Goal: Transaction & Acquisition: Purchase product/service

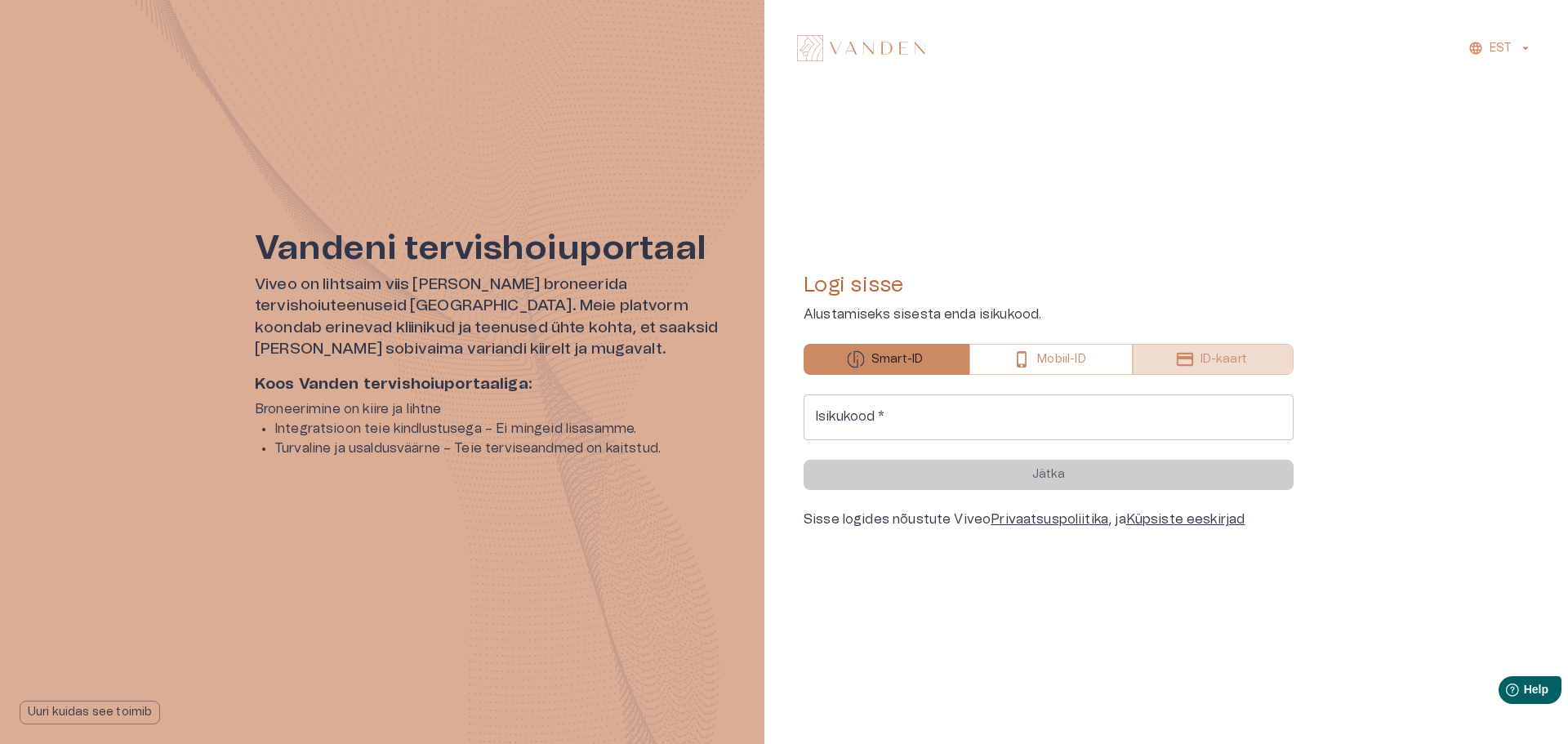
click at [1243, 366] on p "ID-kaart" at bounding box center [1224, 360] width 46 height 17
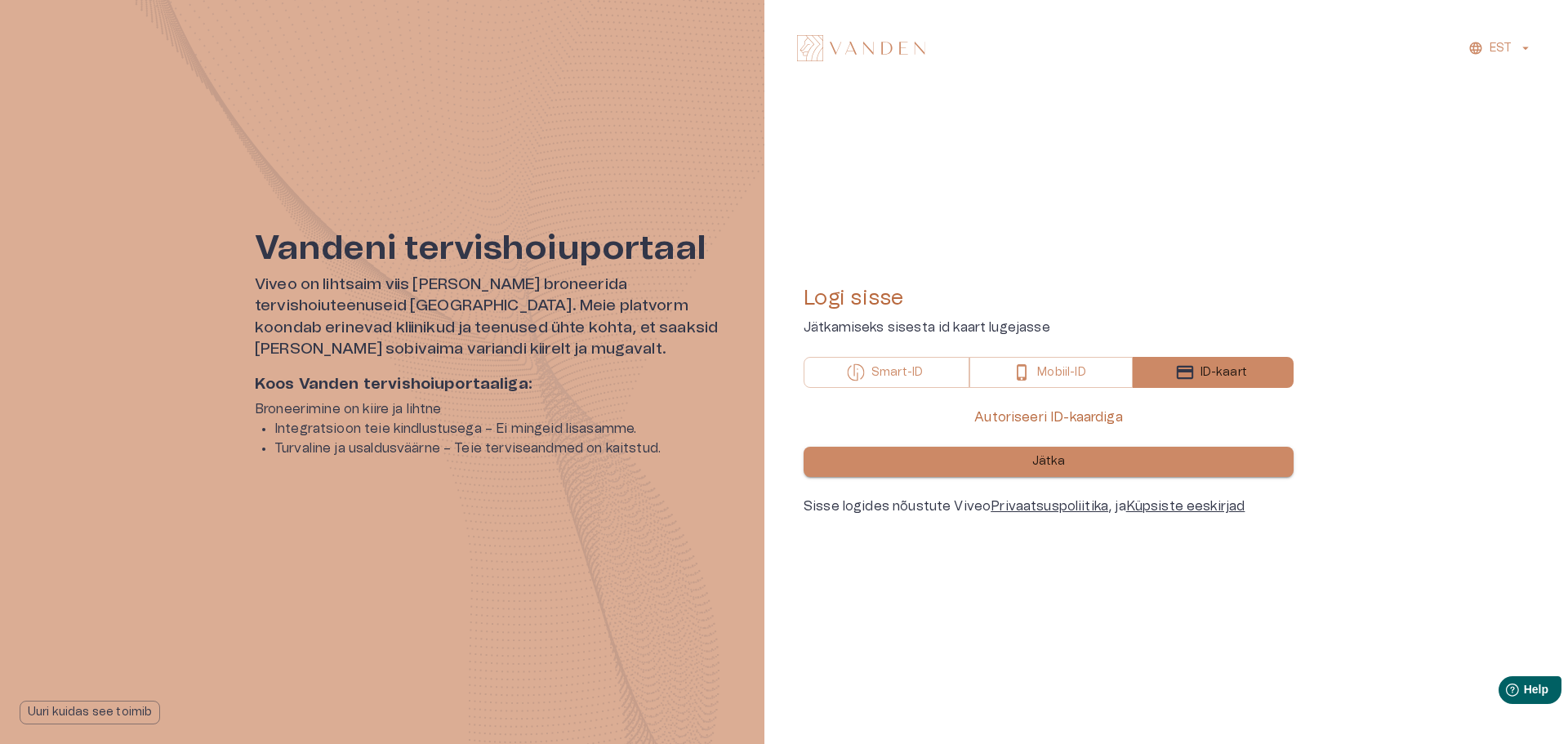
click at [1096, 468] on button "Jätka" at bounding box center [1049, 461] width 490 height 31
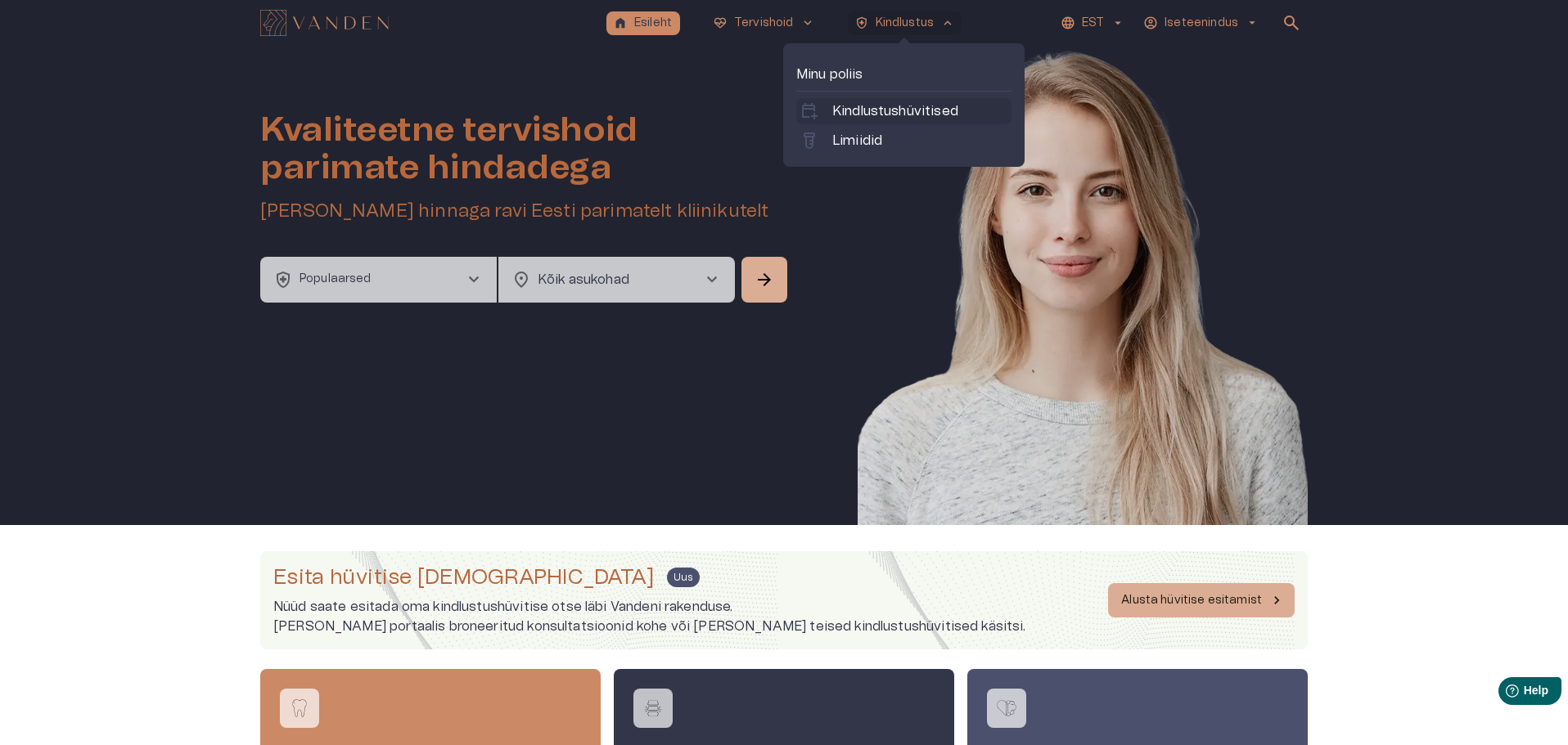
click at [875, 108] on p "Kindlustushüvitised" at bounding box center [895, 111] width 126 height 19
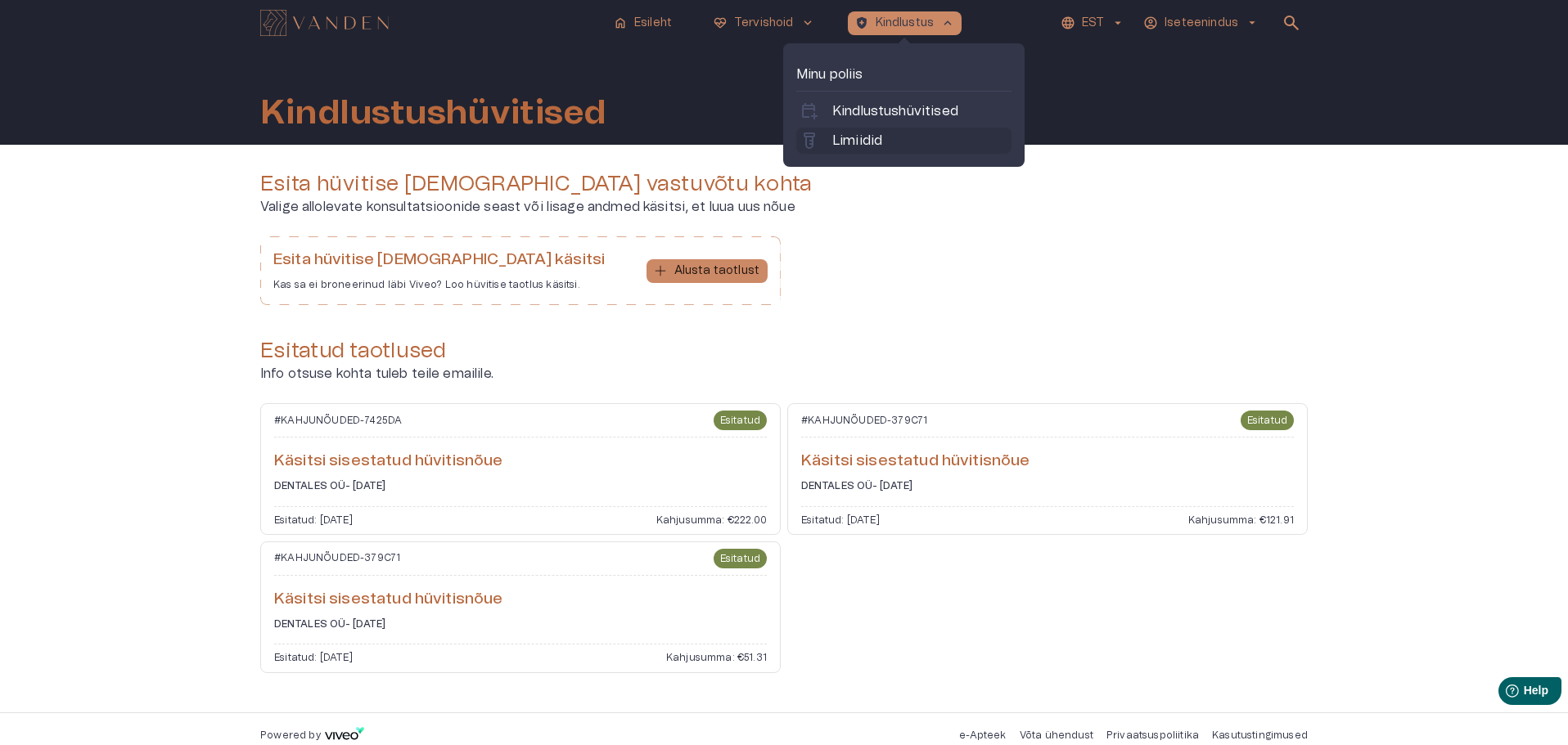
click at [858, 134] on p "Limiidid" at bounding box center [857, 141] width 50 height 19
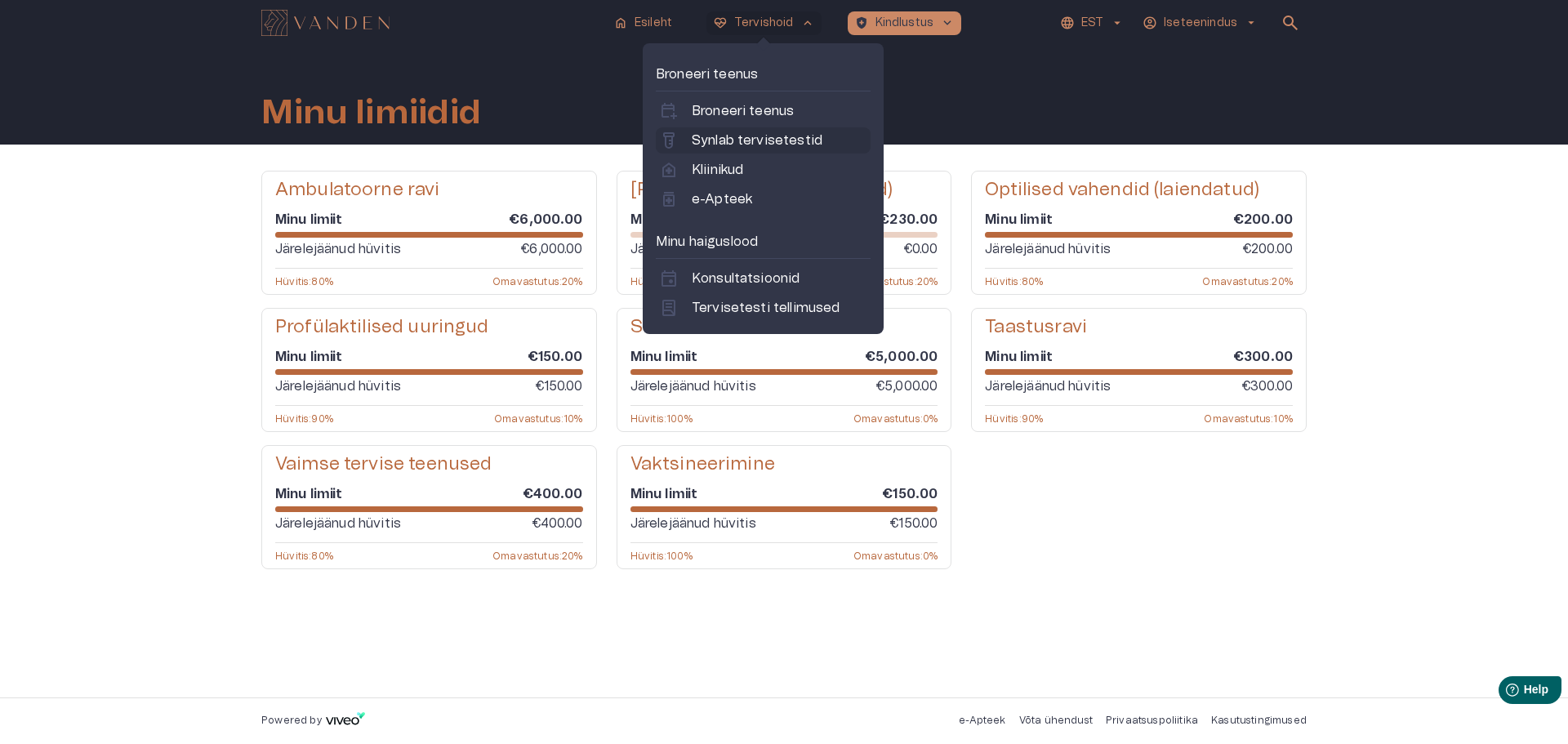
click at [774, 139] on p "Synlab tervisetestid" at bounding box center [757, 140] width 131 height 19
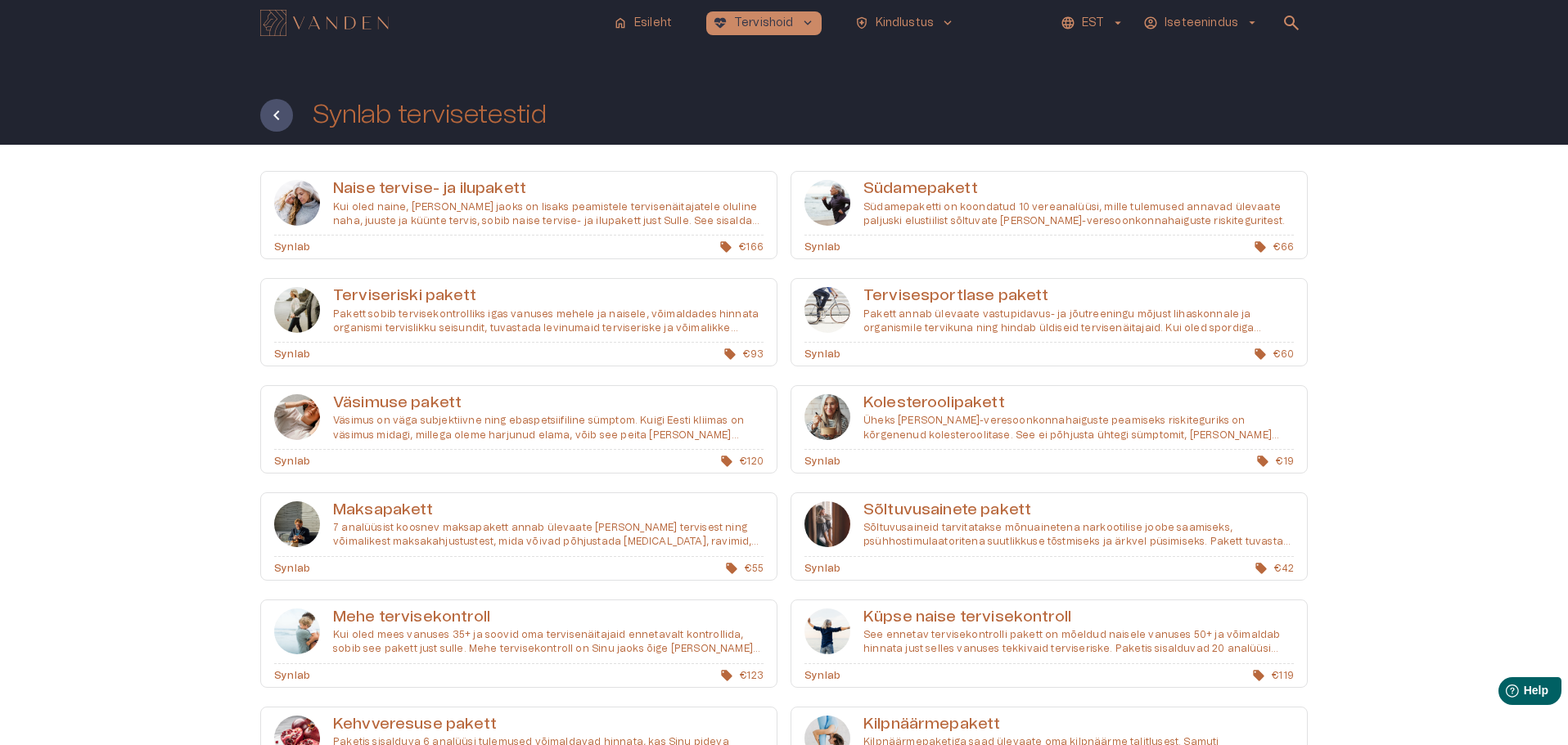
click at [604, 308] on p "Pakett sobib tervisekontrolliks igas vanuses mehele ja naisele, võimaldades hin…" at bounding box center [548, 321] width 431 height 28
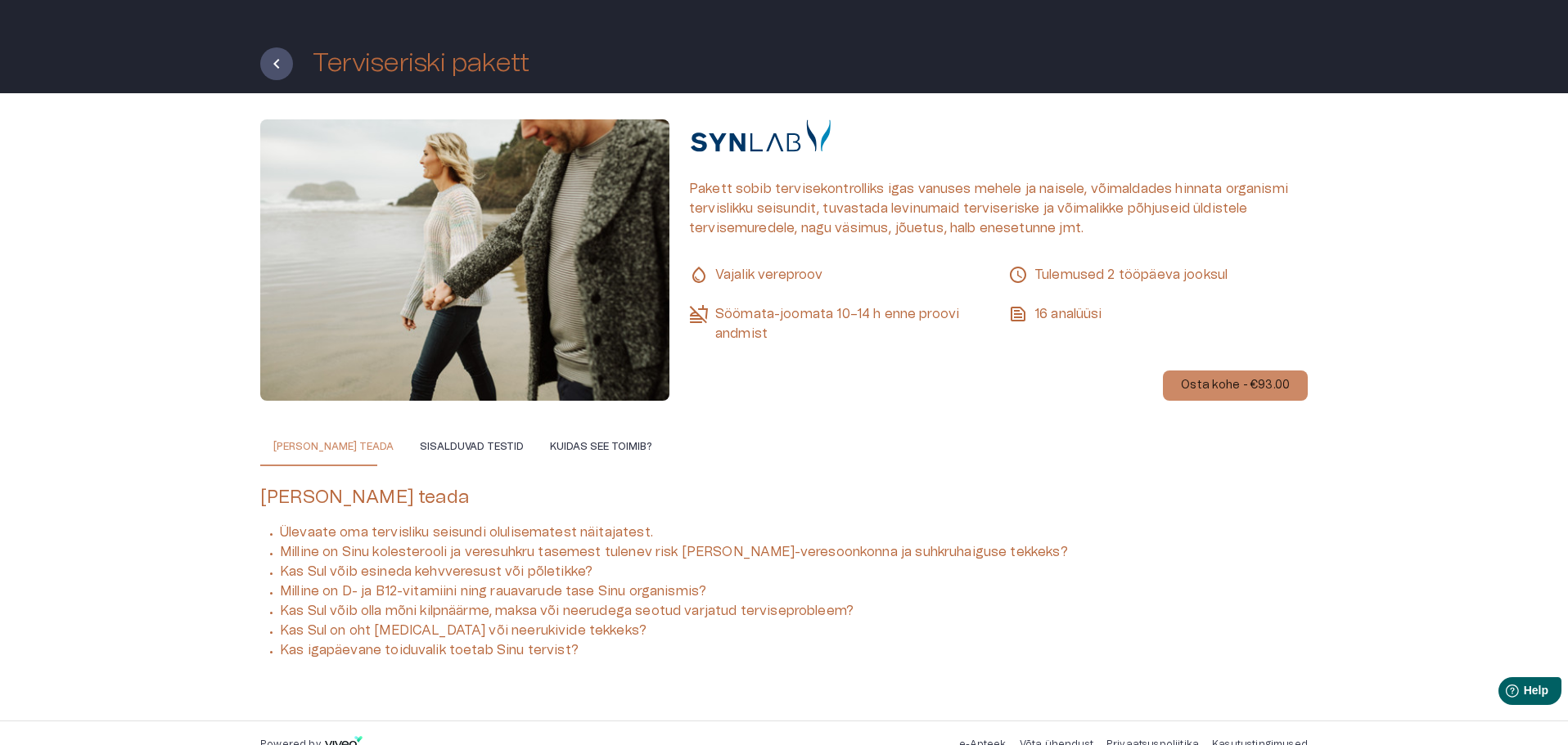
scroll to position [73, 0]
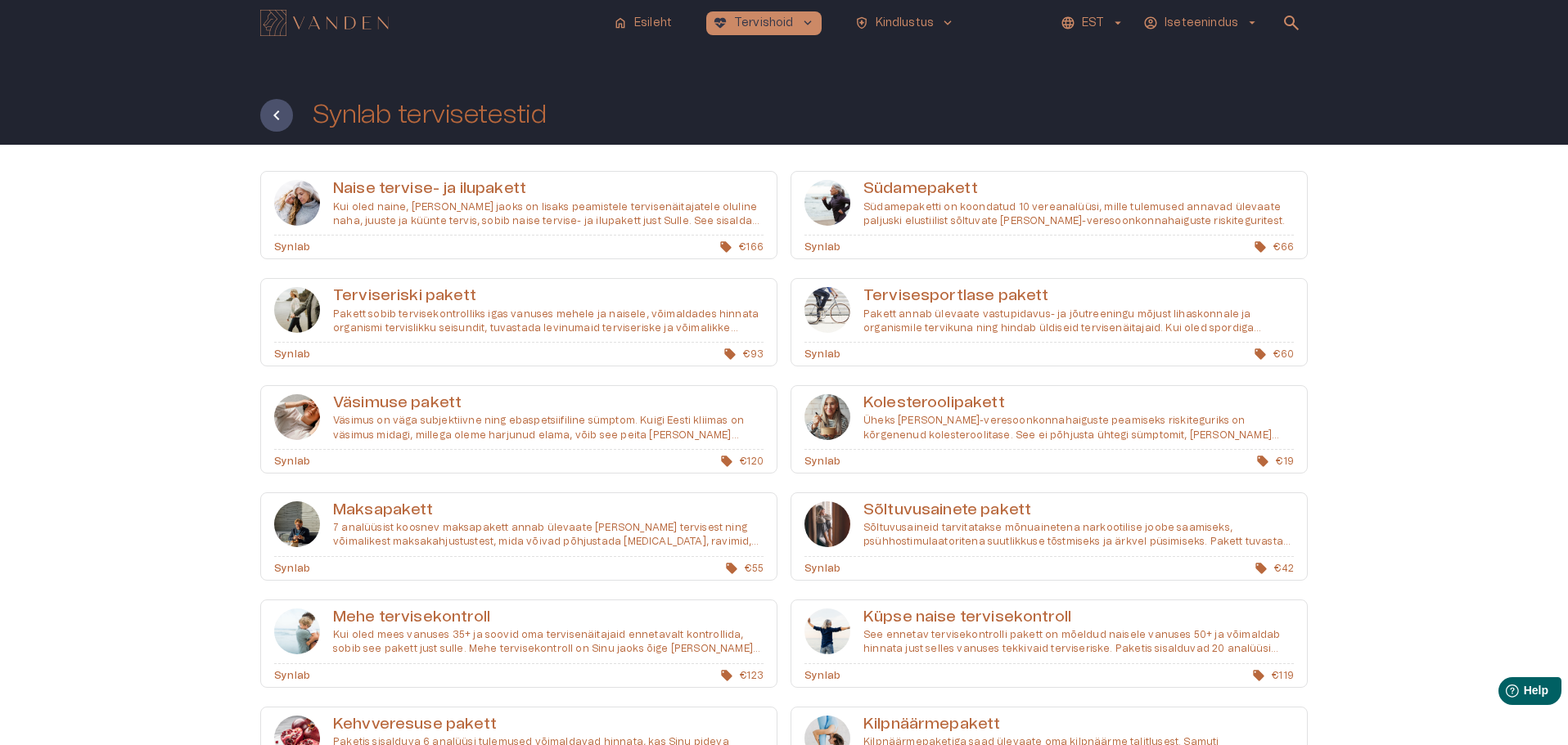
click at [393, 398] on h6 "Väsimuse pakett" at bounding box center [548, 404] width 431 height 22
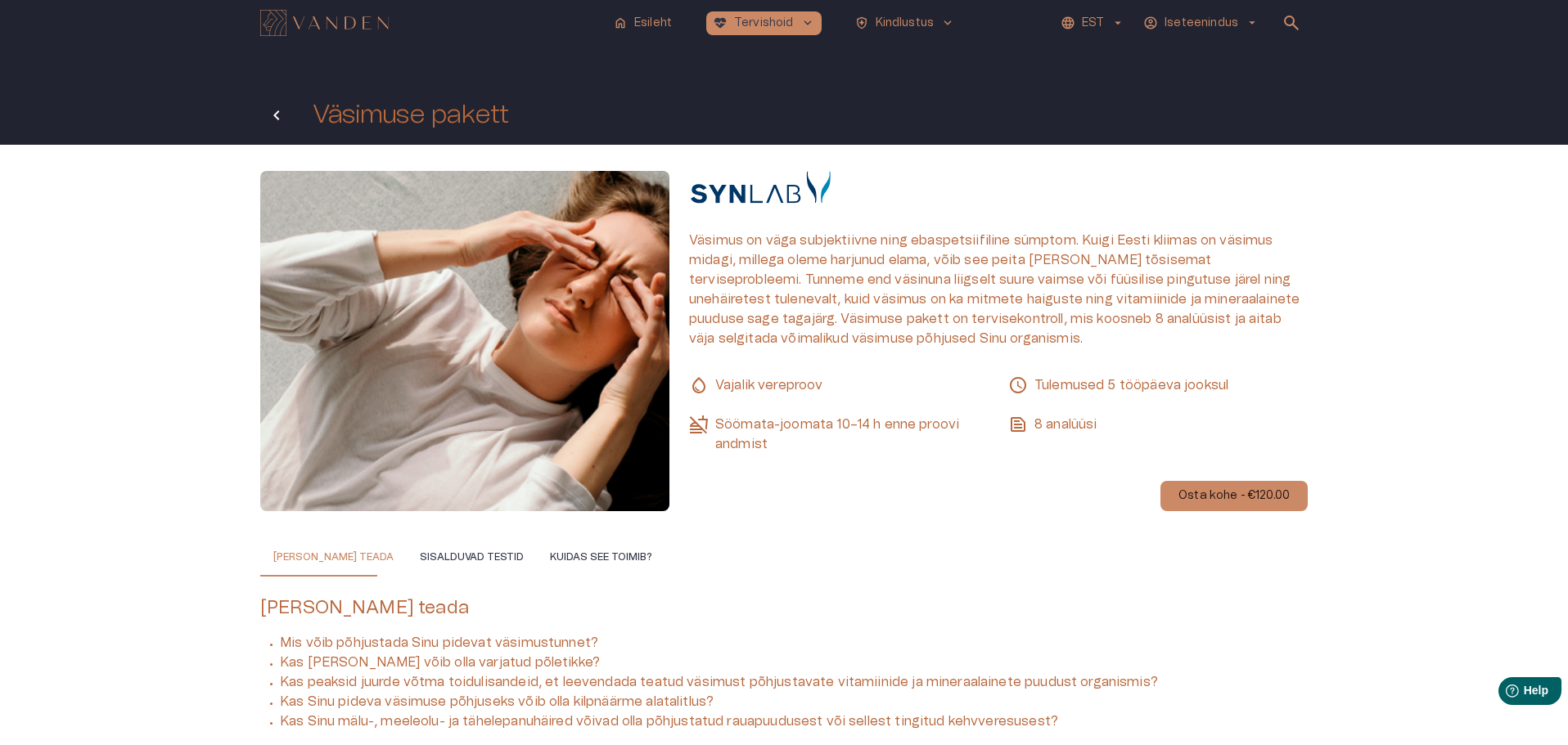
click at [278, 110] on icon "Tagasi" at bounding box center [276, 115] width 19 height 19
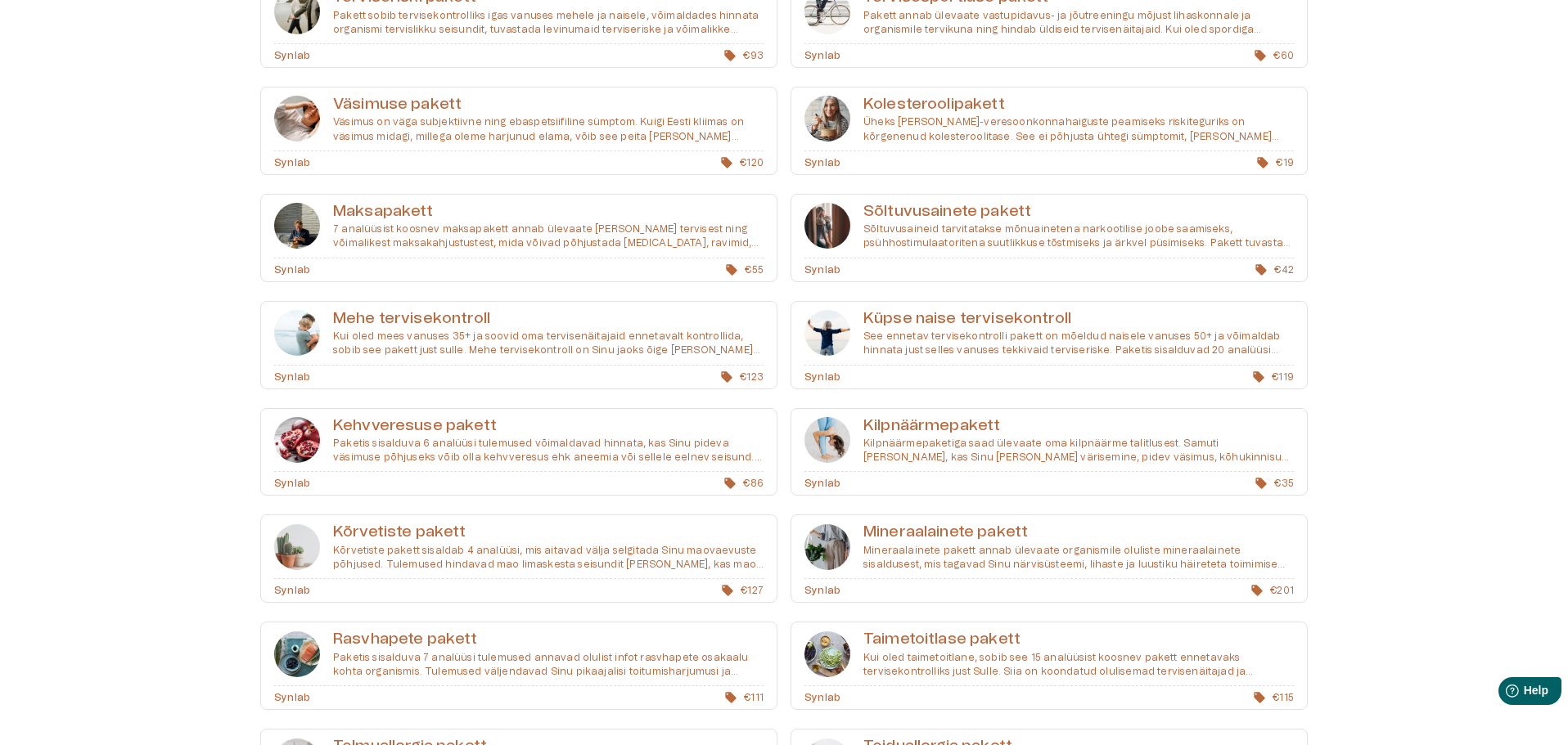
scroll to position [328, 0]
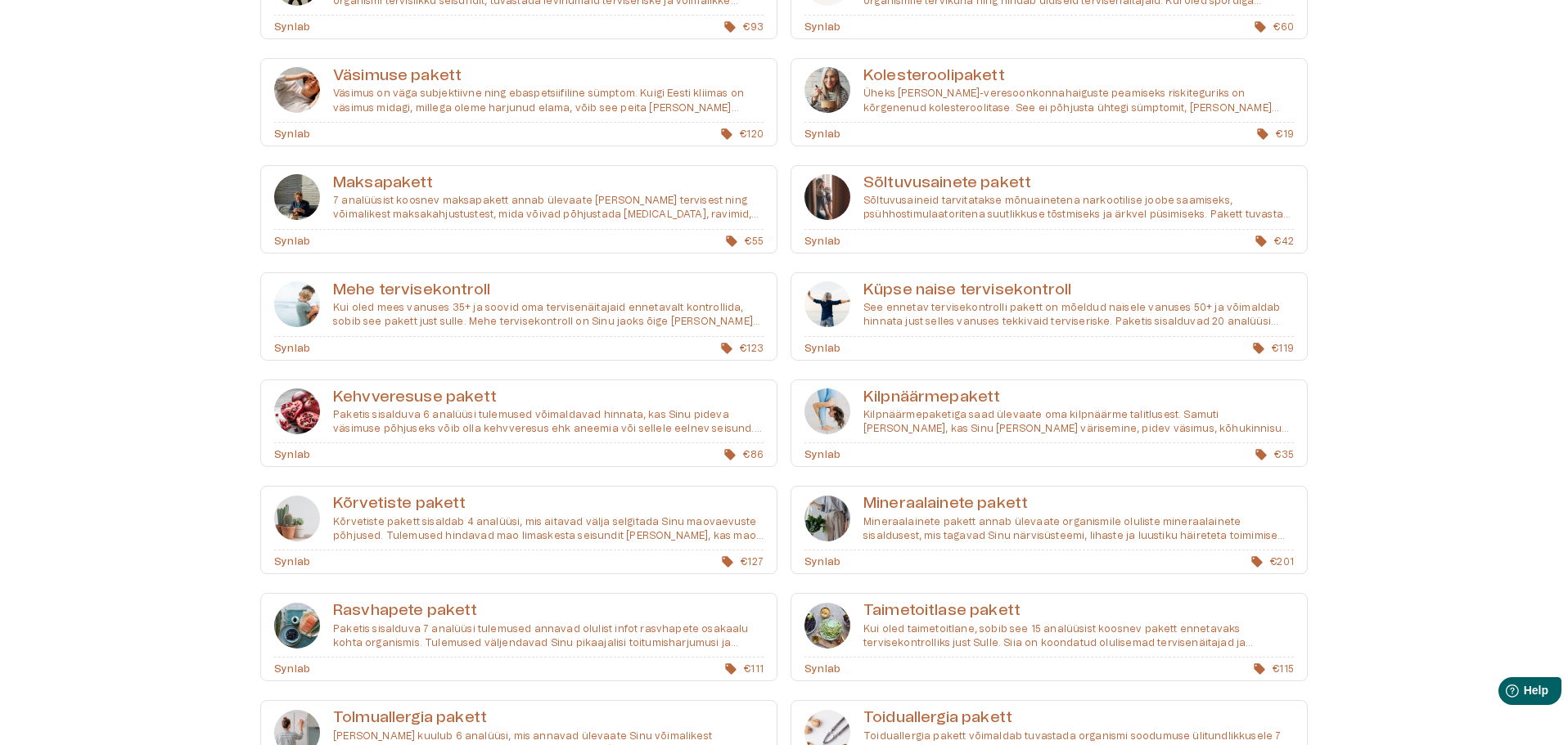
click at [386, 497] on h6 "Kõrvetiste pakett" at bounding box center [548, 504] width 431 height 22
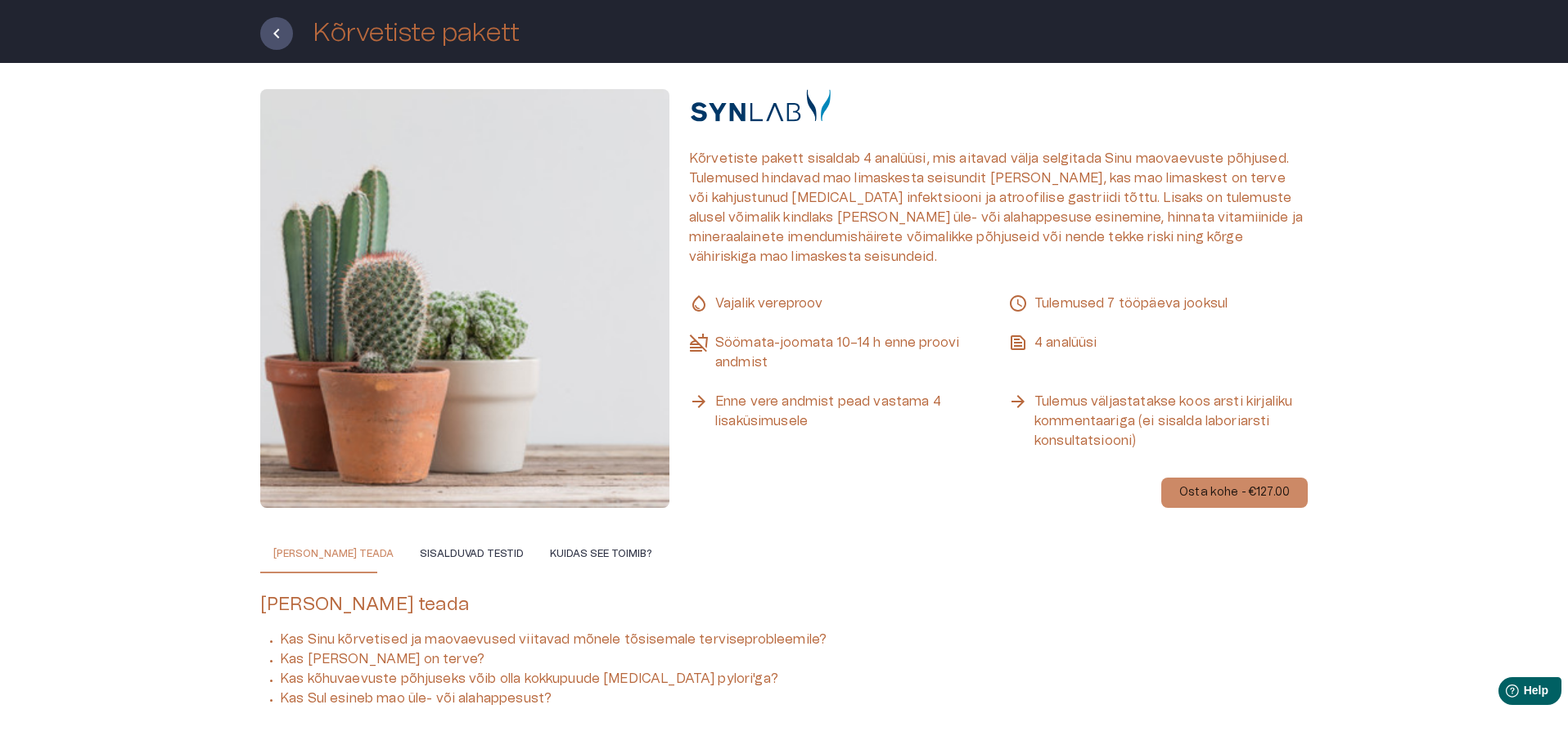
scroll to position [152, 0]
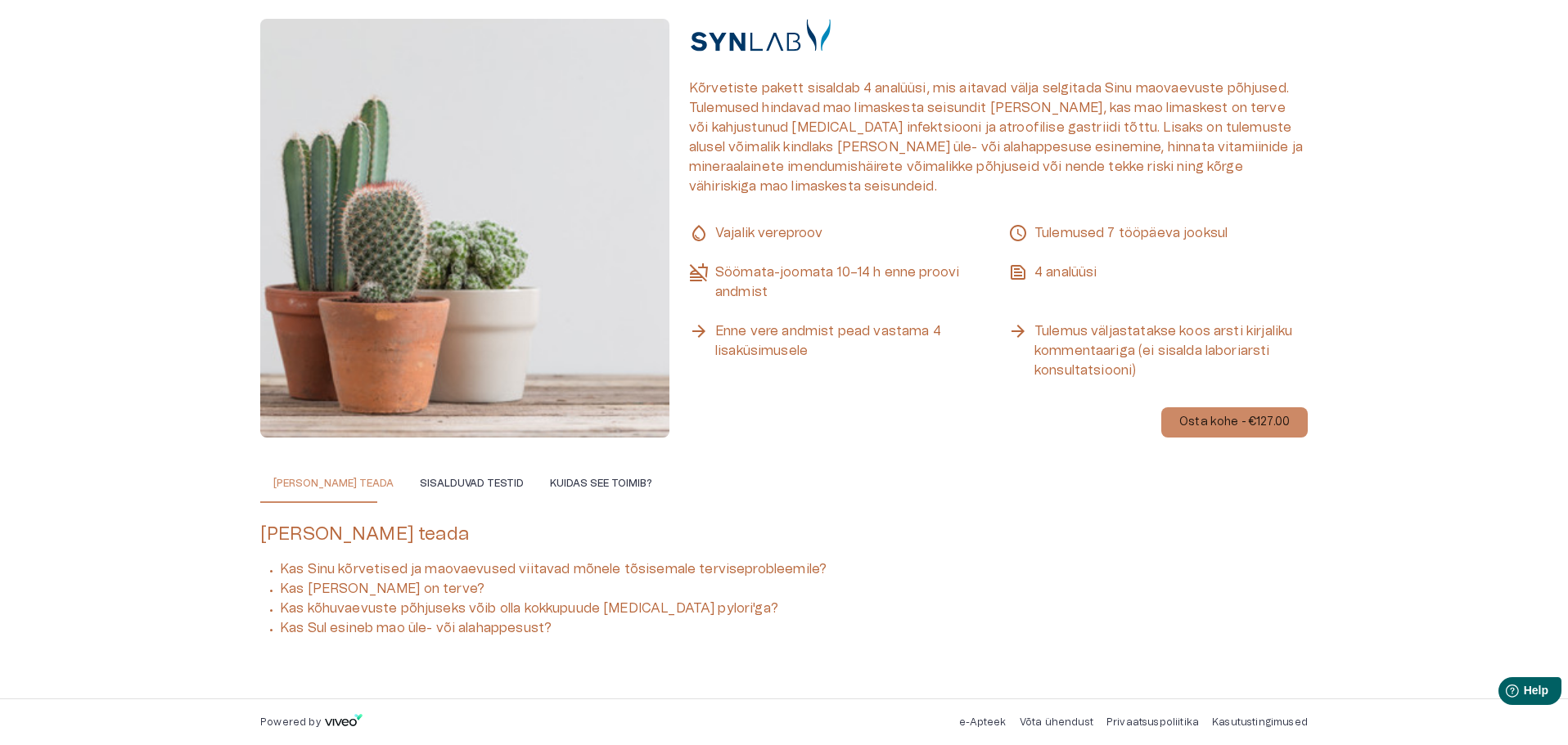
click at [425, 474] on button "Sisalduvad testid" at bounding box center [472, 483] width 130 height 39
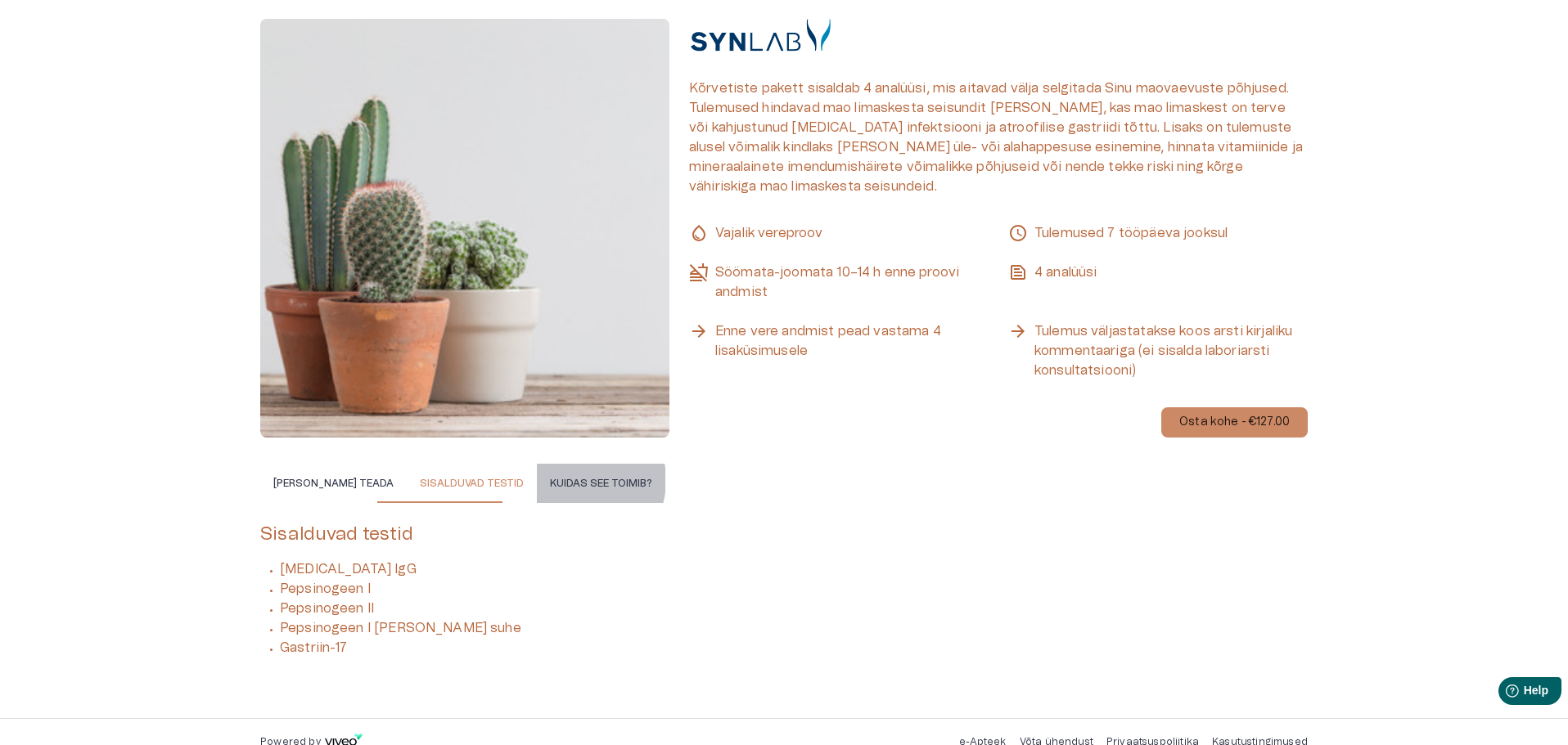
click at [541, 480] on button "Kuidas see toimib?" at bounding box center [600, 483] width 128 height 39
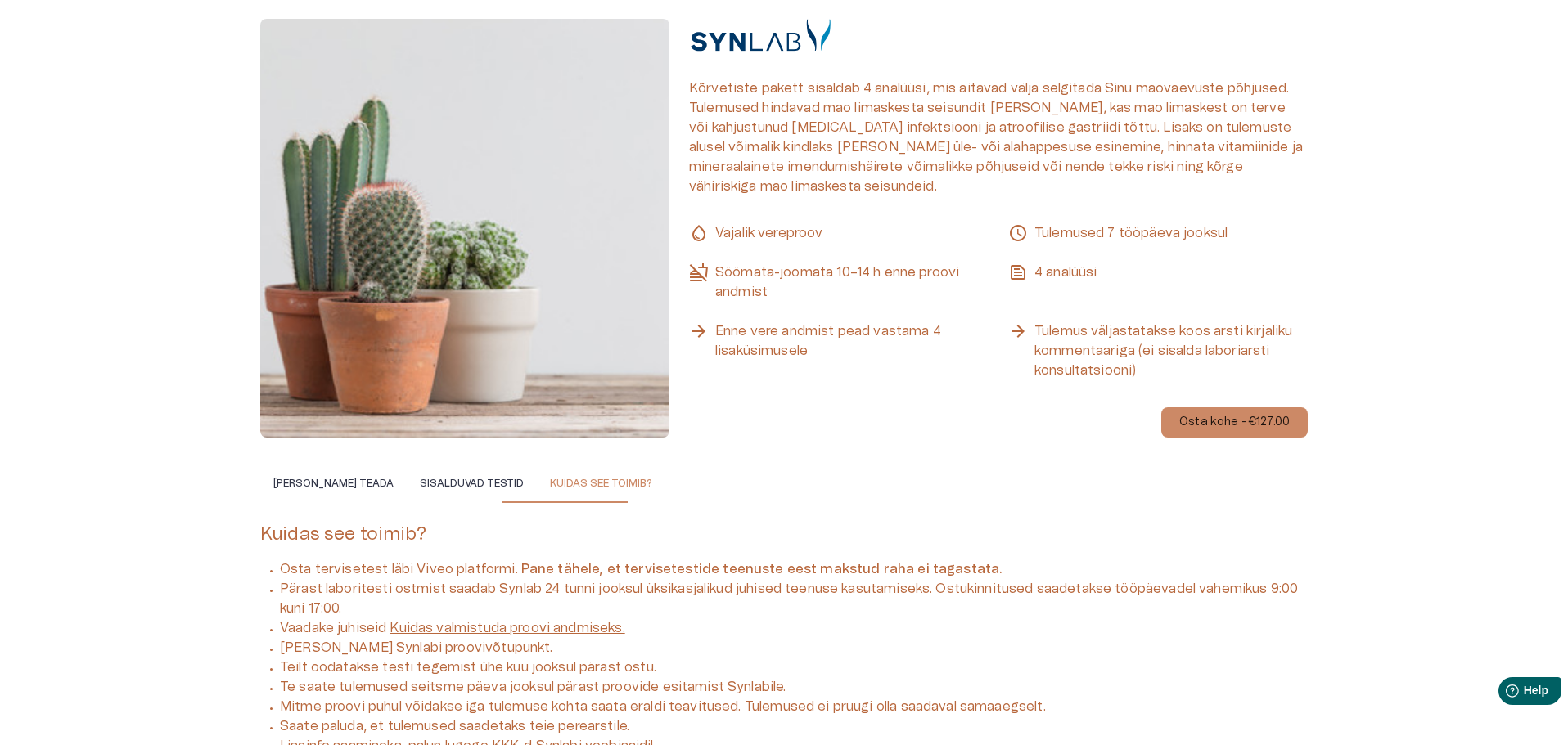
scroll to position [234, 0]
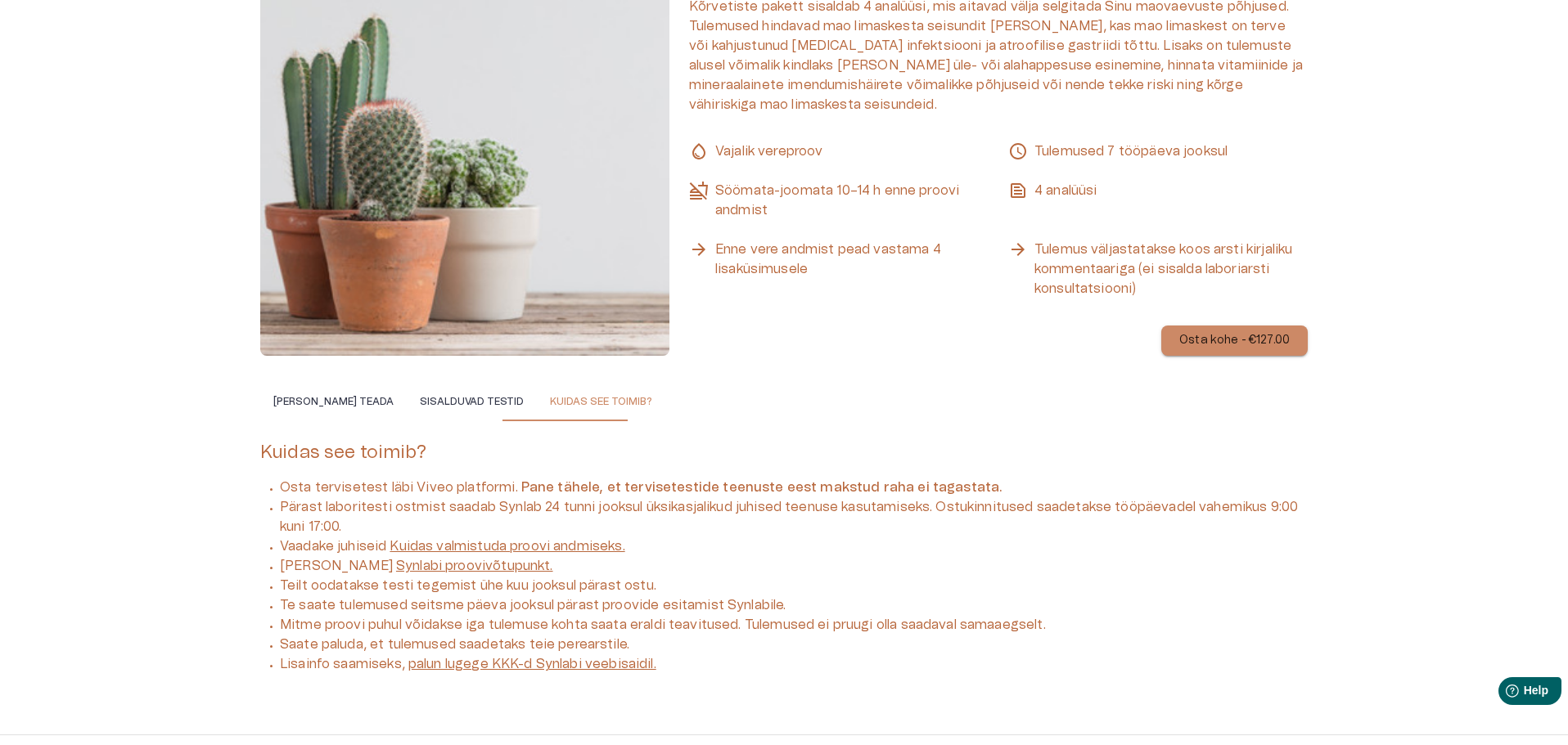
click at [1195, 337] on p "Osta kohe - €127.00" at bounding box center [1234, 341] width 110 height 17
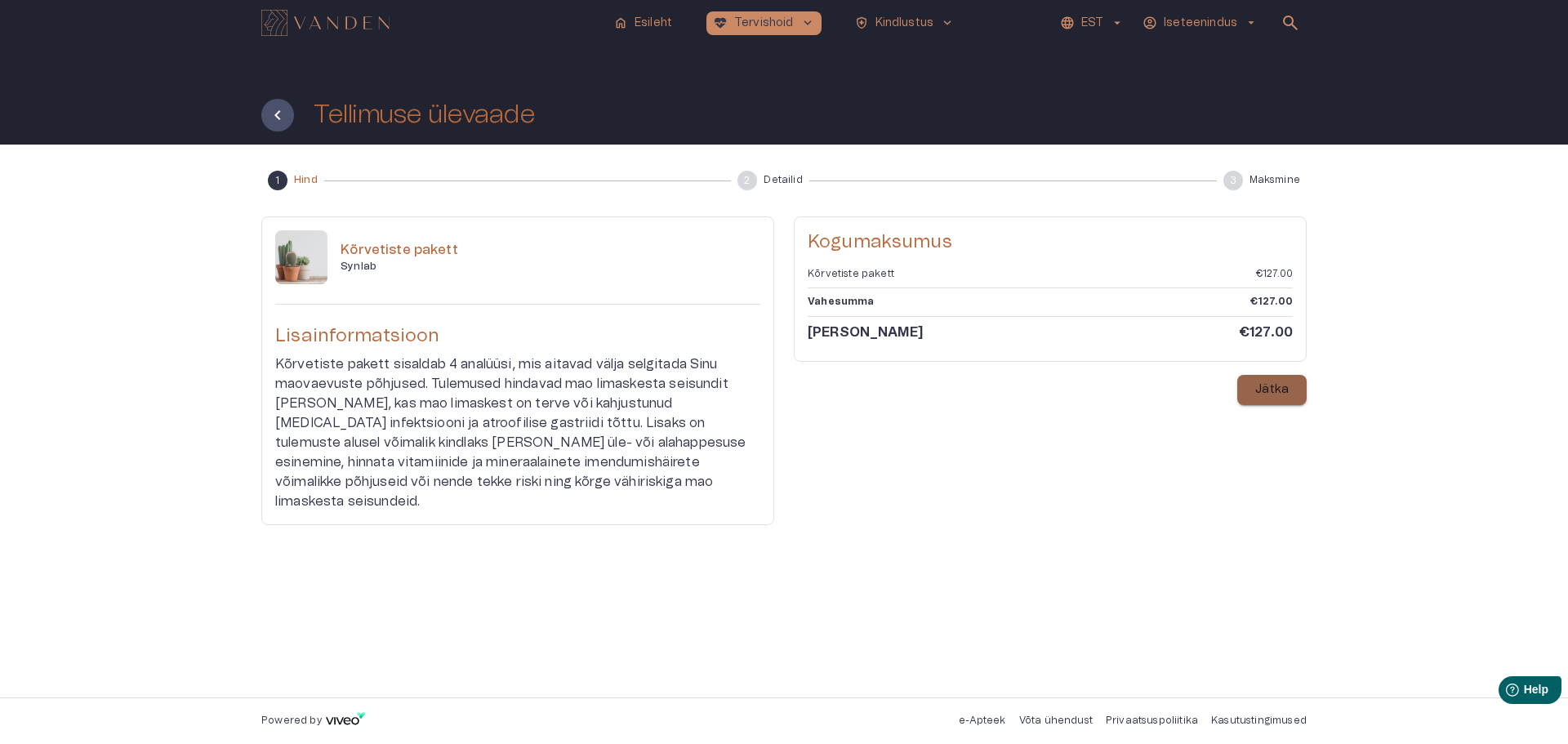
click at [1264, 387] on p "Jätka" at bounding box center [1272, 390] width 33 height 17
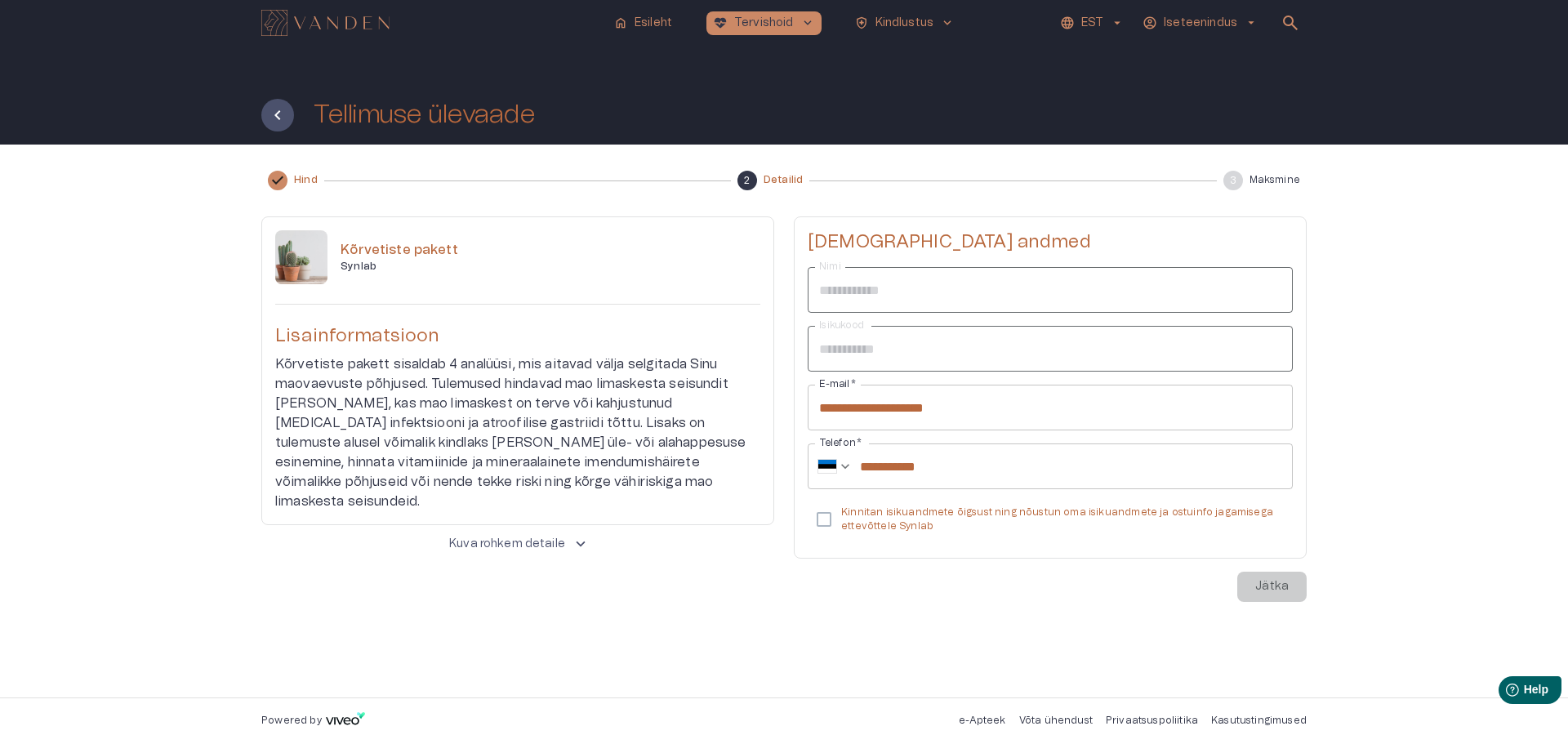
click at [572, 536] on span "keyboard_arrow_up" at bounding box center [581, 544] width 18 height 18
click at [278, 110] on icon "Tagasi" at bounding box center [277, 115] width 19 height 19
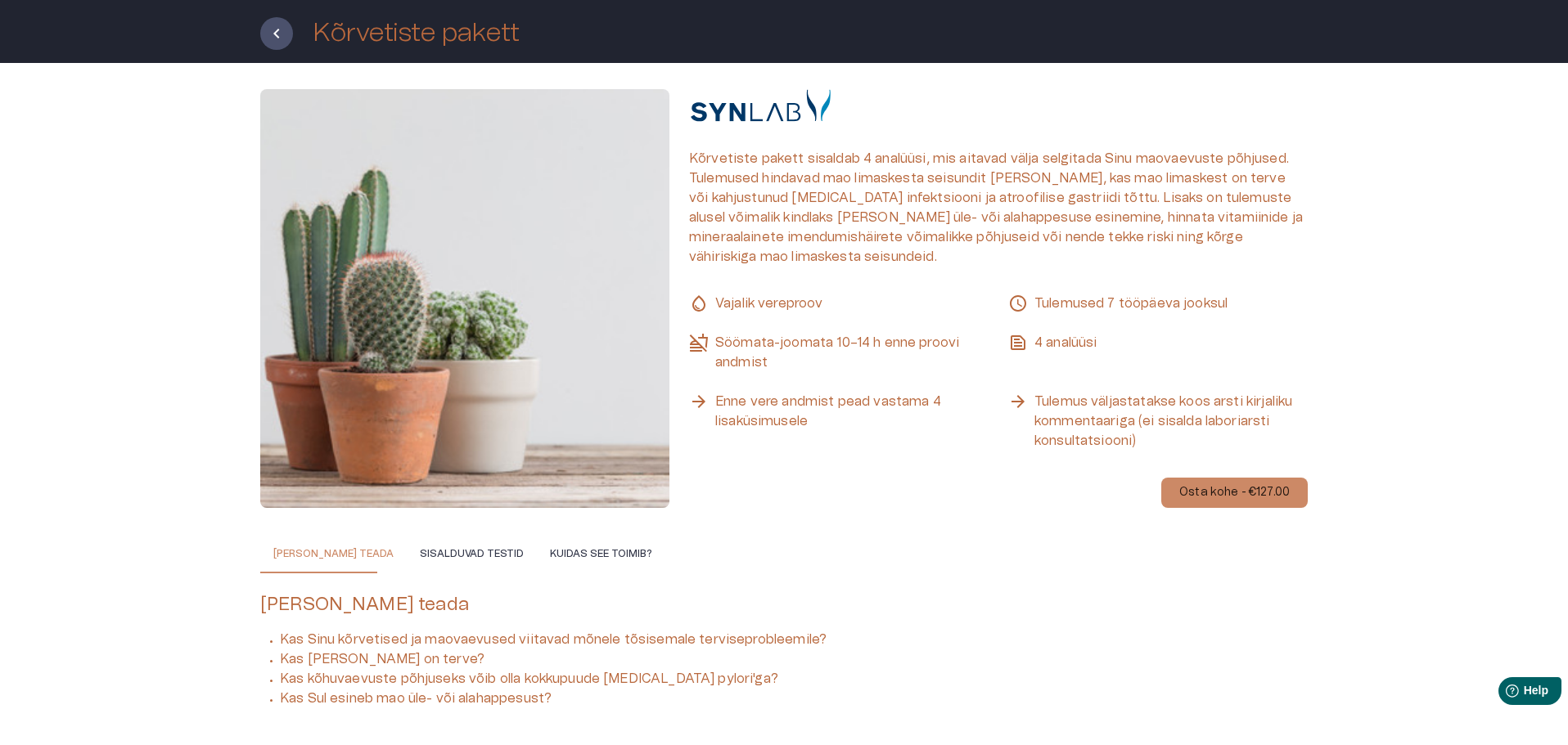
scroll to position [152, 0]
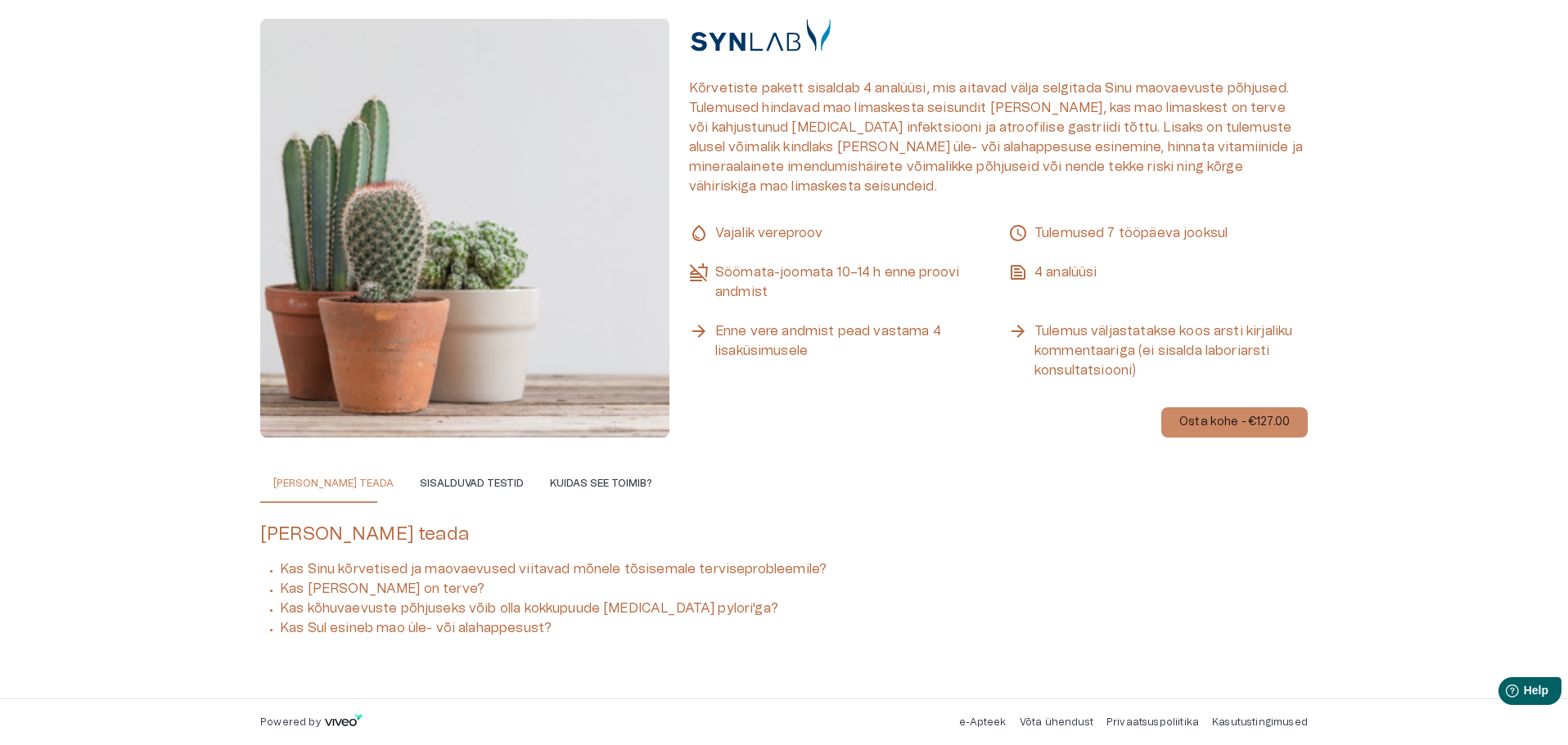
click at [447, 480] on button "Sisalduvad testid" at bounding box center [472, 483] width 130 height 39
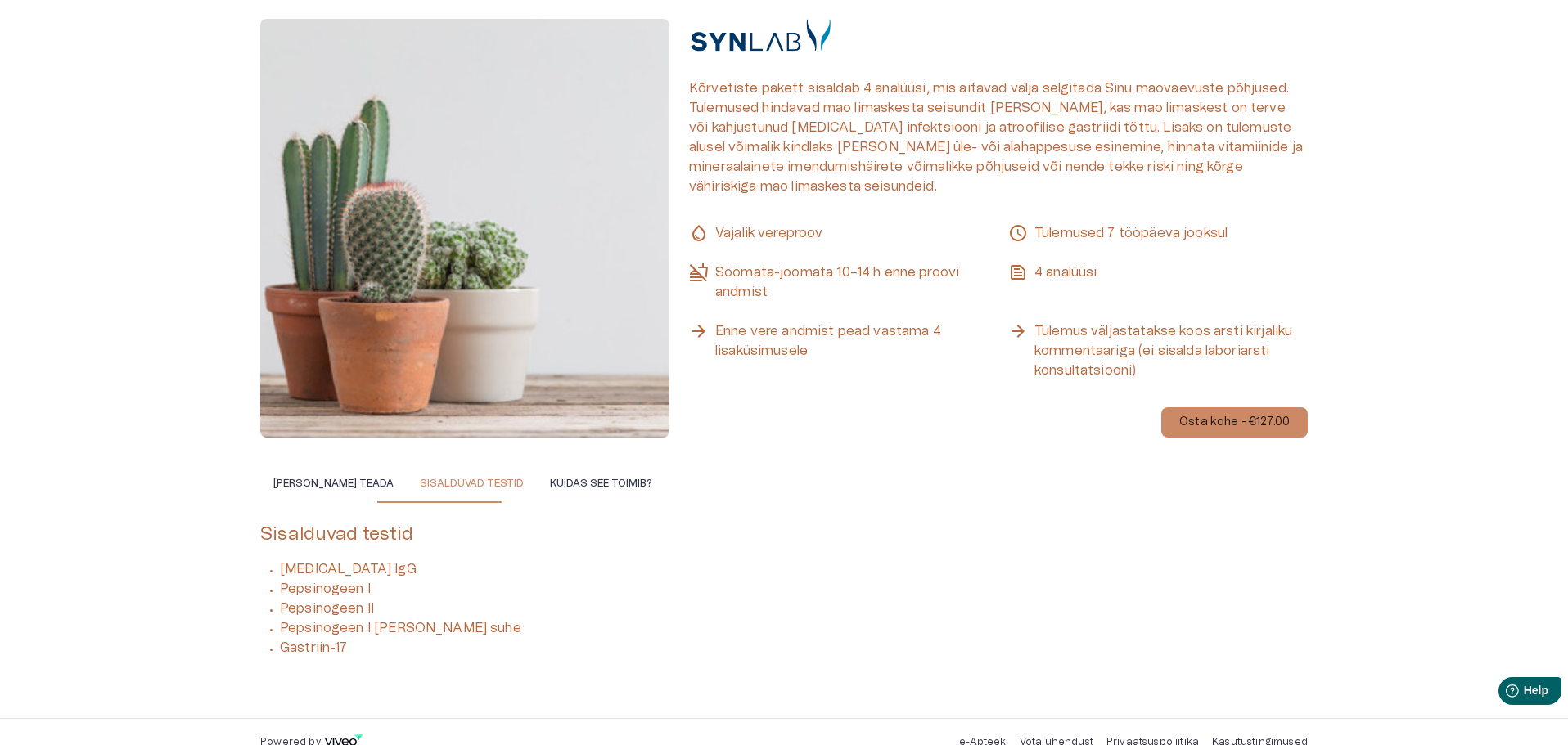
click at [536, 483] on button "Kuidas see toimib?" at bounding box center [600, 483] width 128 height 39
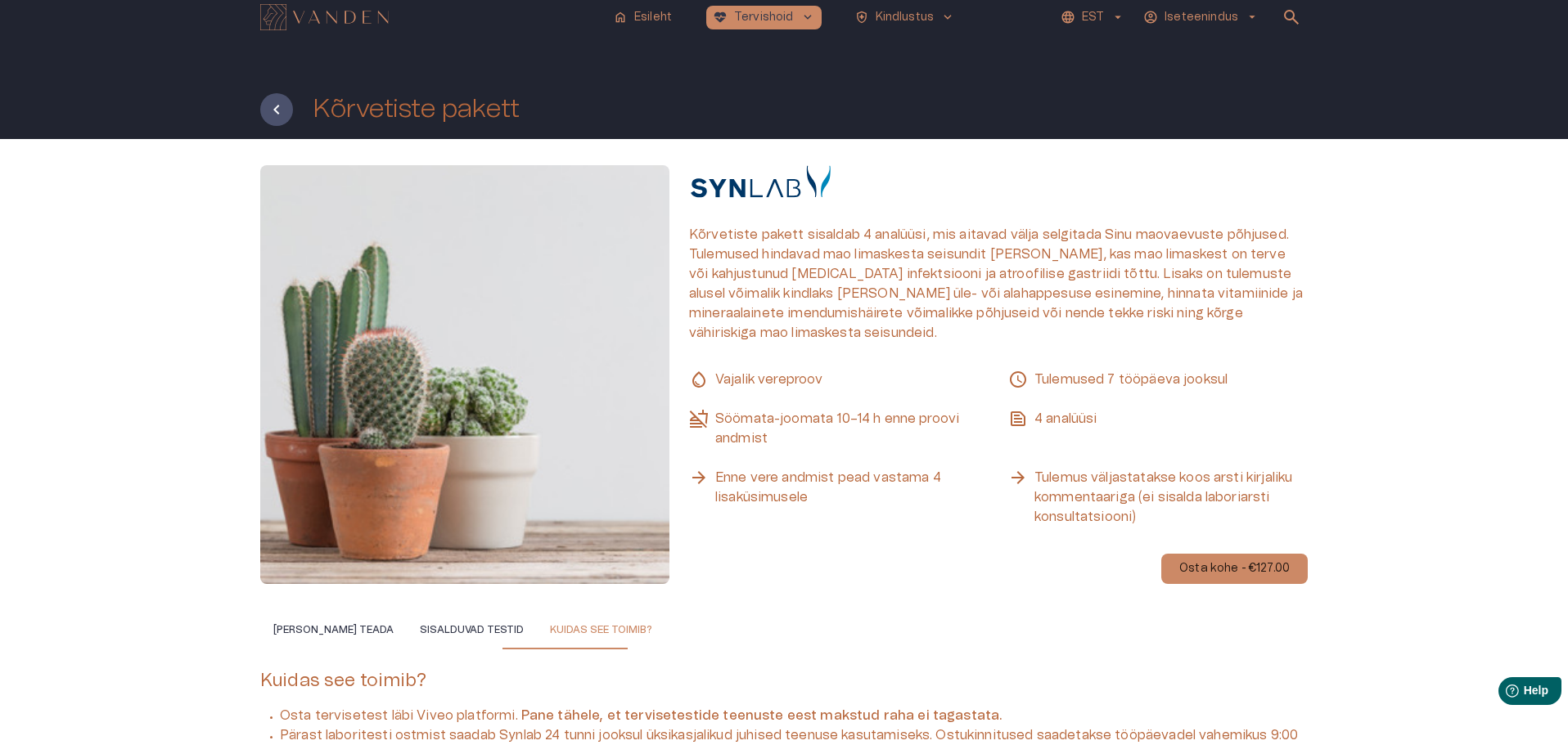
scroll to position [0, 0]
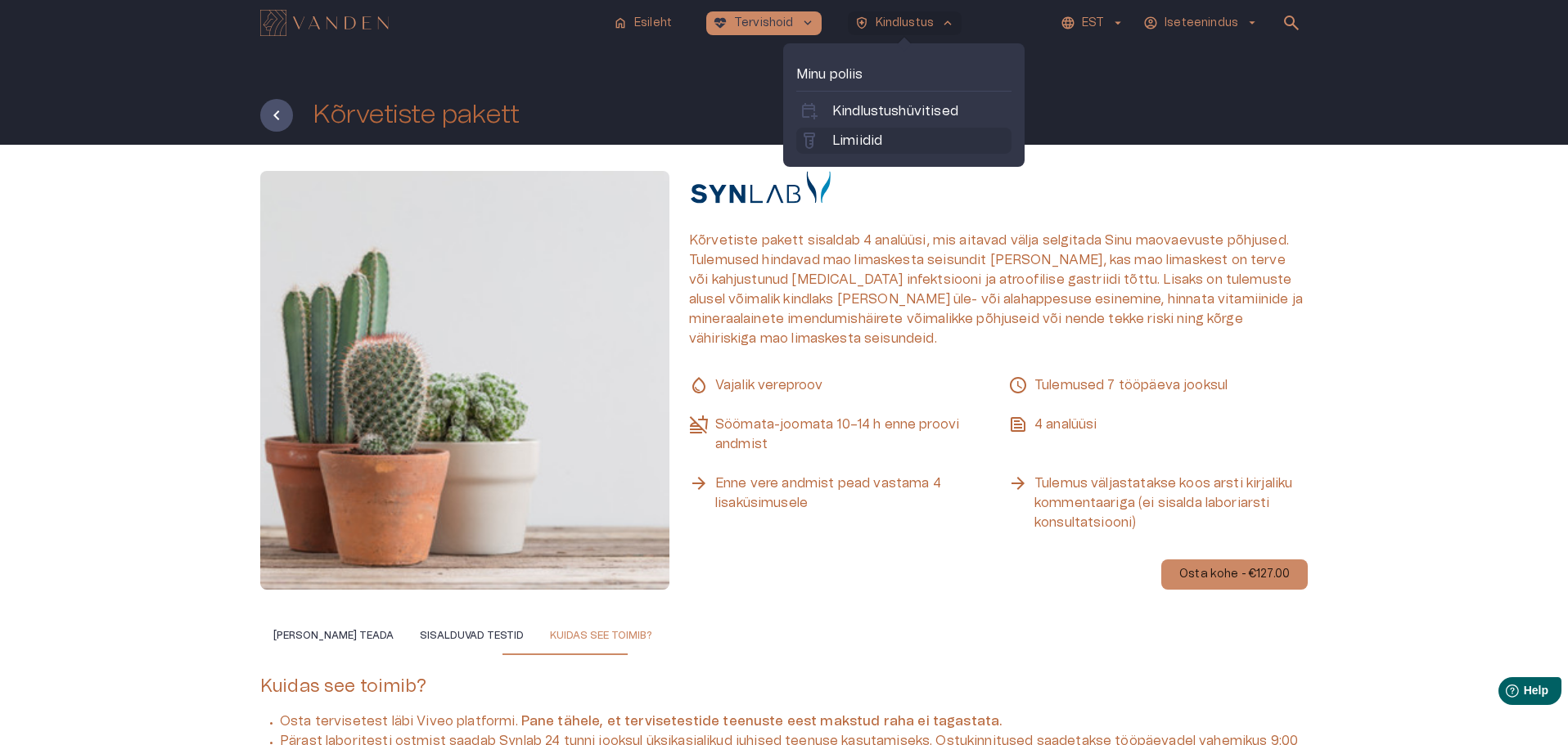
click at [853, 135] on p "Limiidid" at bounding box center [857, 141] width 50 height 19
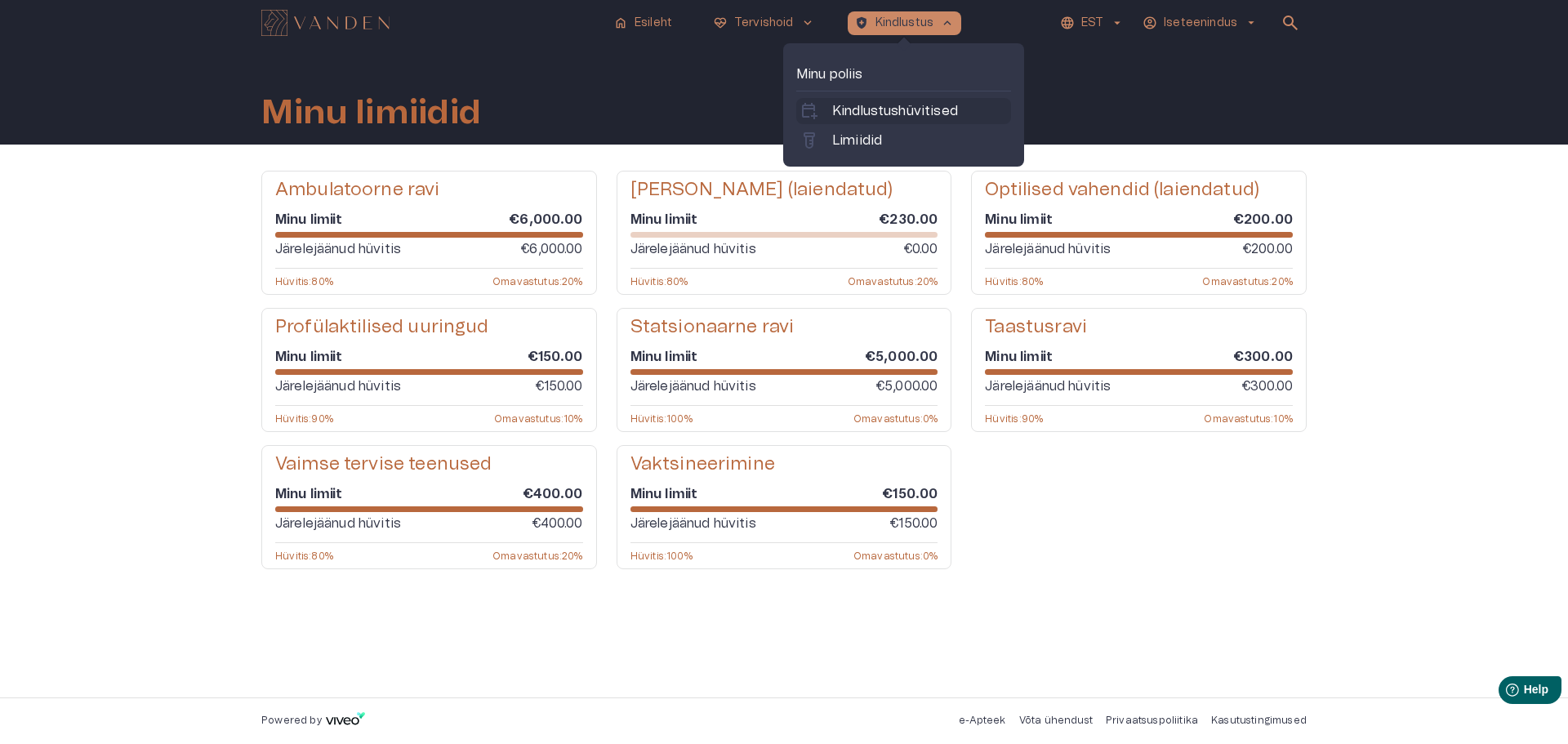
click at [858, 115] on p "Kindlustushüvitised" at bounding box center [895, 111] width 126 height 19
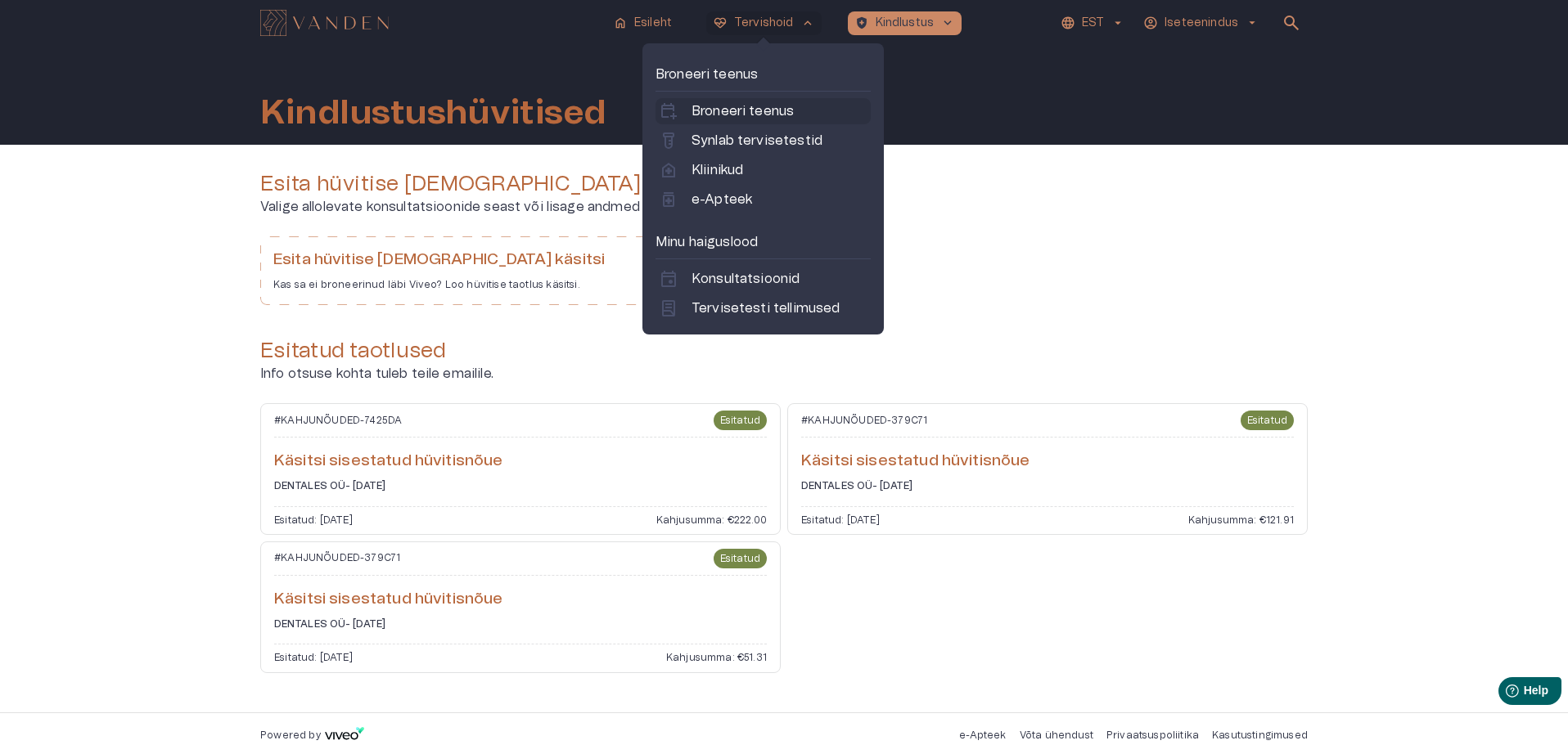
click at [708, 106] on p "Broneeri teenus" at bounding box center [742, 111] width 102 height 19
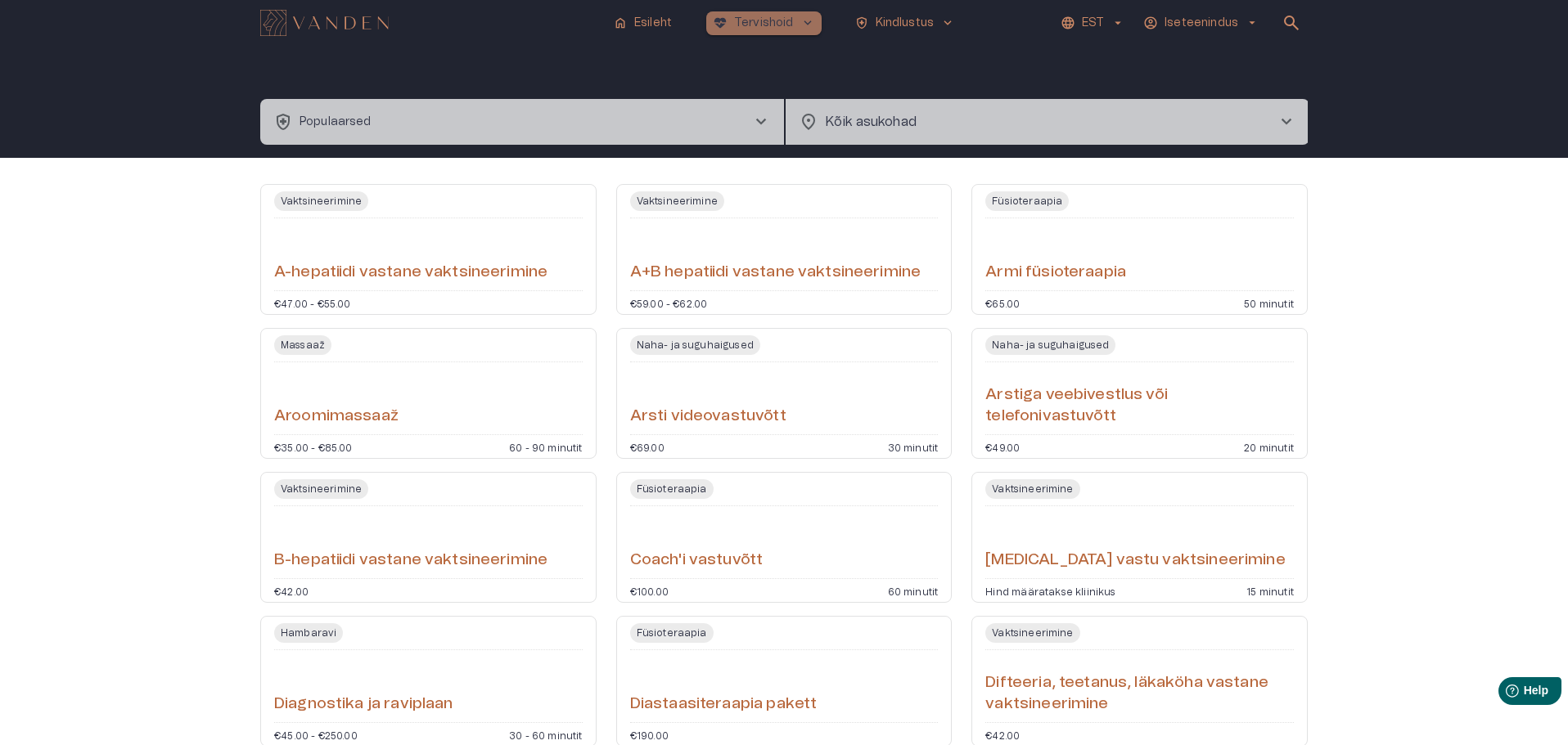
click at [800, 22] on span "keyboard_arrow_down" at bounding box center [807, 23] width 15 height 15
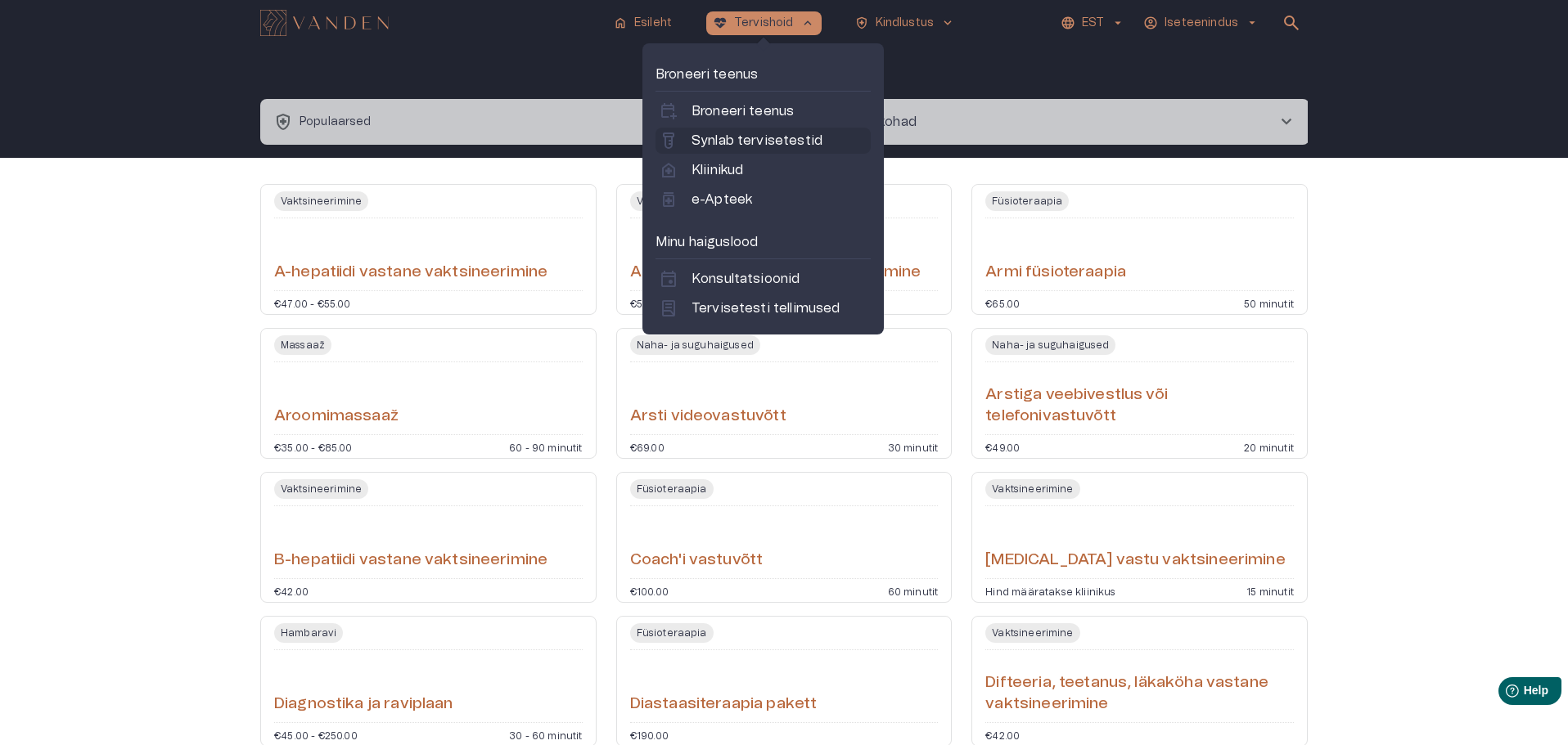
click at [708, 141] on p "Synlab tervisetestid" at bounding box center [756, 141] width 131 height 19
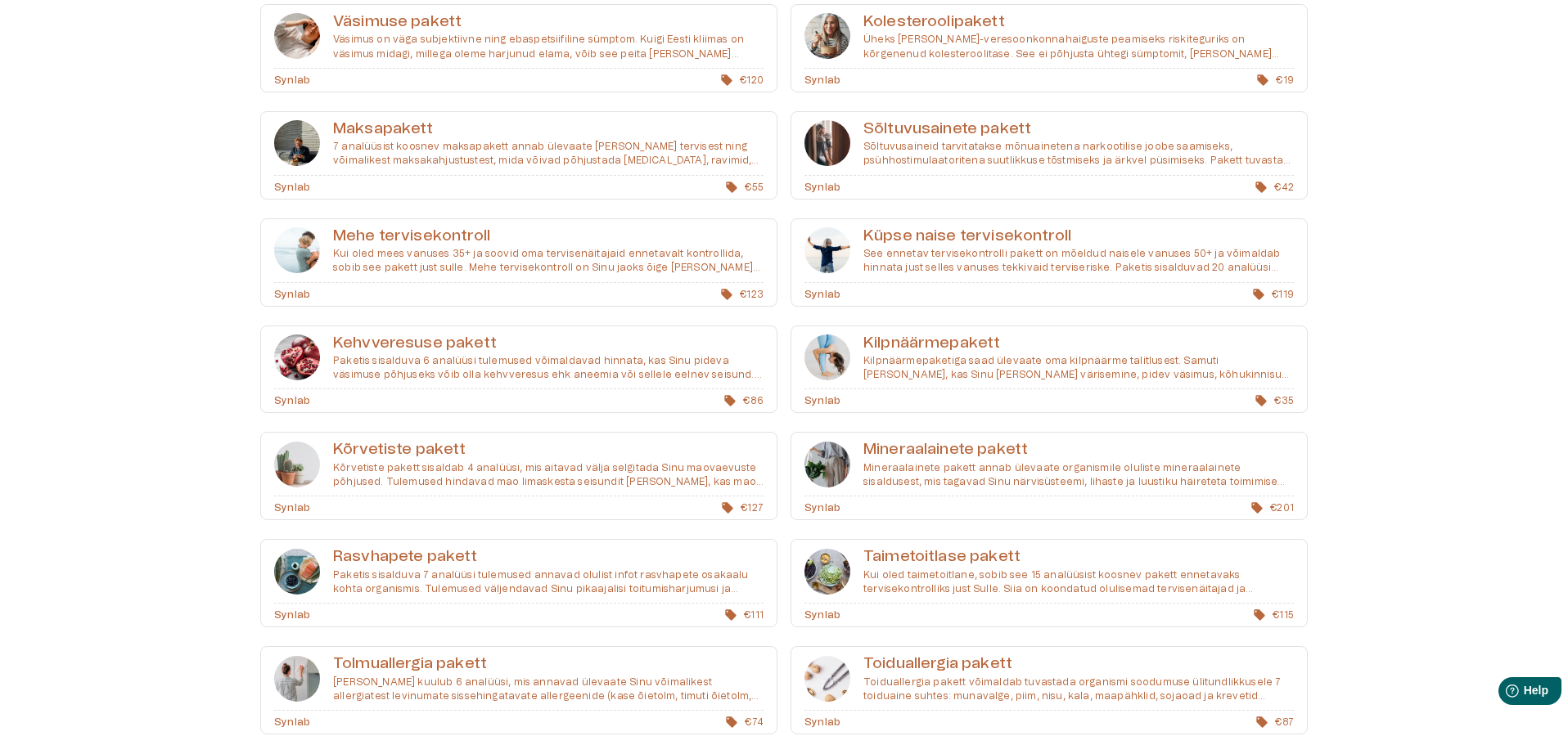
scroll to position [409, 0]
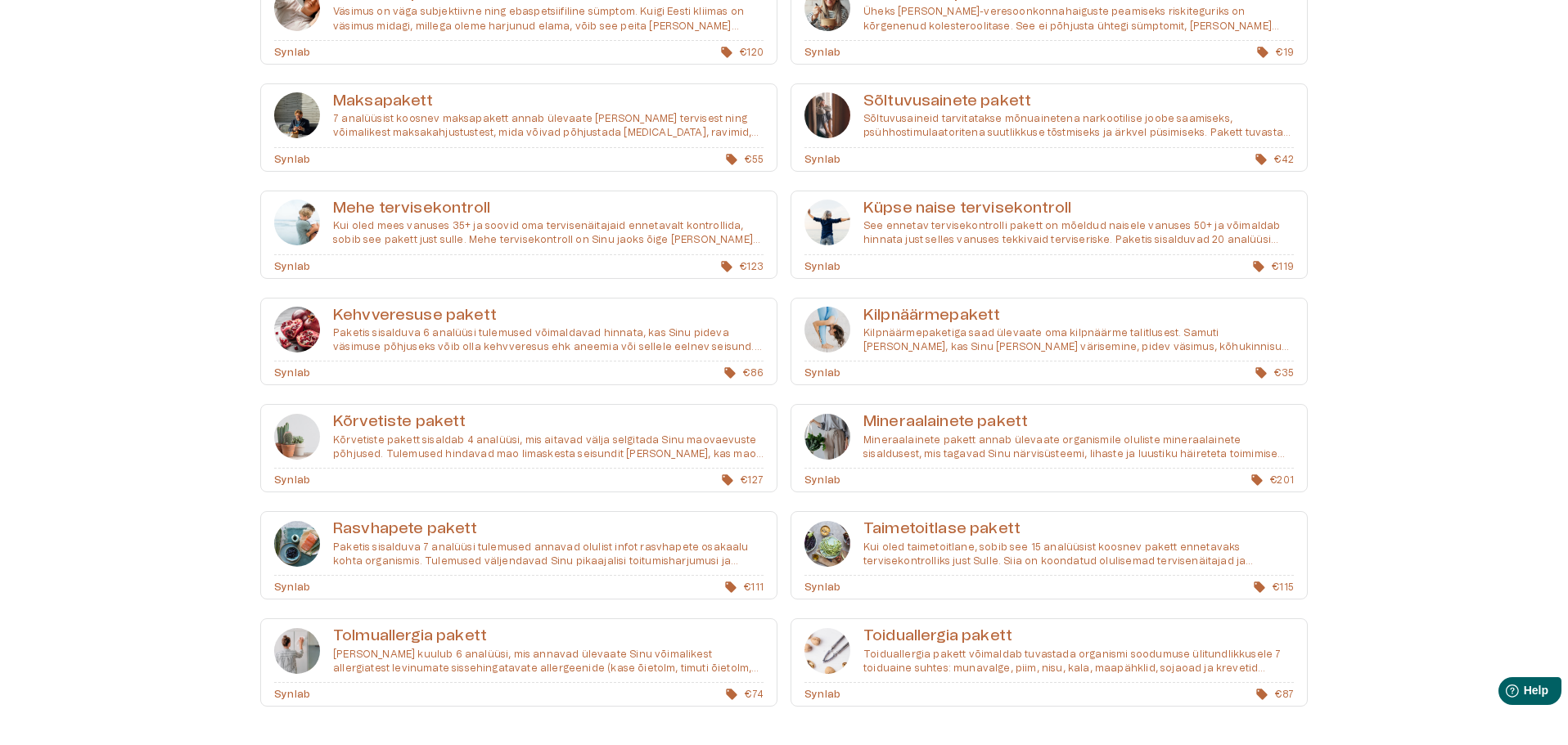
click at [393, 441] on p "Kõrvetiste pakett sisaldab 4 analüüsi, mis aitavad välja selgitada Sinu maovaev…" at bounding box center [548, 447] width 431 height 28
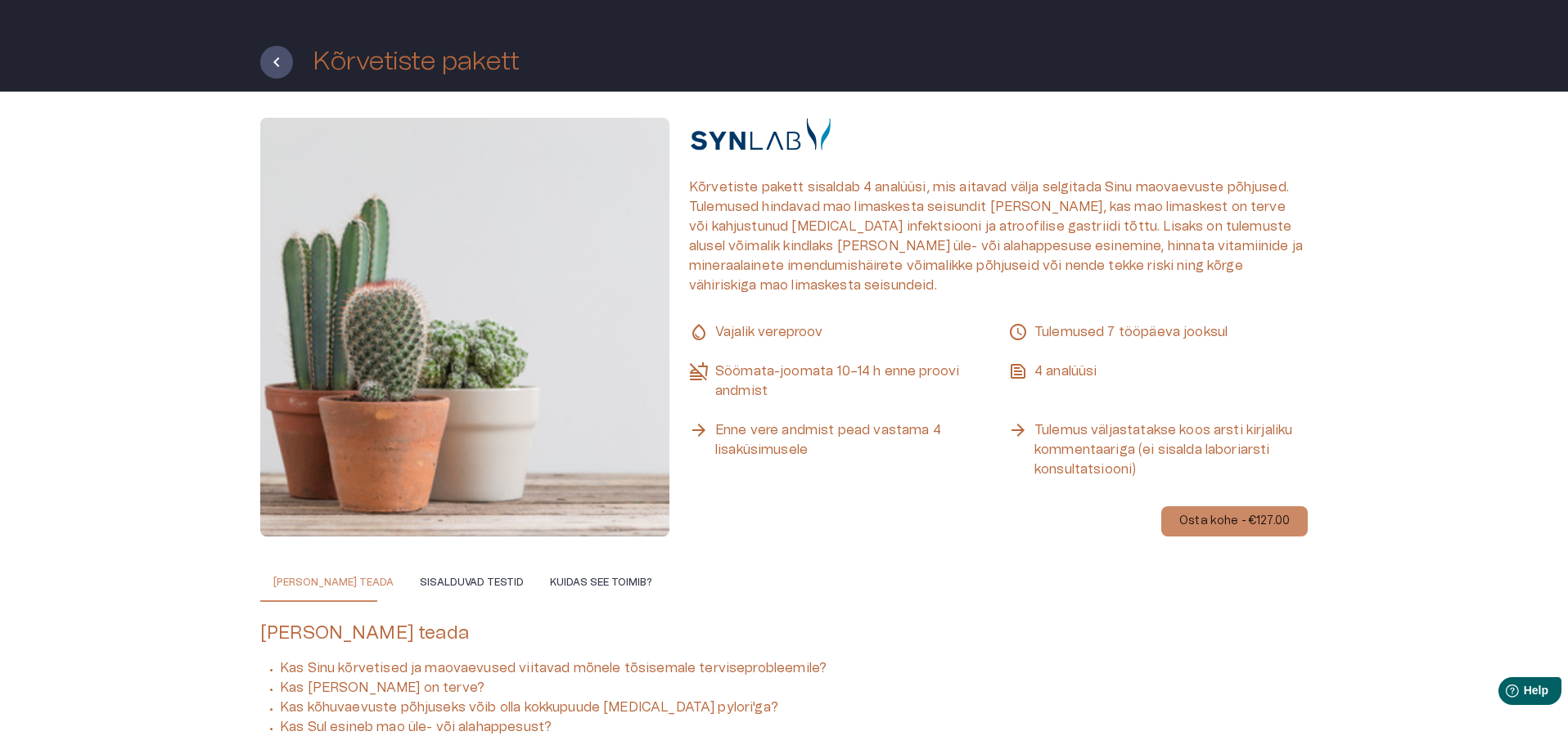
scroll to position [82, 0]
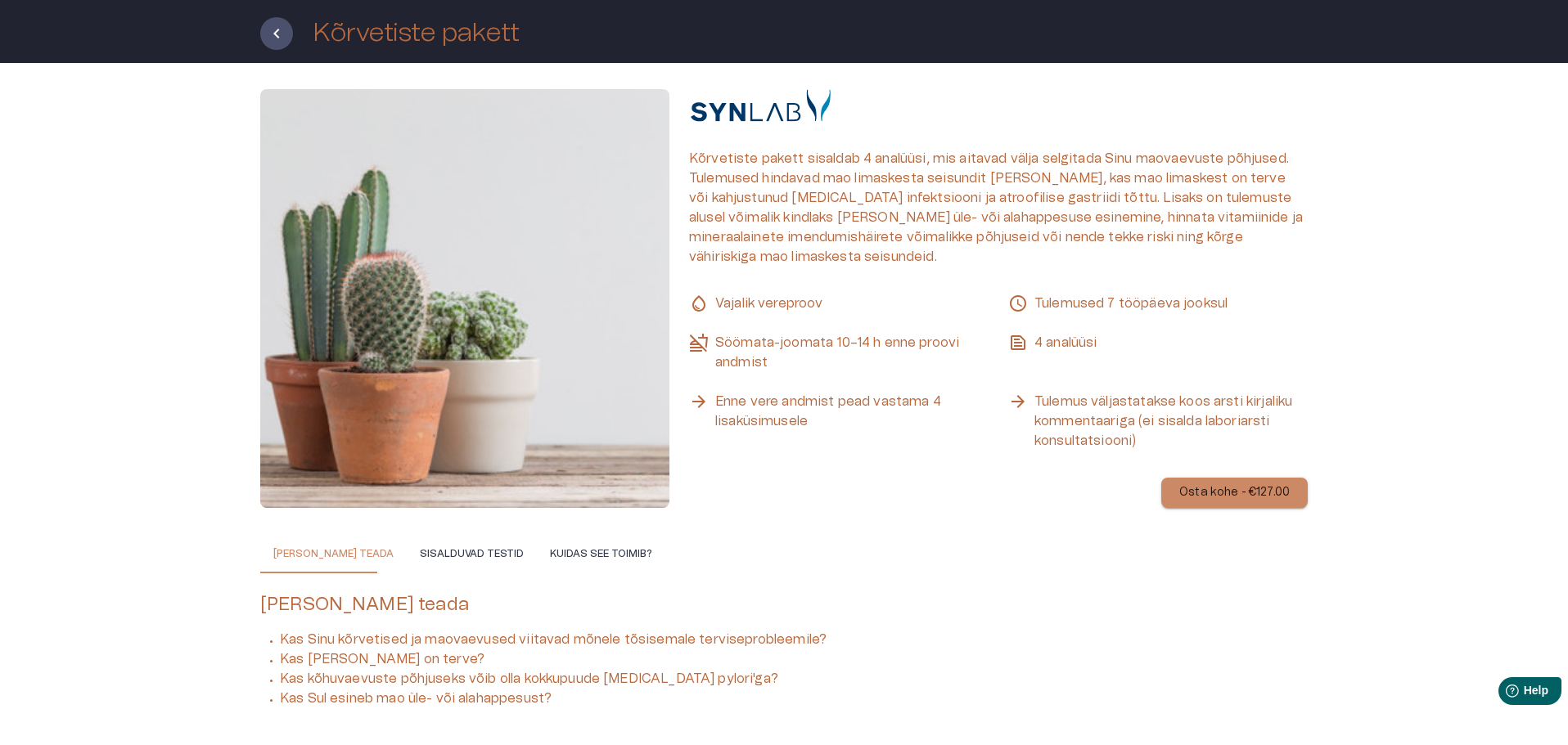
click at [1192, 487] on p "Osta kohe - €127.00" at bounding box center [1234, 493] width 110 height 17
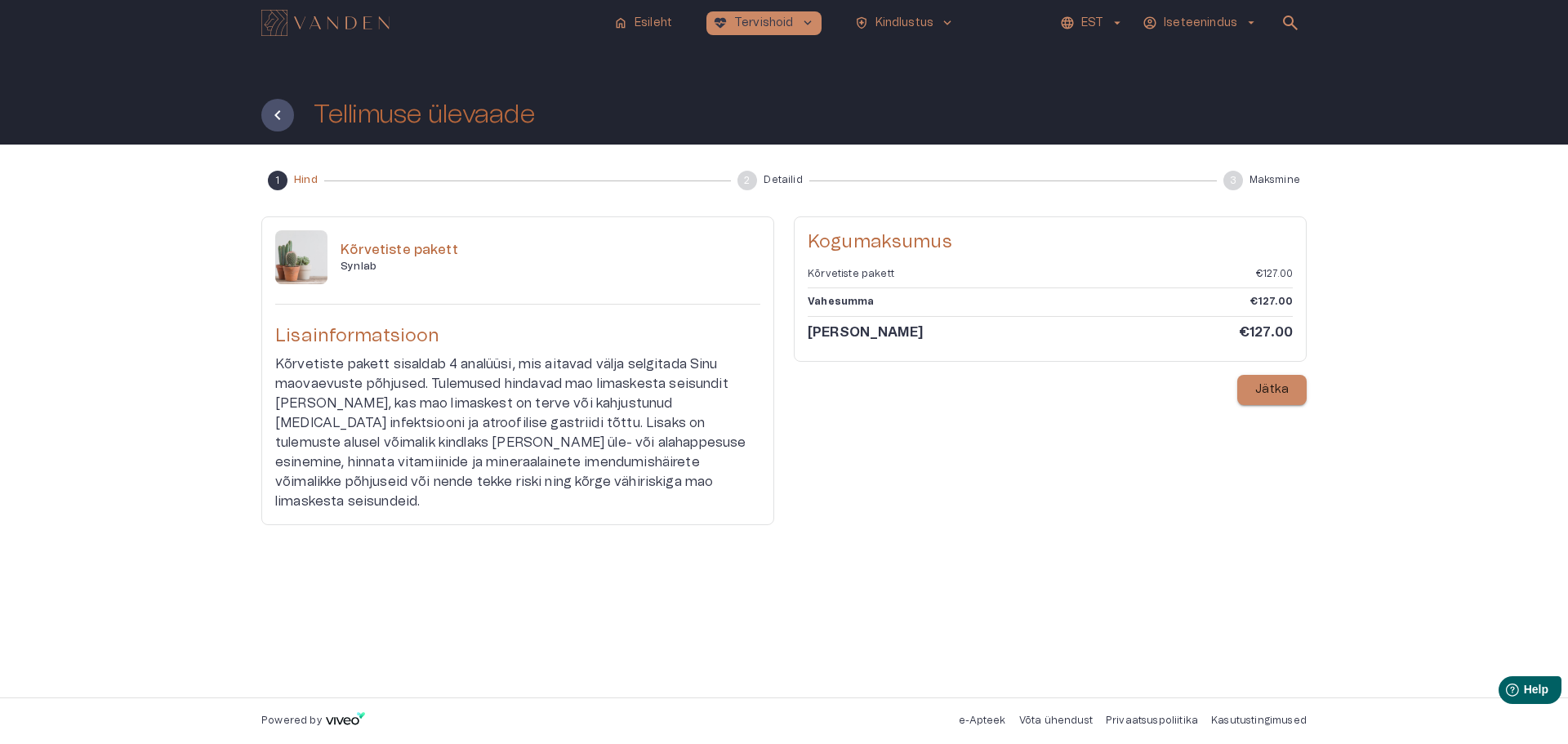
click at [1258, 386] on p "Jätka" at bounding box center [1272, 390] width 33 height 17
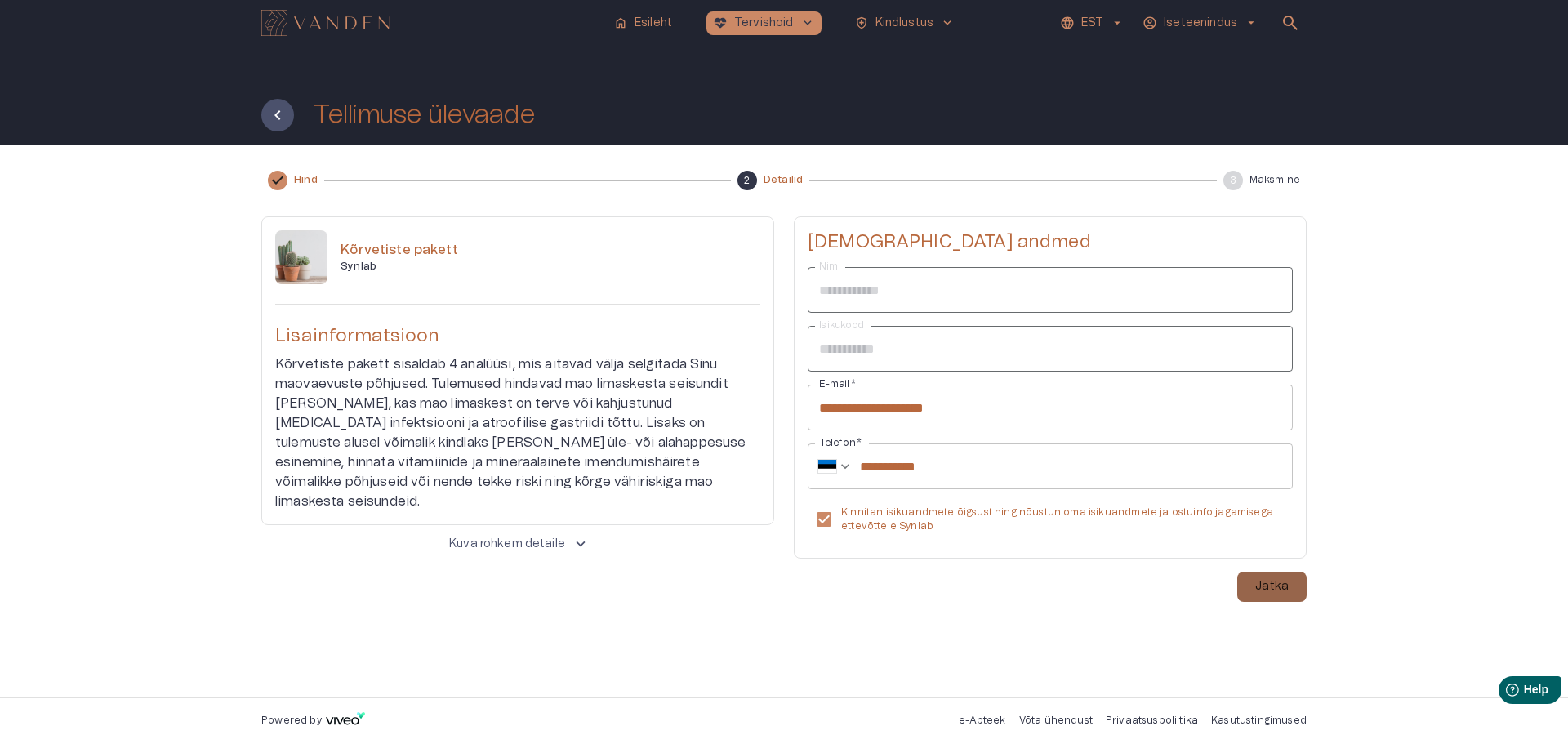
click at [1290, 592] on button "Jätka" at bounding box center [1272, 587] width 70 height 31
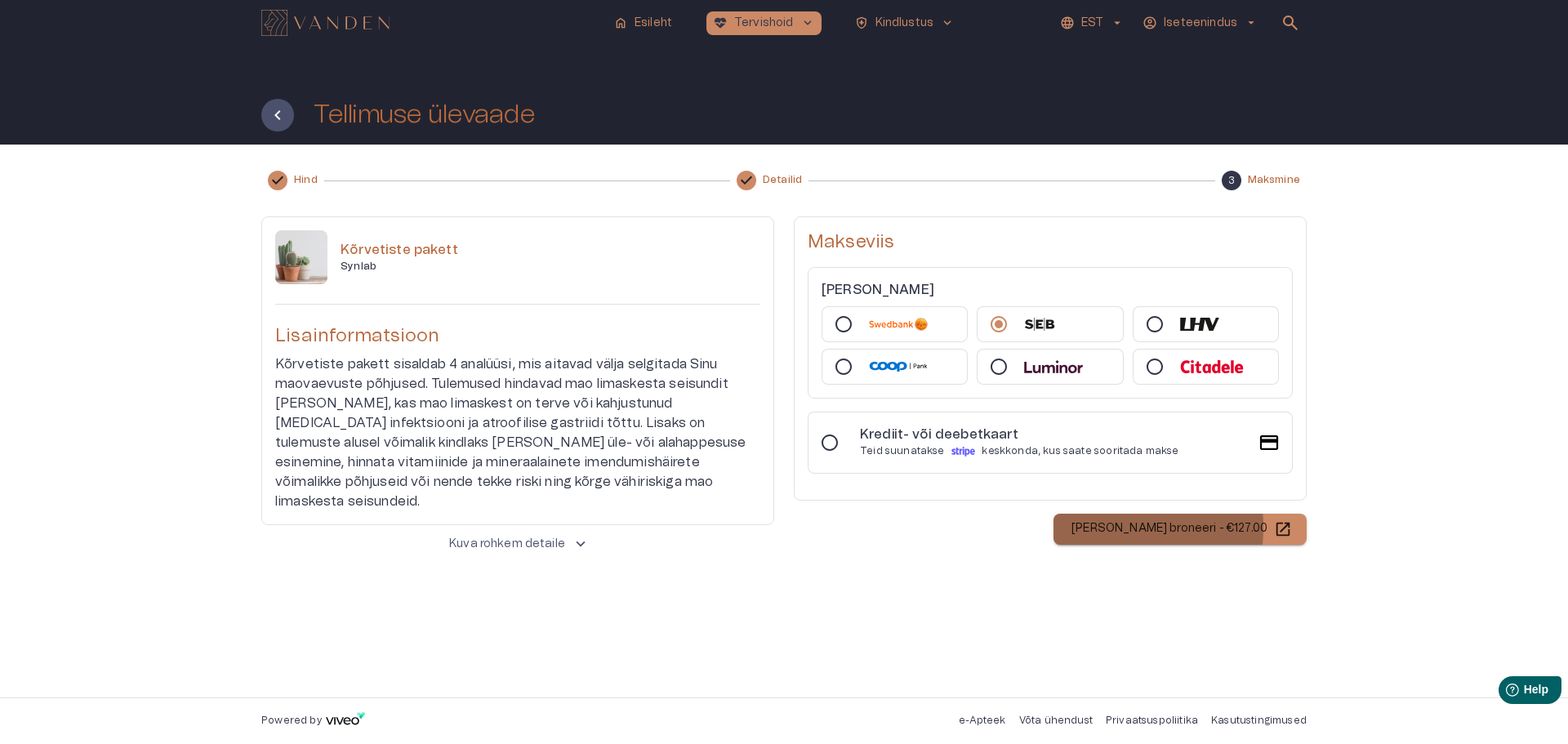
click at [1119, 527] on p "[PERSON_NAME] broneeri - €127.00" at bounding box center [1169, 529] width 196 height 17
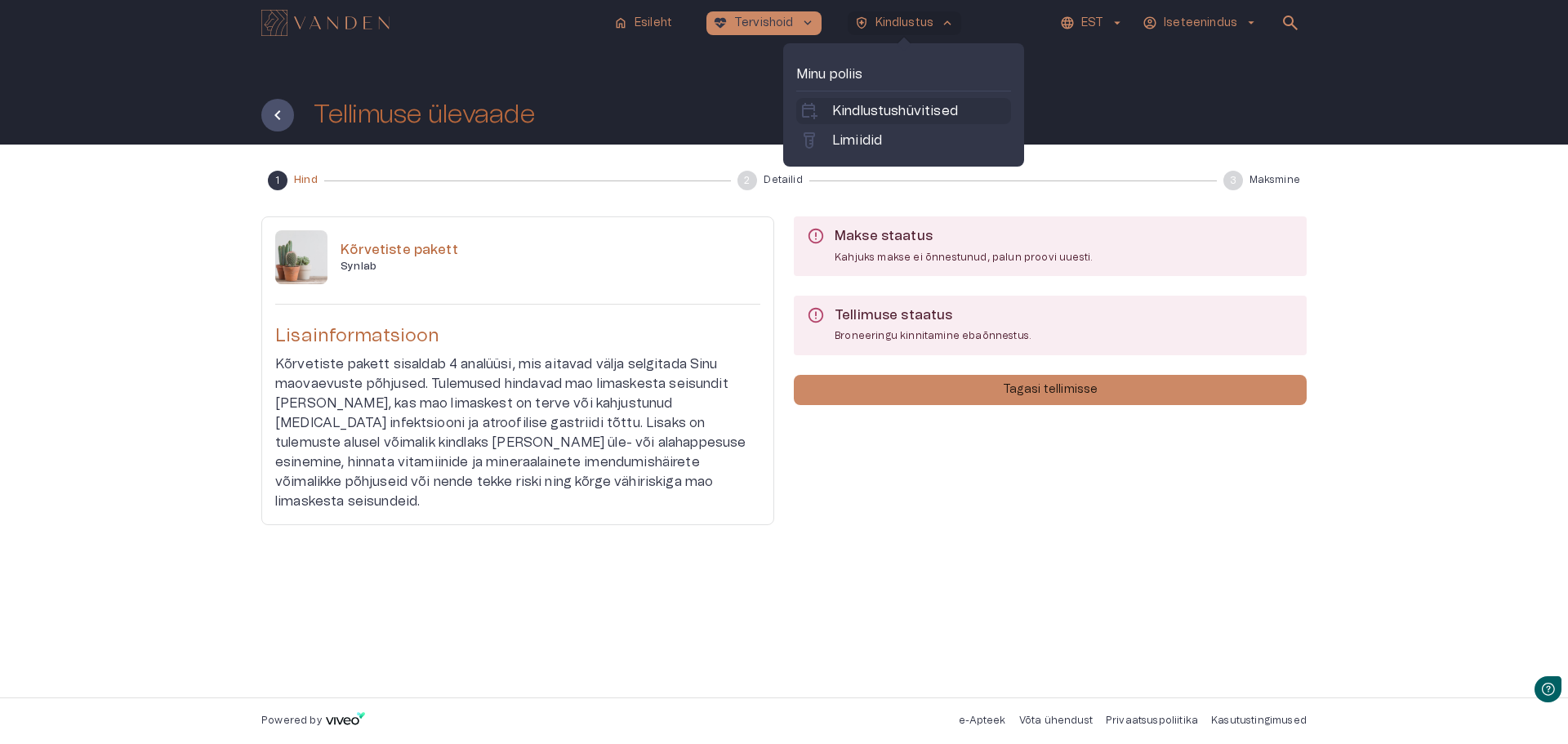
click at [876, 109] on p "Kindlustushüvitised" at bounding box center [895, 111] width 126 height 19
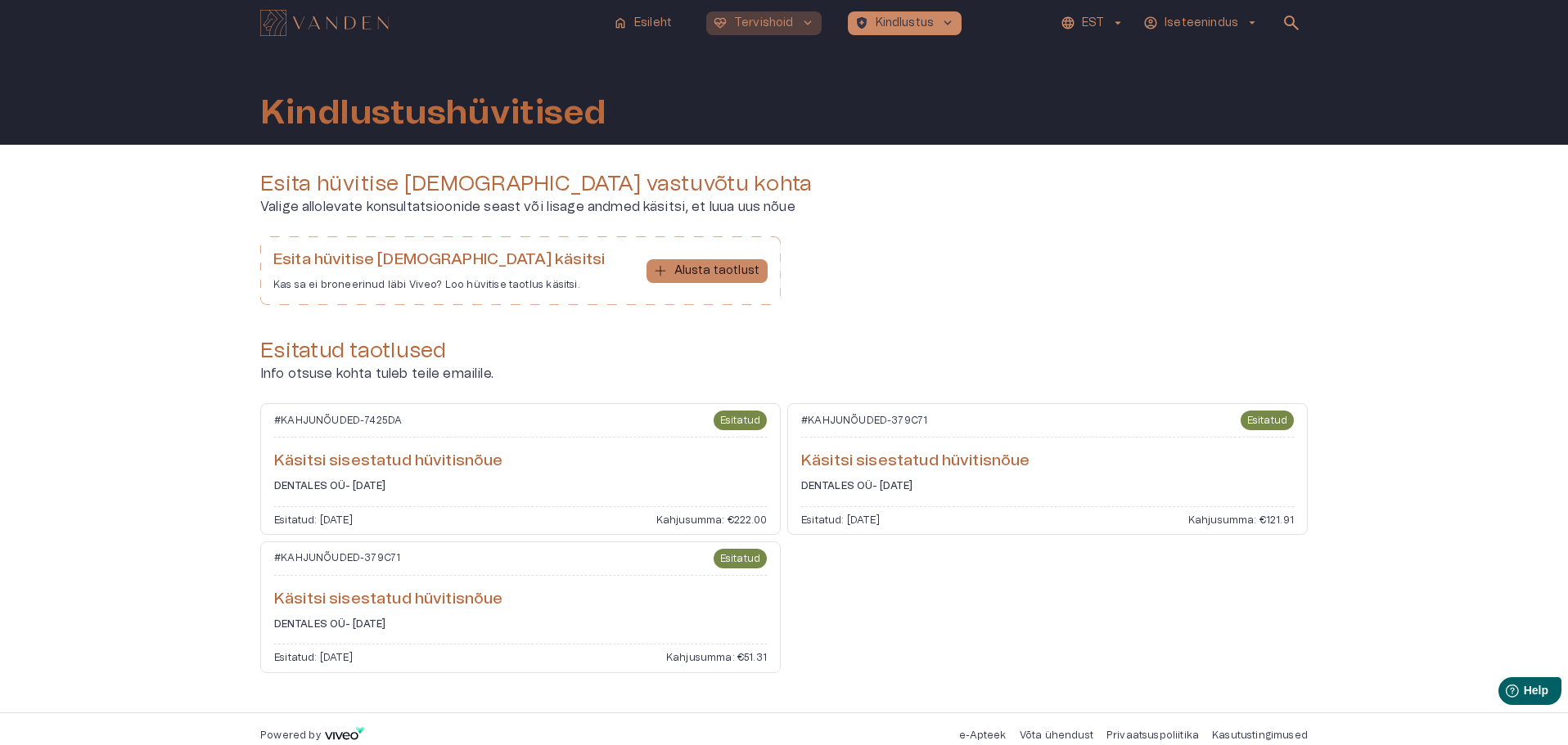
click at [805, 23] on span "keyboard_arrow_down" at bounding box center [807, 23] width 15 height 15
click at [759, 19] on p "Tervishoid" at bounding box center [763, 24] width 59 height 17
click at [806, 19] on span "keyboard_arrow_down" at bounding box center [807, 23] width 15 height 15
click at [902, 230] on div "Esita hüvitise taotlus vastuvõtu kohta Valige allolevate konsultatsioonide seas…" at bounding box center [784, 245] width 1047 height 148
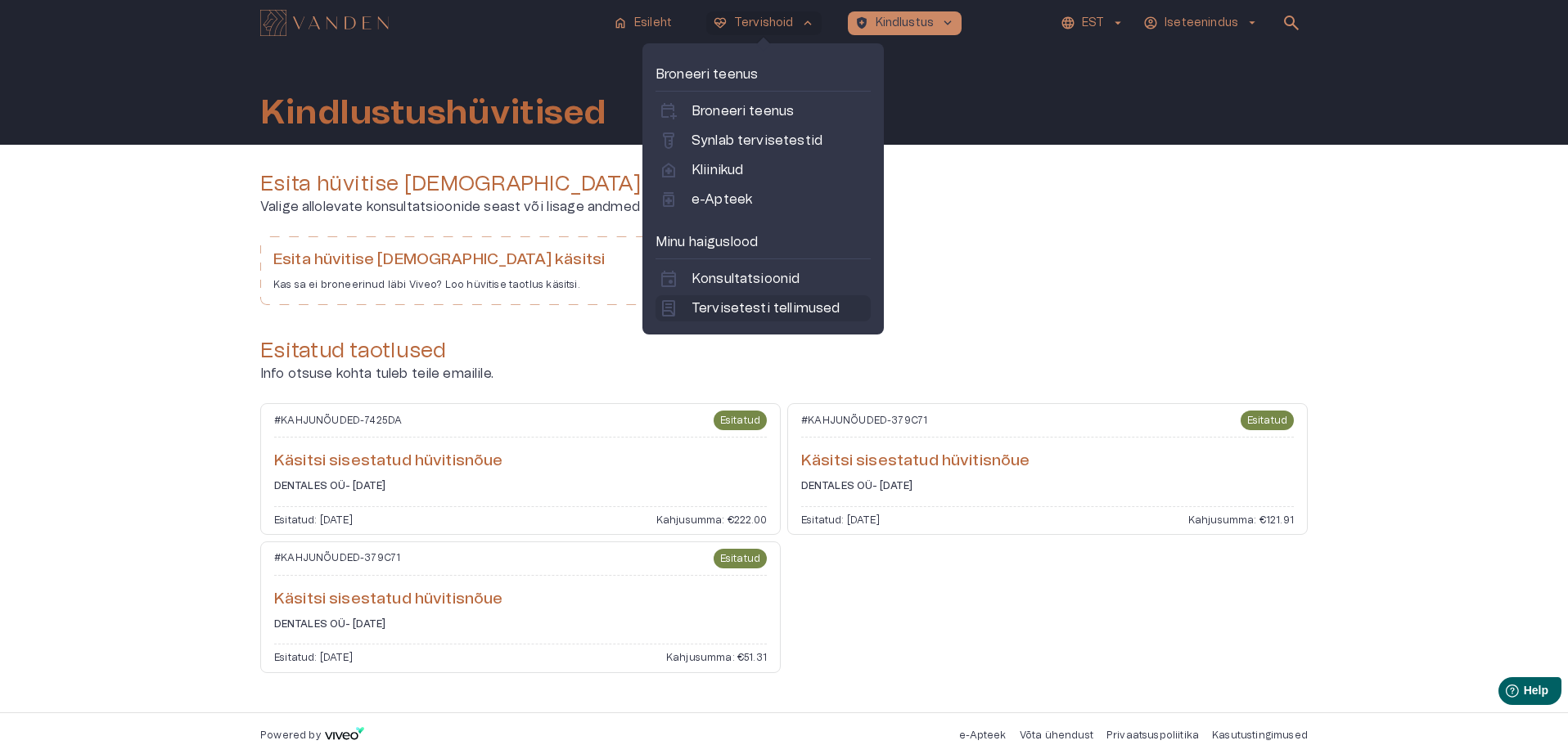
click at [741, 306] on p "Tervisetesti tellimused" at bounding box center [765, 308] width 149 height 19
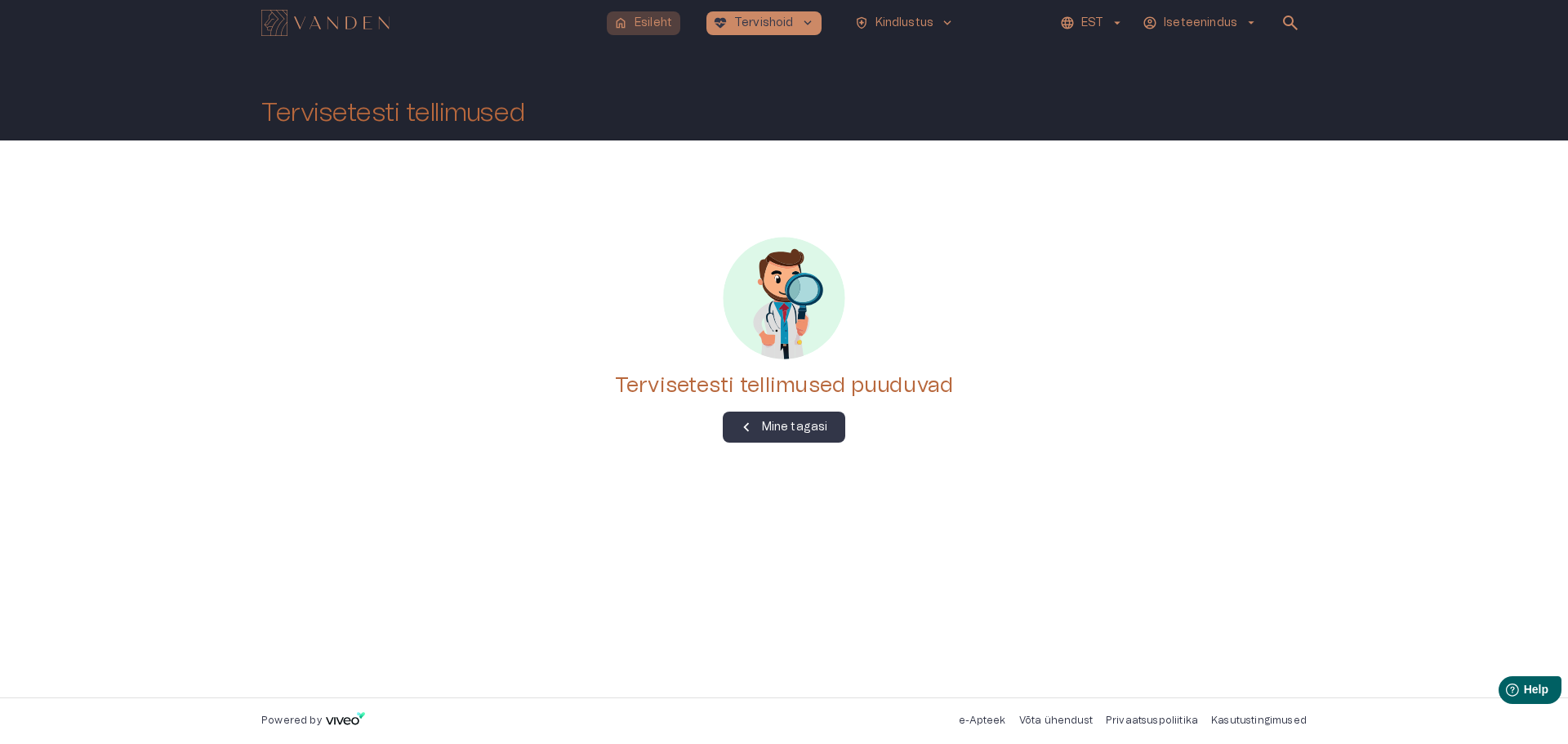
click at [651, 18] on p "Esileht" at bounding box center [653, 24] width 37 height 17
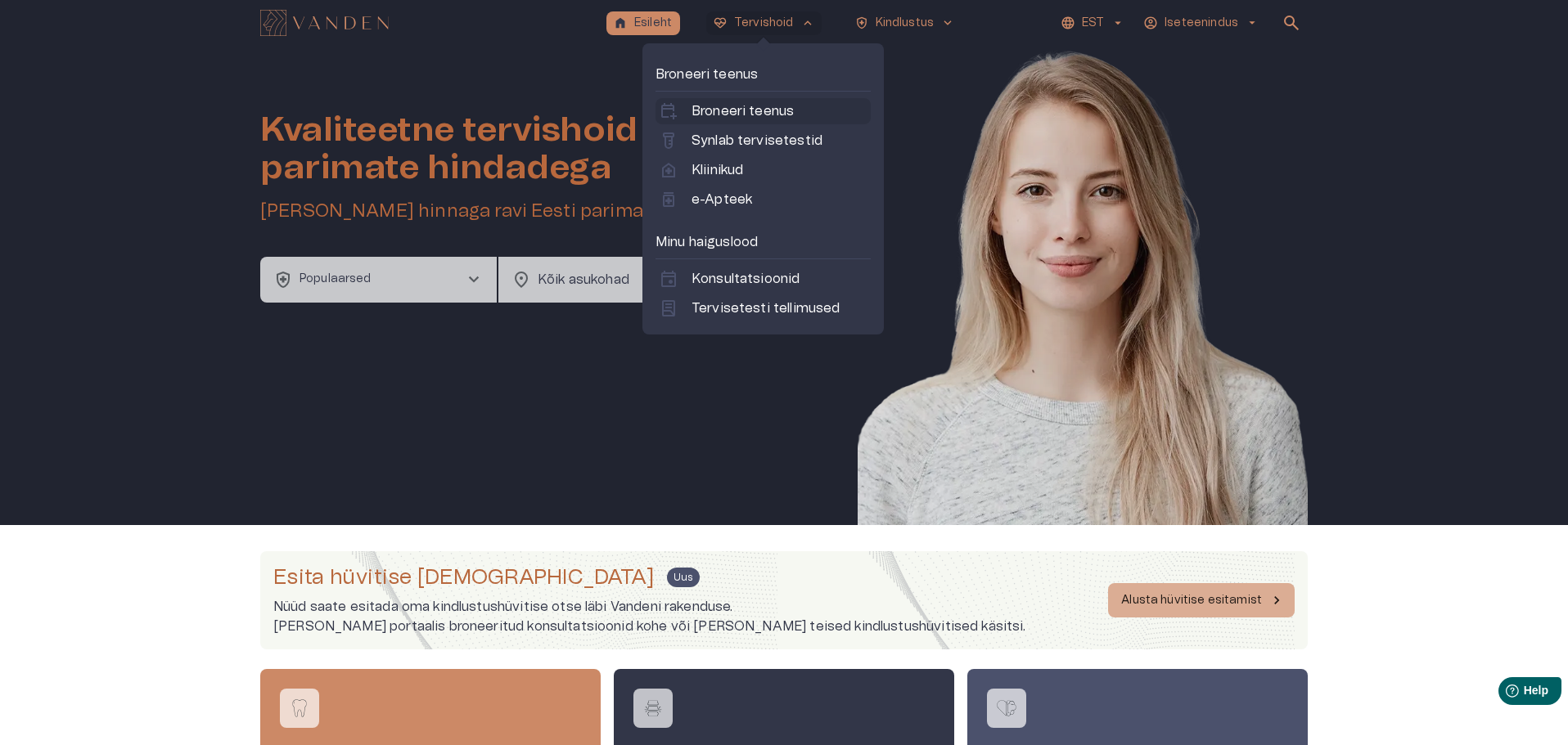
click at [717, 108] on p "Broneeri teenus" at bounding box center [742, 111] width 102 height 19
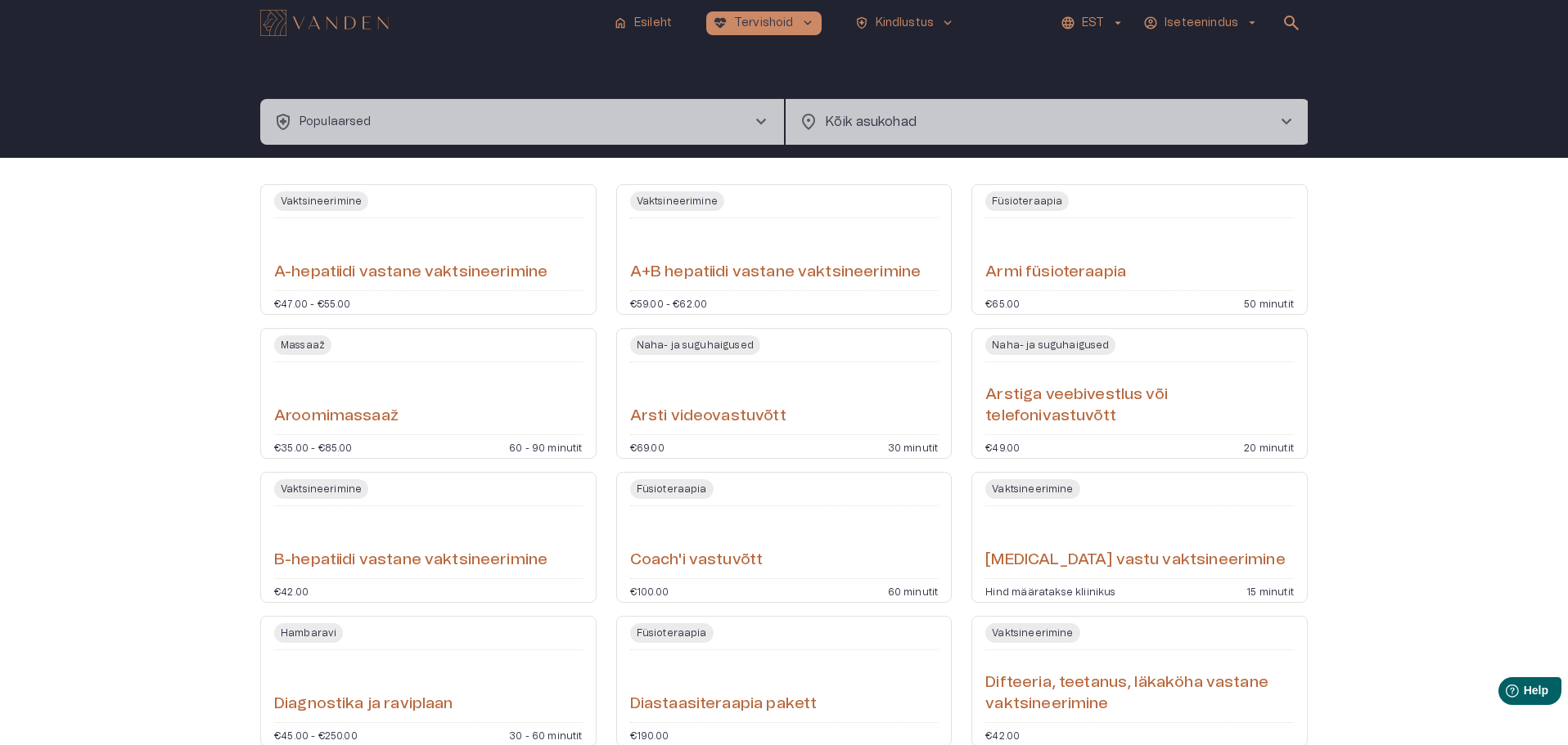
click at [755, 123] on span "chevron_right" at bounding box center [761, 121] width 19 height 19
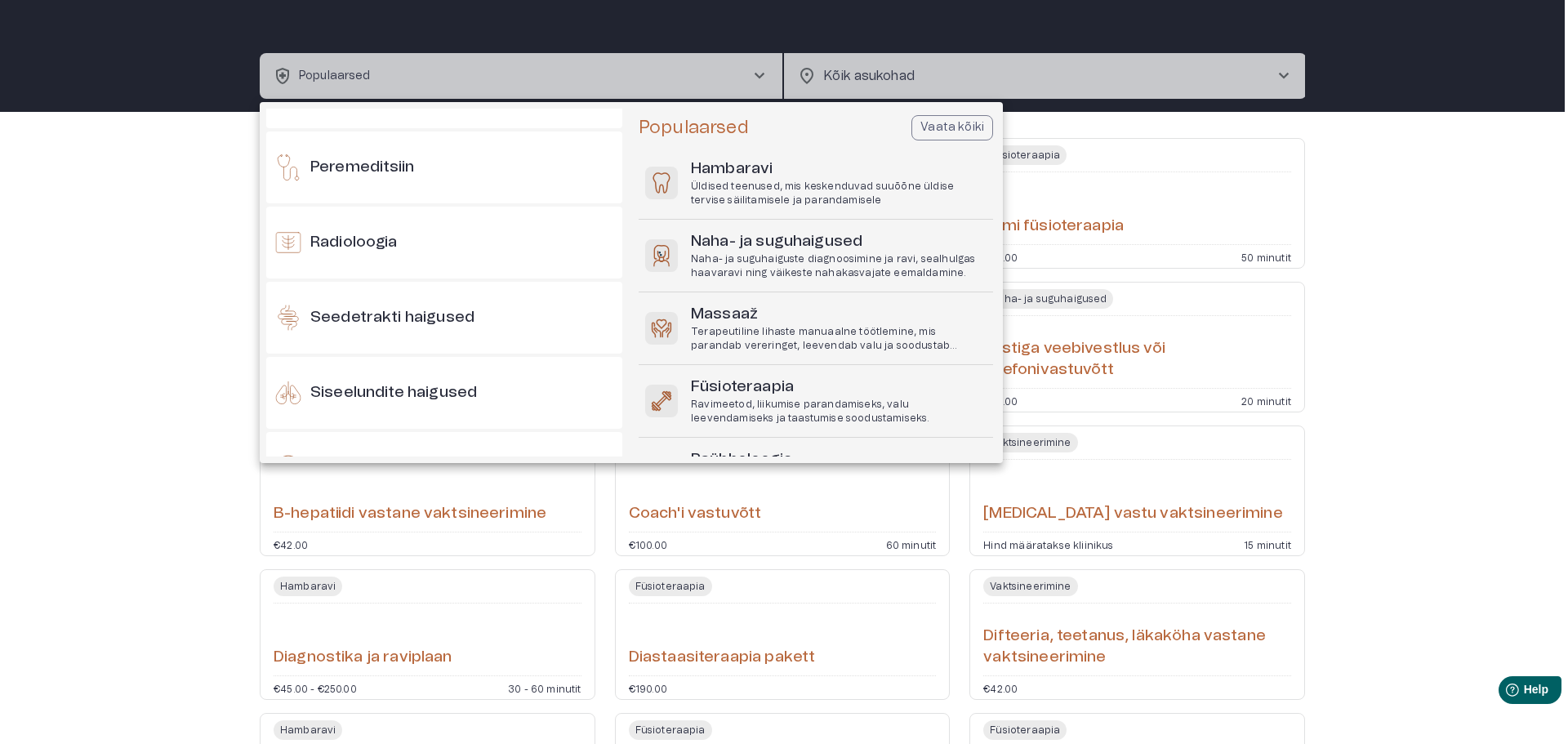
scroll to position [1143, 0]
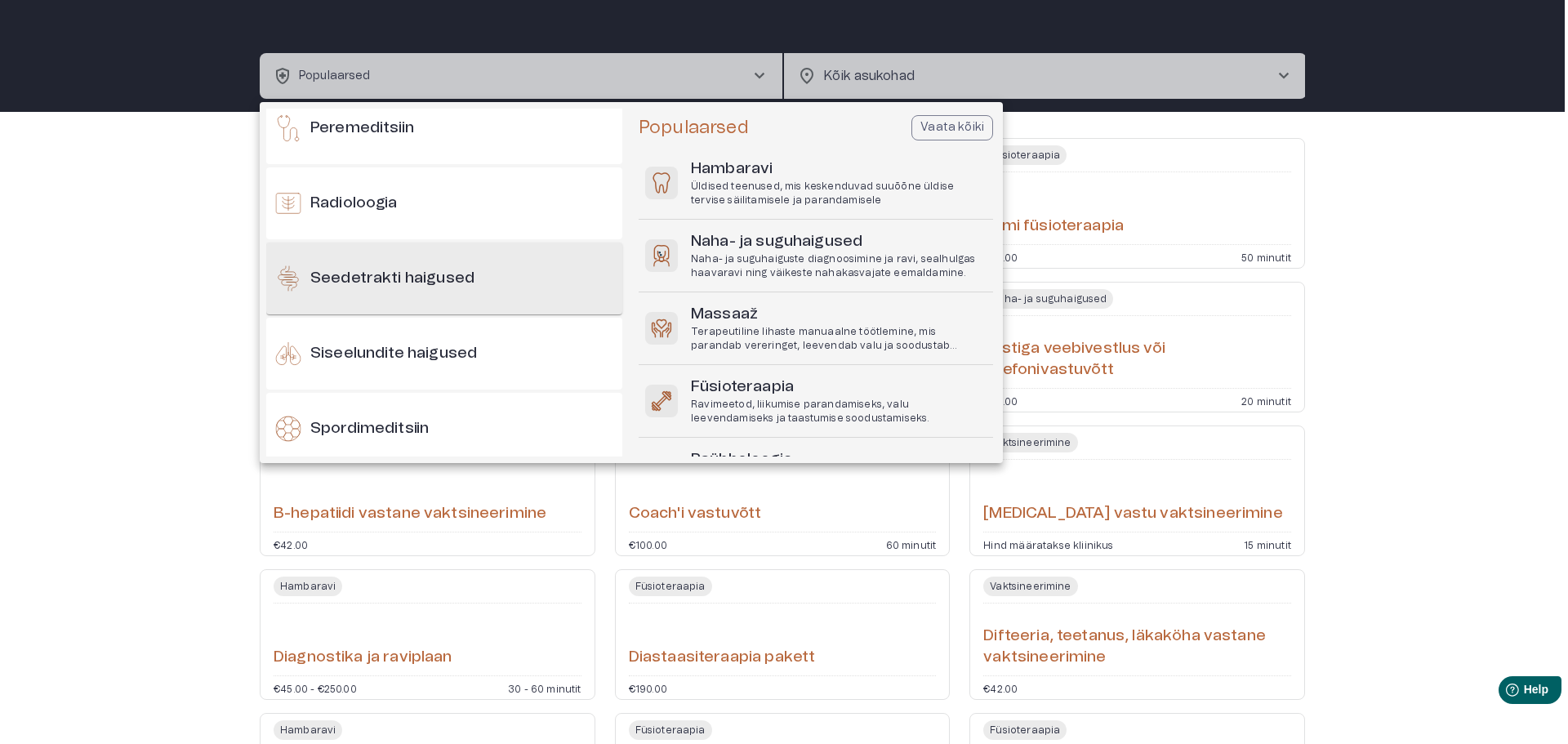
click at [419, 275] on h6 "Seedetrakti haigused" at bounding box center [392, 278] width 164 height 22
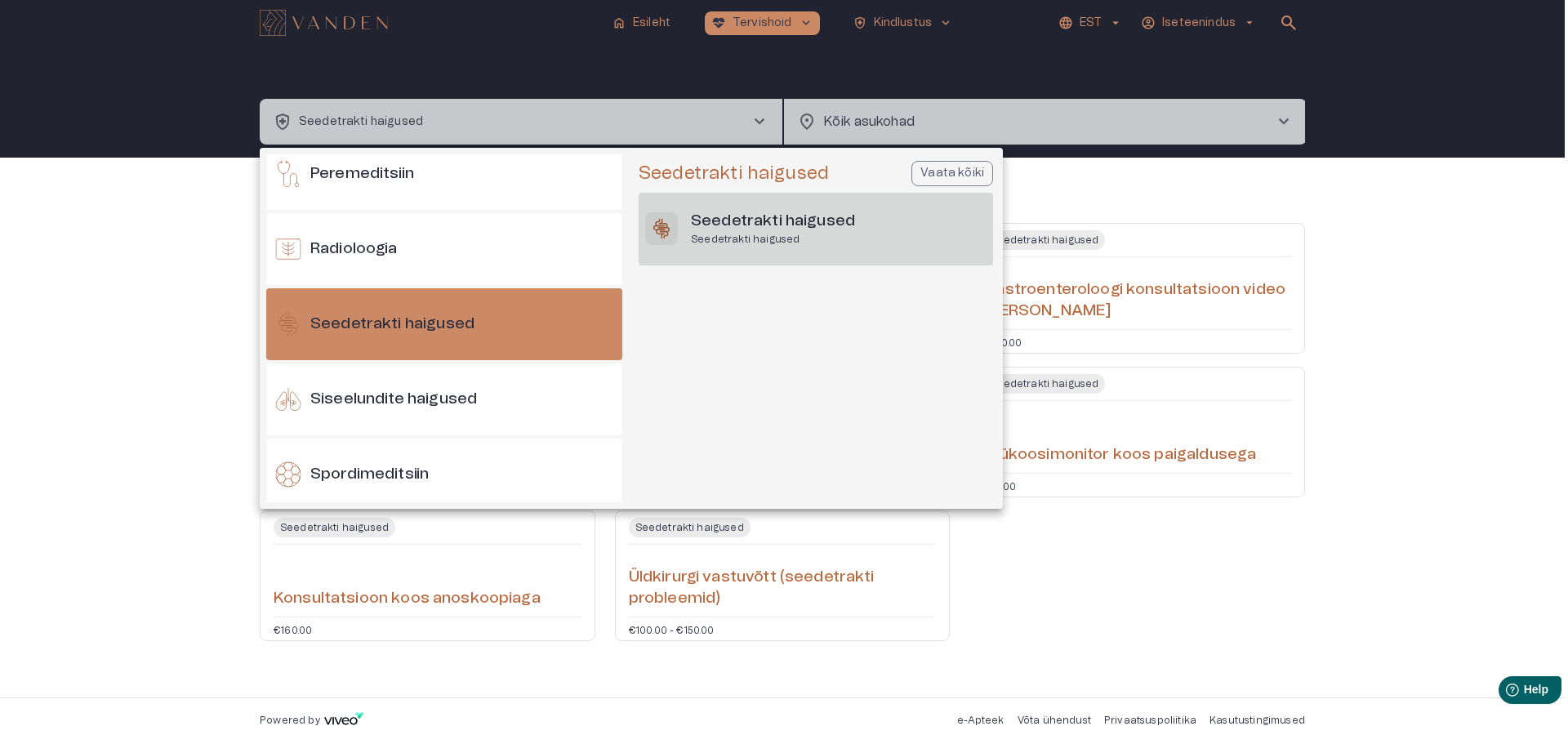
click at [742, 226] on h6 "Seedetrakti haigused" at bounding box center [773, 222] width 164 height 22
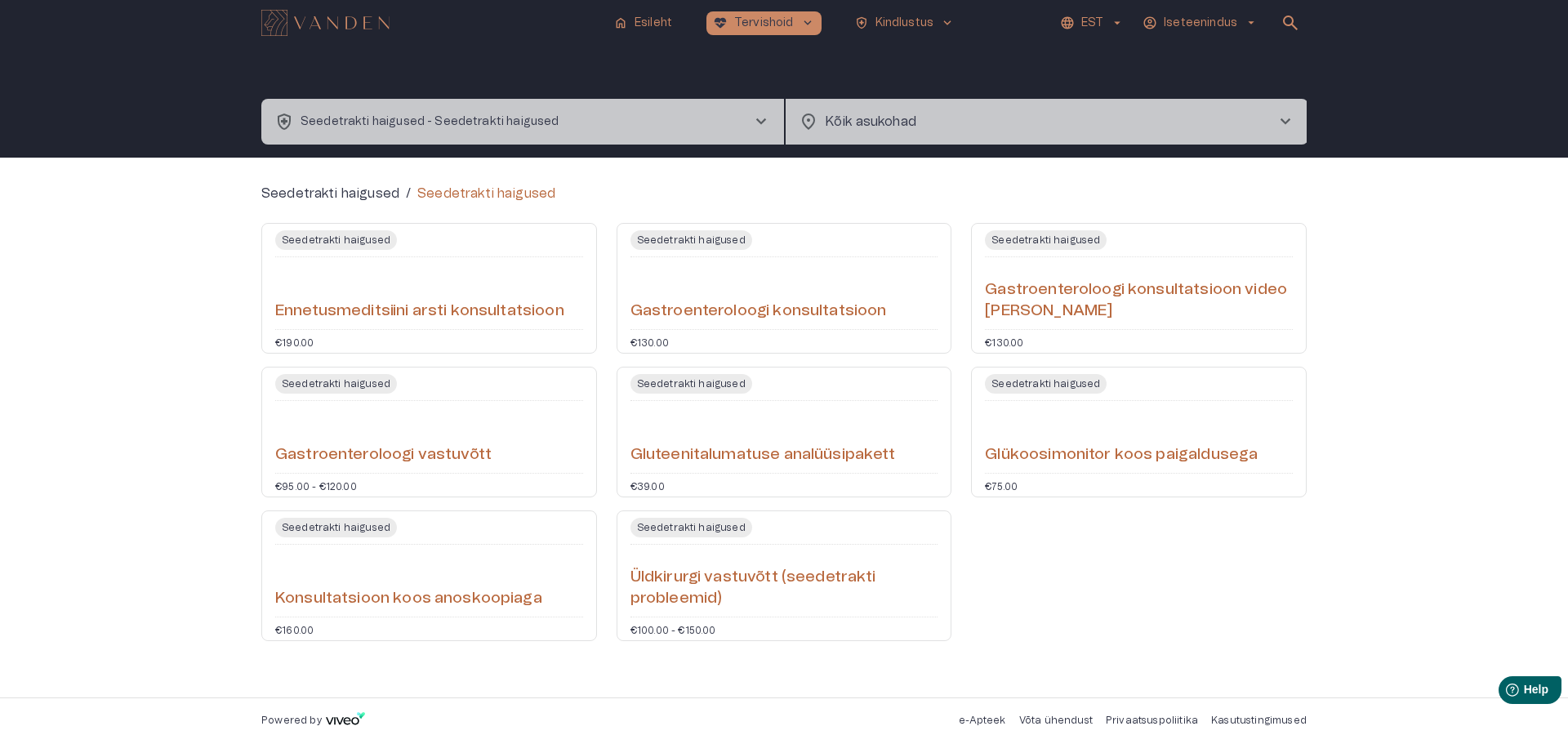
click at [763, 115] on span "chevron_right" at bounding box center [761, 121] width 19 height 19
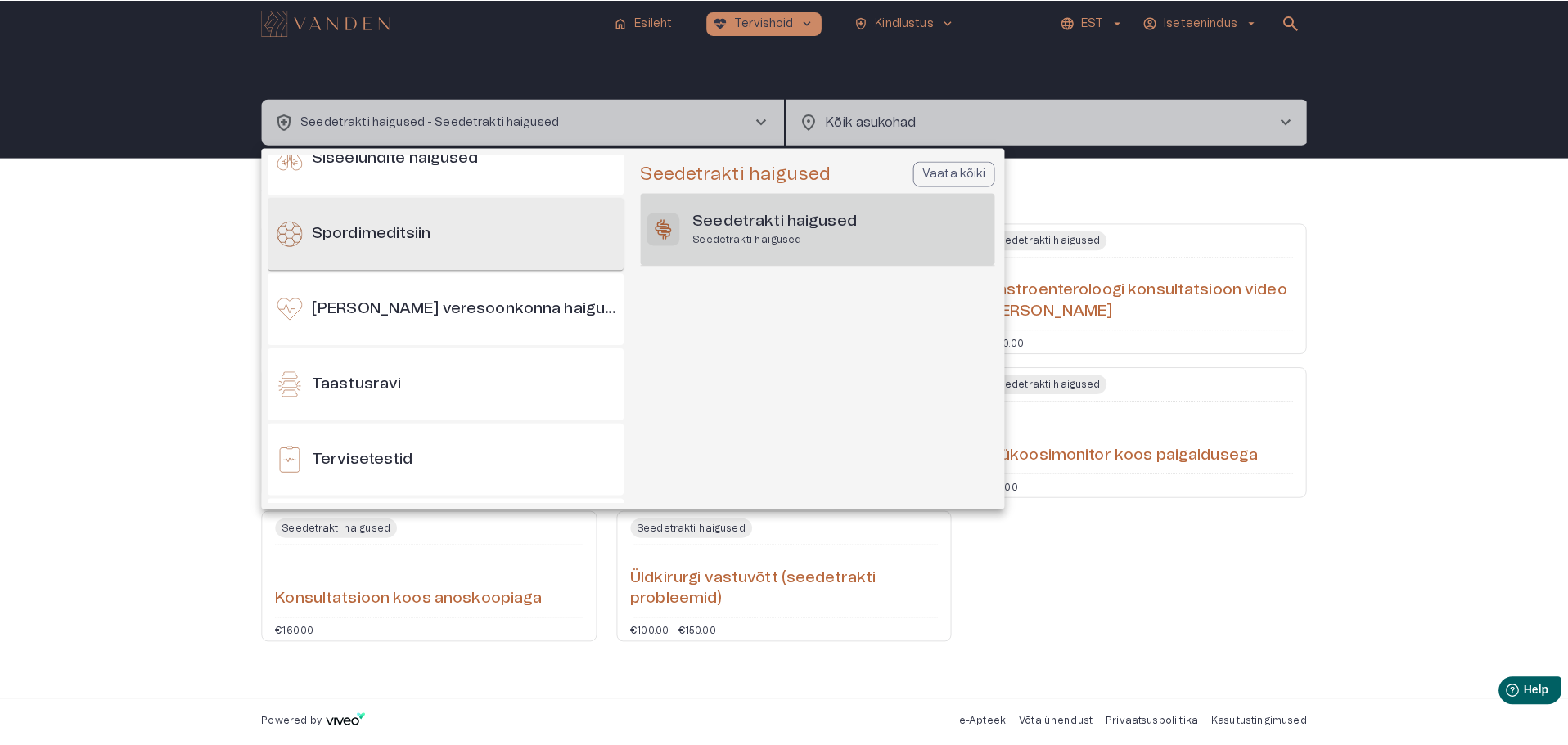
scroll to position [1468, 0]
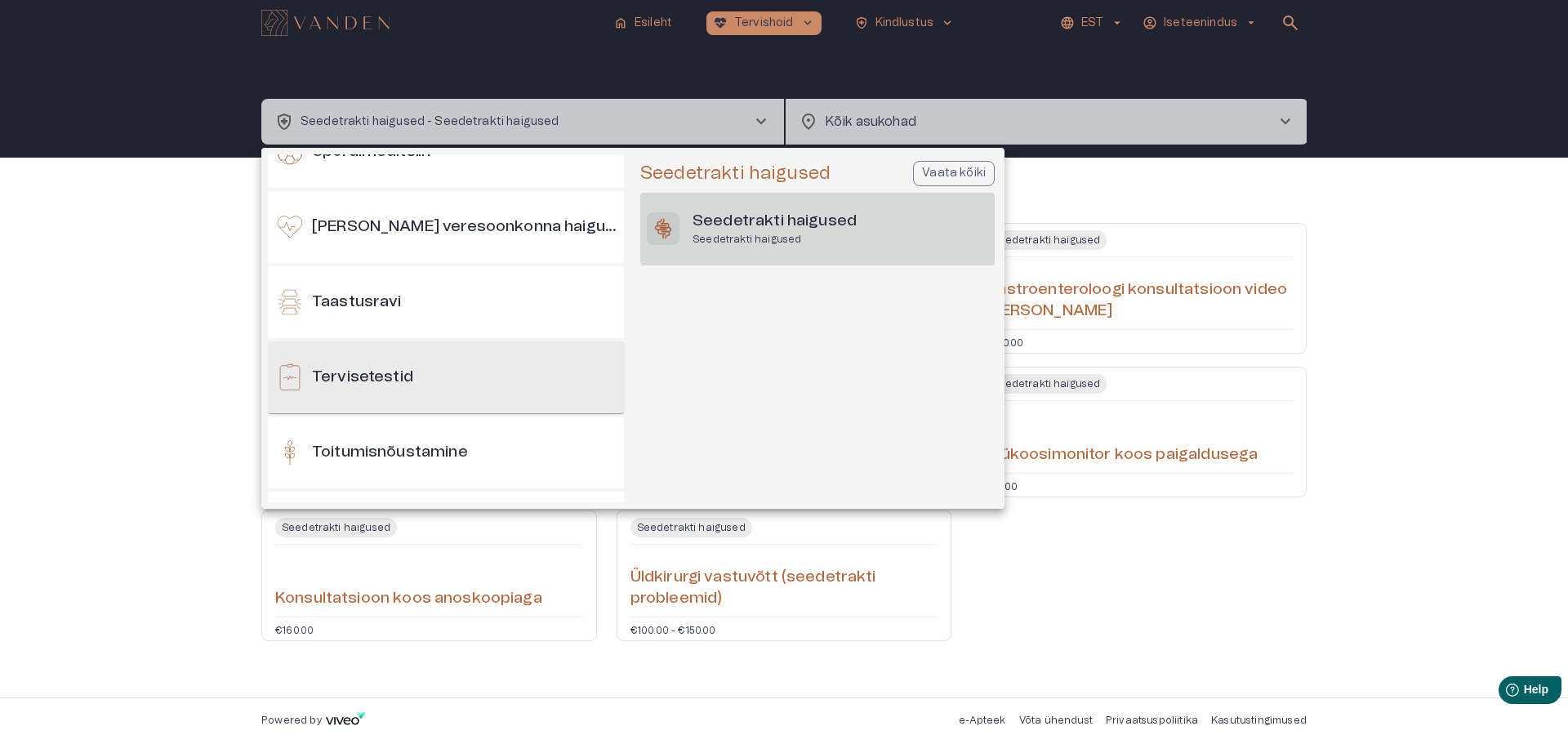
click at [371, 379] on h6 "Tervisetestid" at bounding box center [363, 378] width 101 height 22
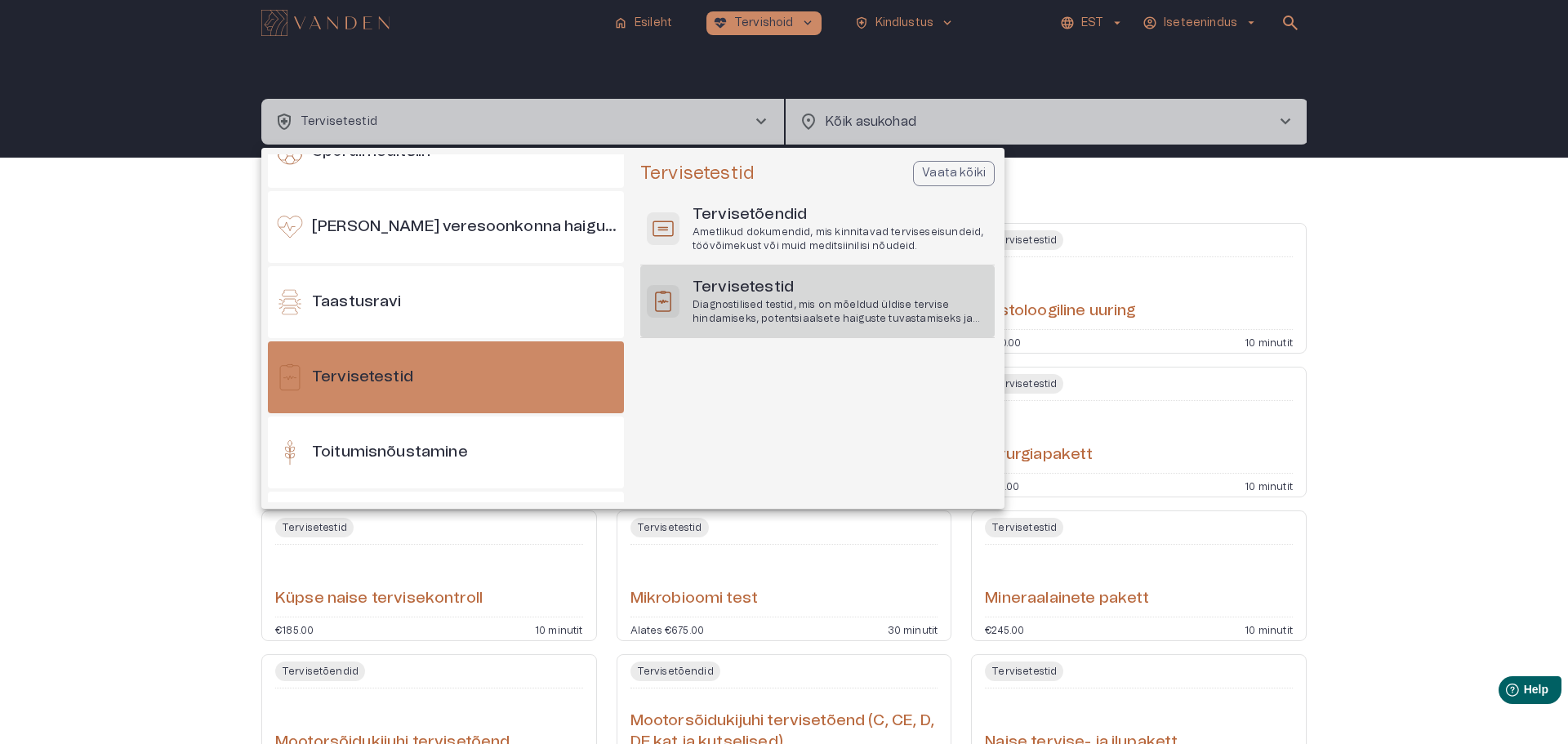
click at [726, 296] on h6 "Tervisetestid" at bounding box center [840, 288] width 296 height 22
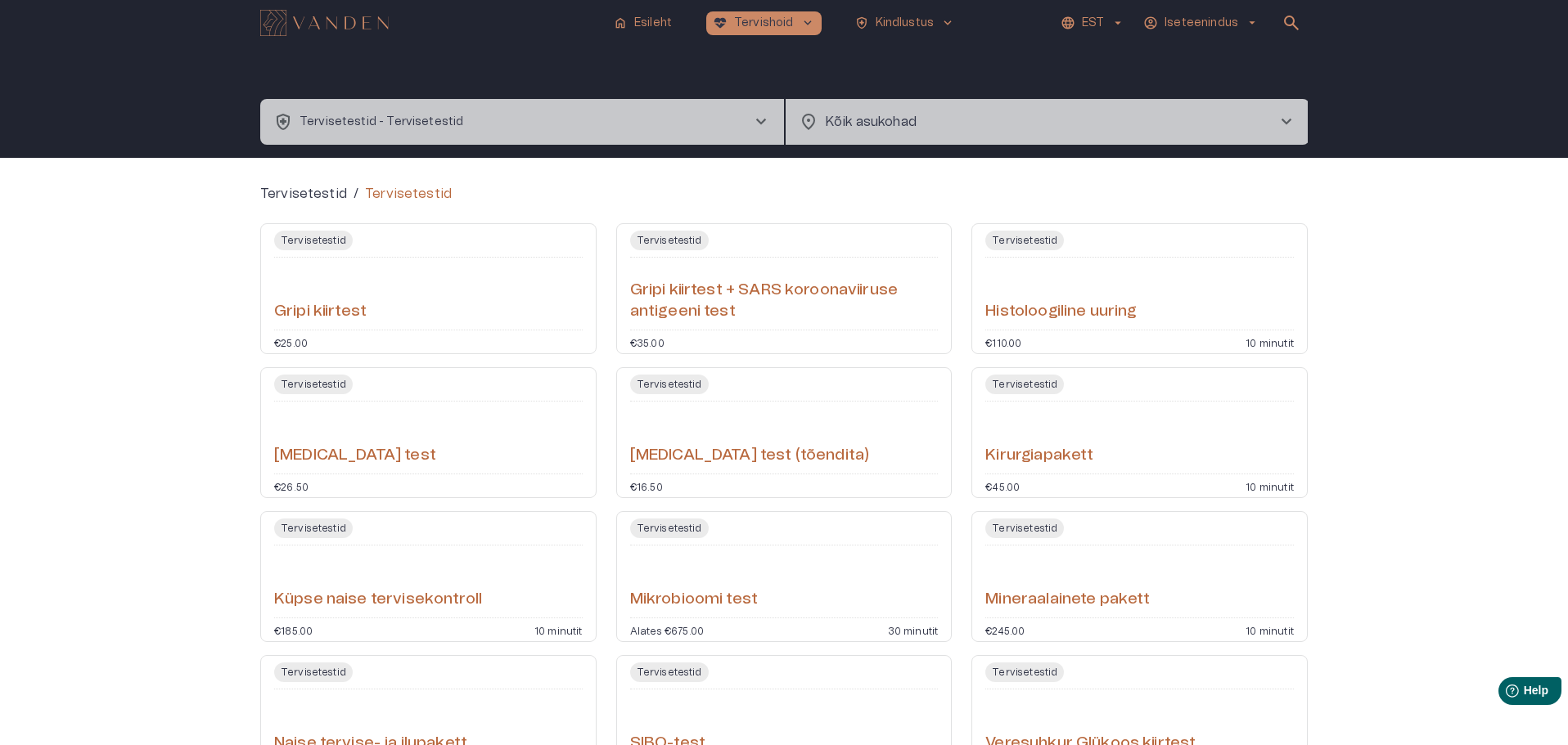
click at [763, 119] on span "chevron_right" at bounding box center [761, 121] width 19 height 19
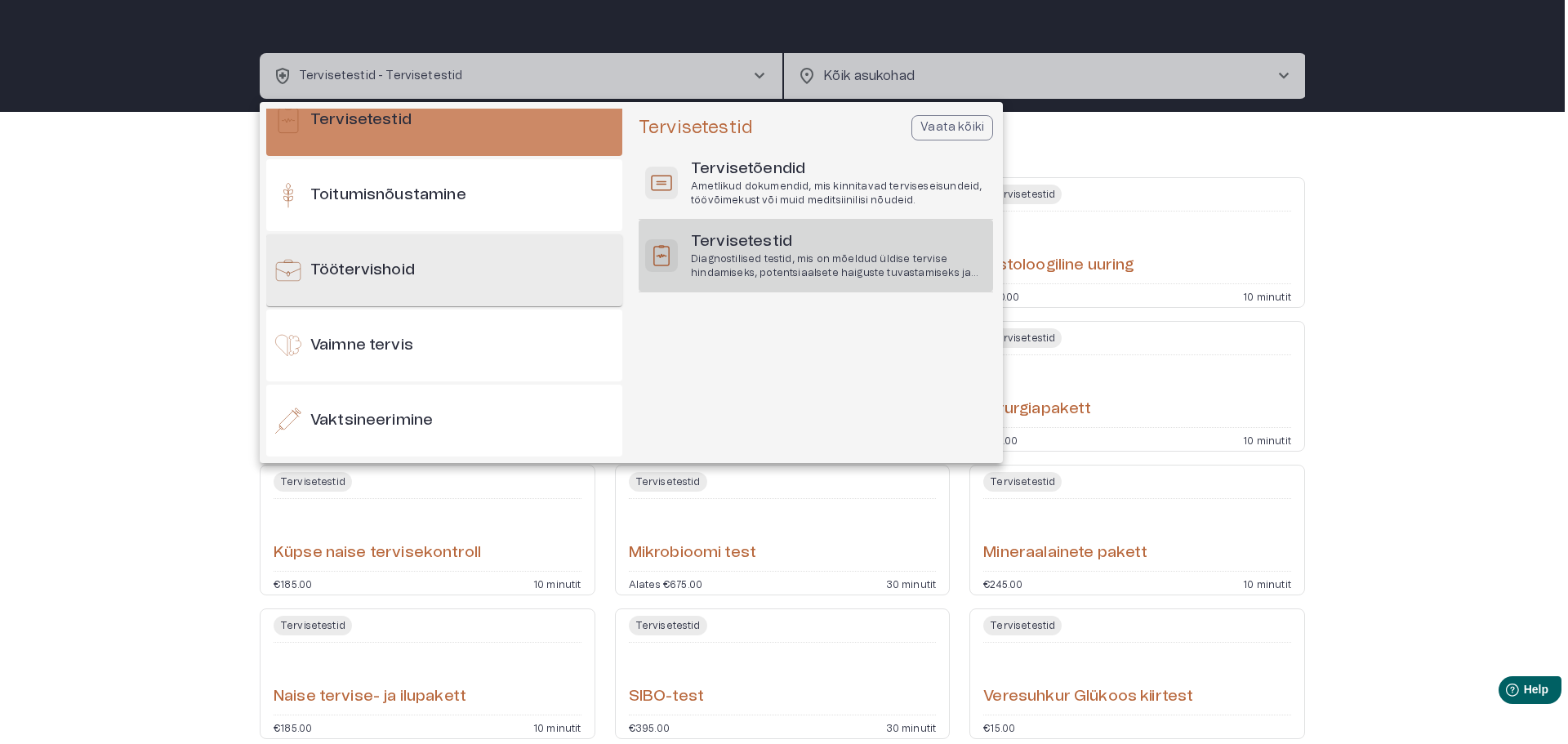
scroll to position [1596, 0]
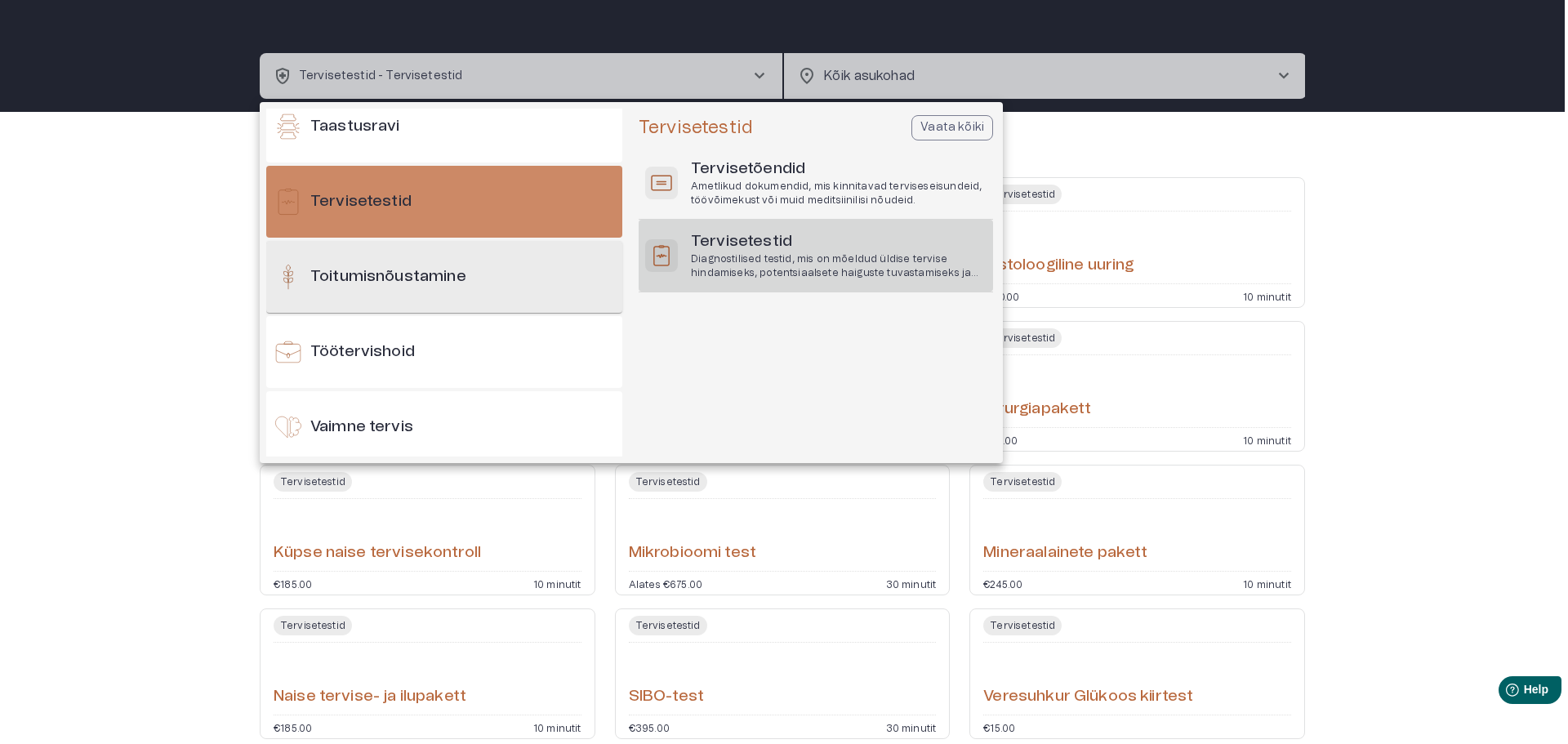
click at [387, 279] on h6 "Toitumisnõustamine" at bounding box center [388, 276] width 156 height 22
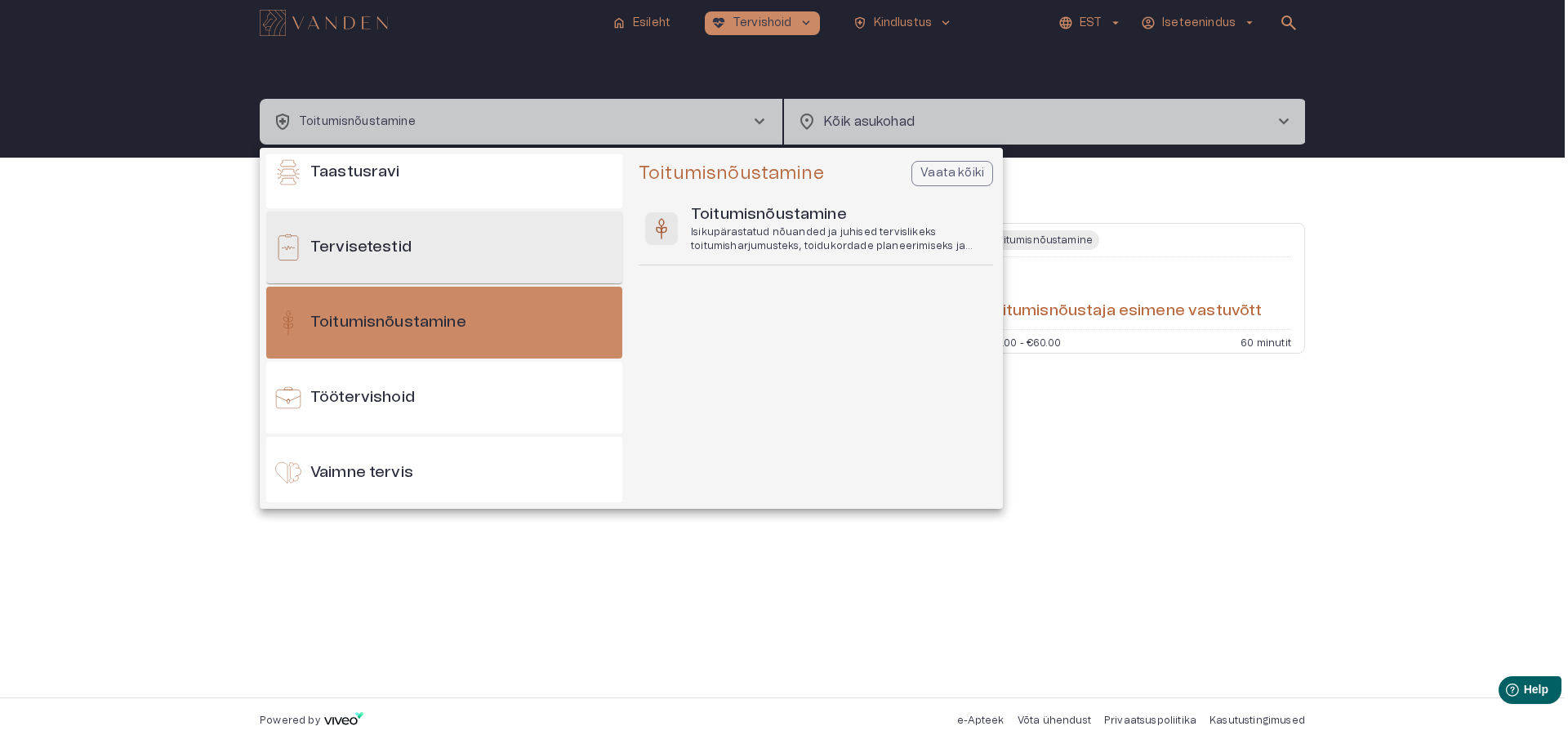
click at [375, 234] on div "Tervisetestid" at bounding box center [444, 248] width 356 height 72
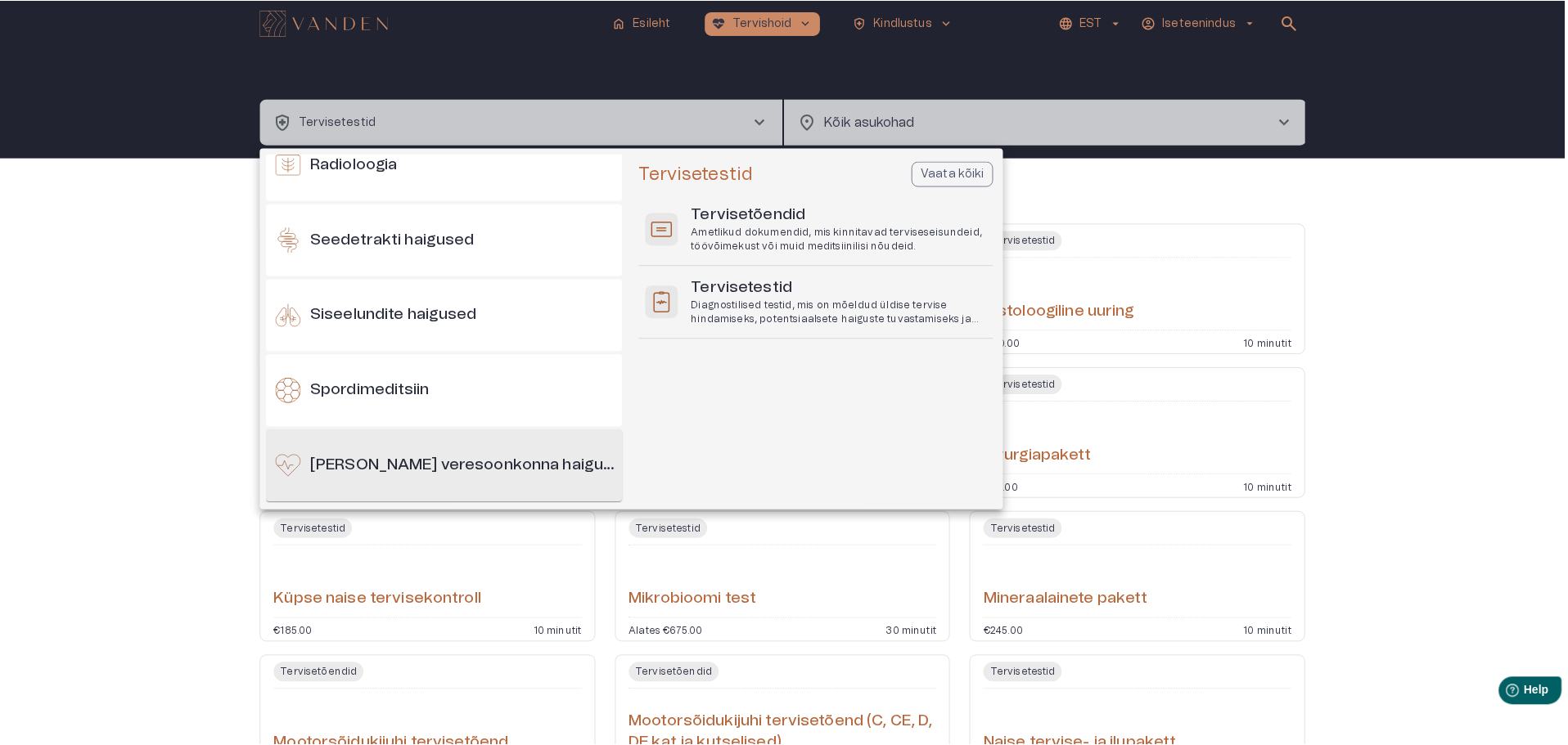
scroll to position [1190, 0]
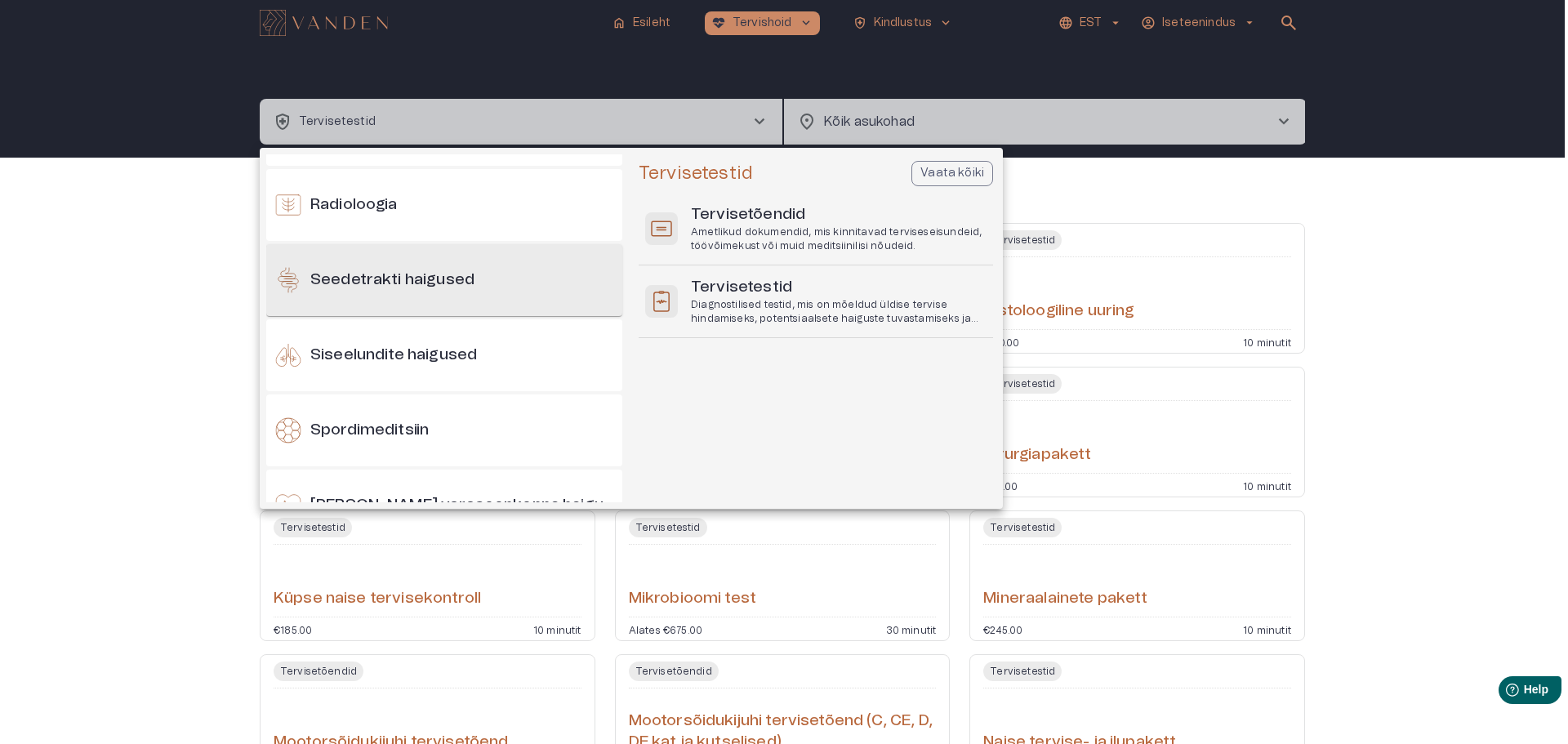
click at [385, 281] on h6 "Seedetrakti haigused" at bounding box center [392, 280] width 164 height 22
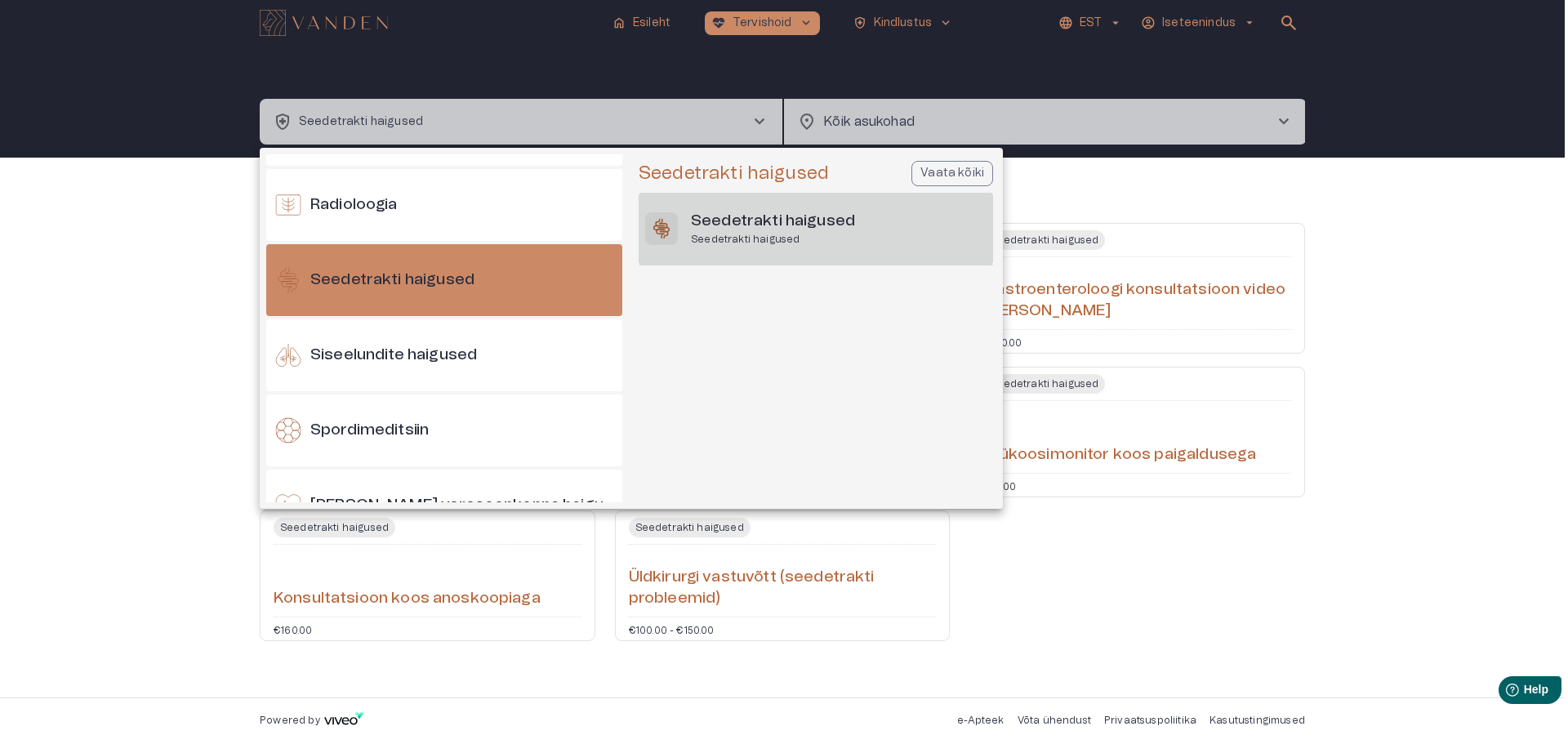
click at [755, 229] on h6 "Seedetrakti haigused" at bounding box center [773, 222] width 164 height 22
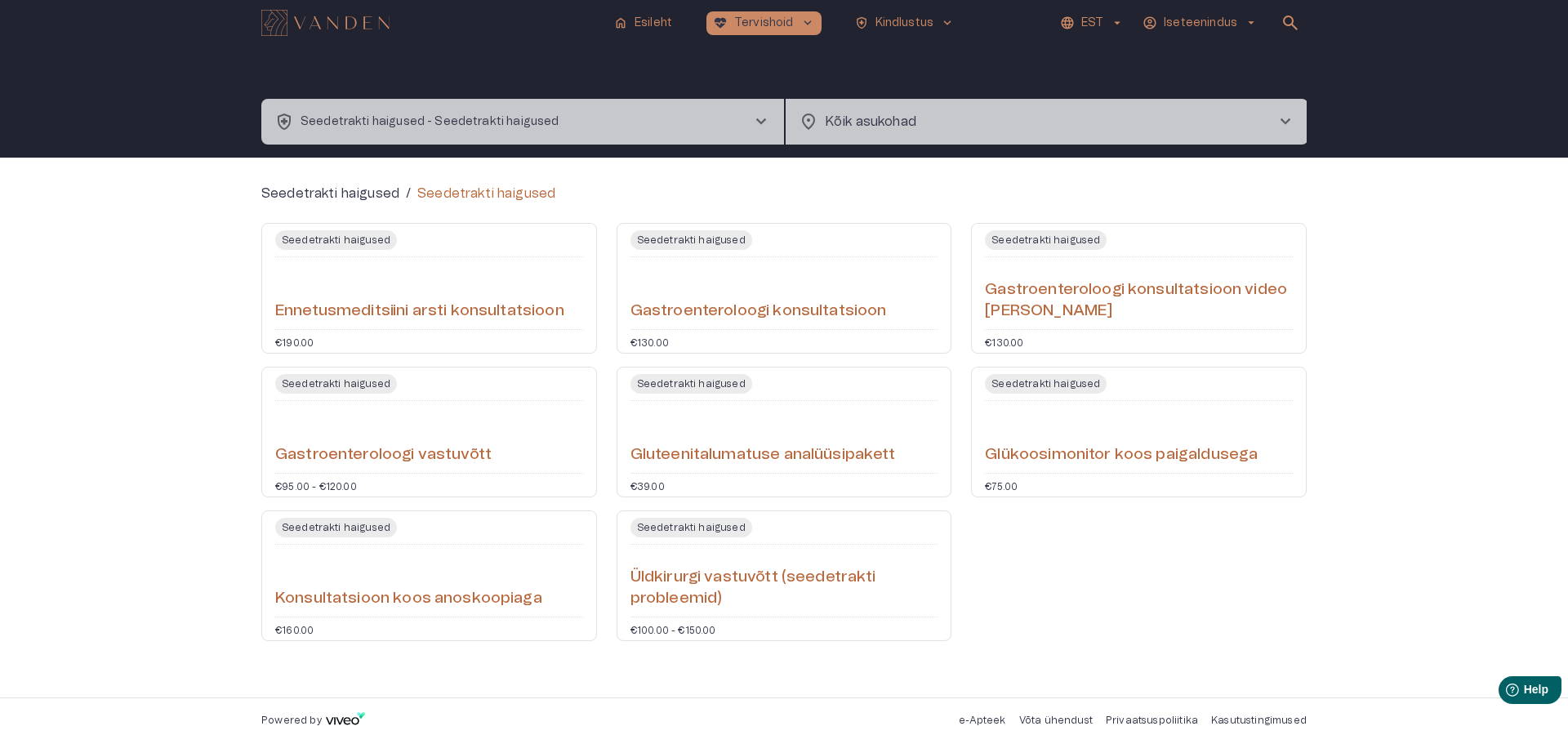
click at [316, 454] on h6 "Gastroenteroloogi vastuvõtt" at bounding box center [384, 455] width 216 height 22
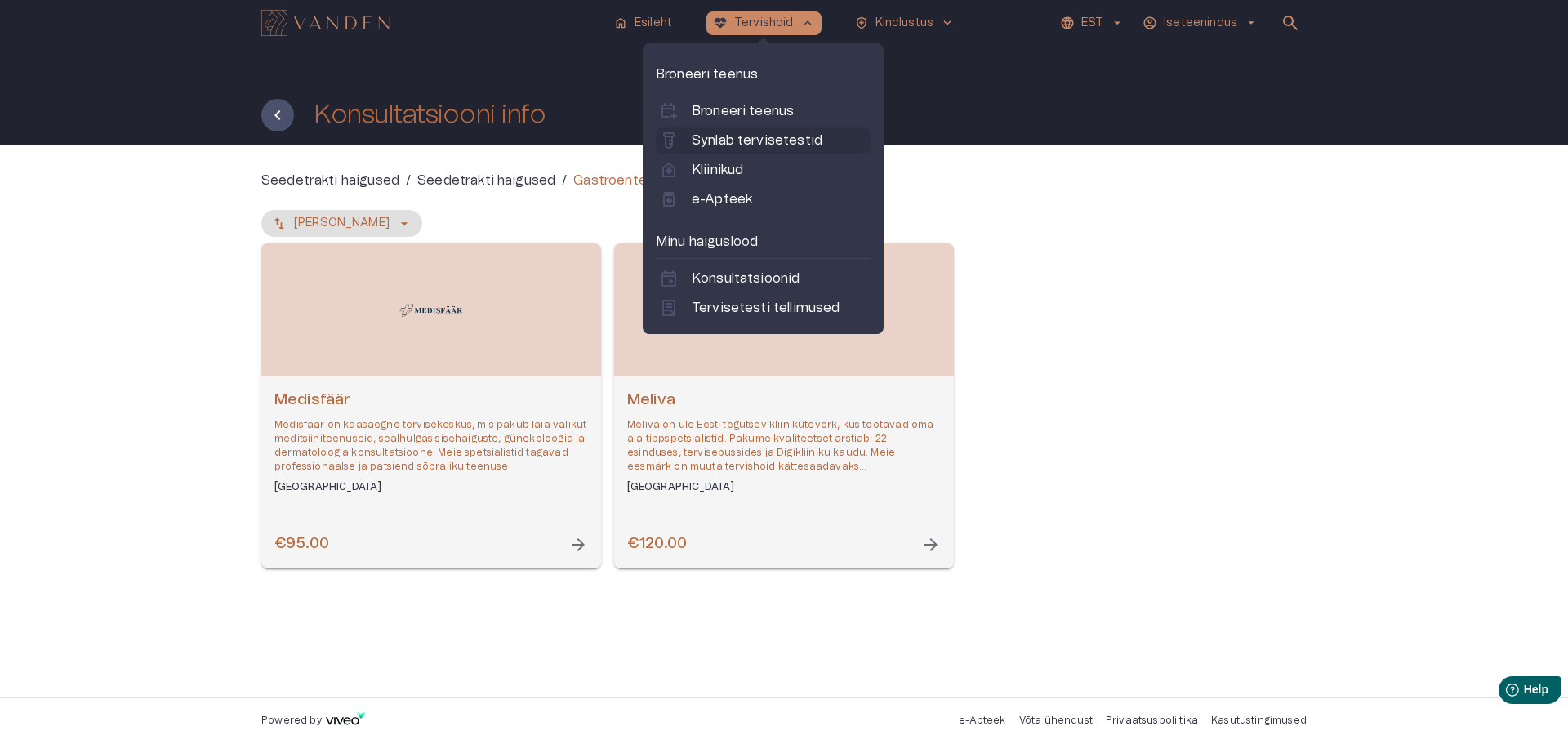
click at [700, 143] on p "Synlab tervisetestid" at bounding box center [757, 140] width 131 height 19
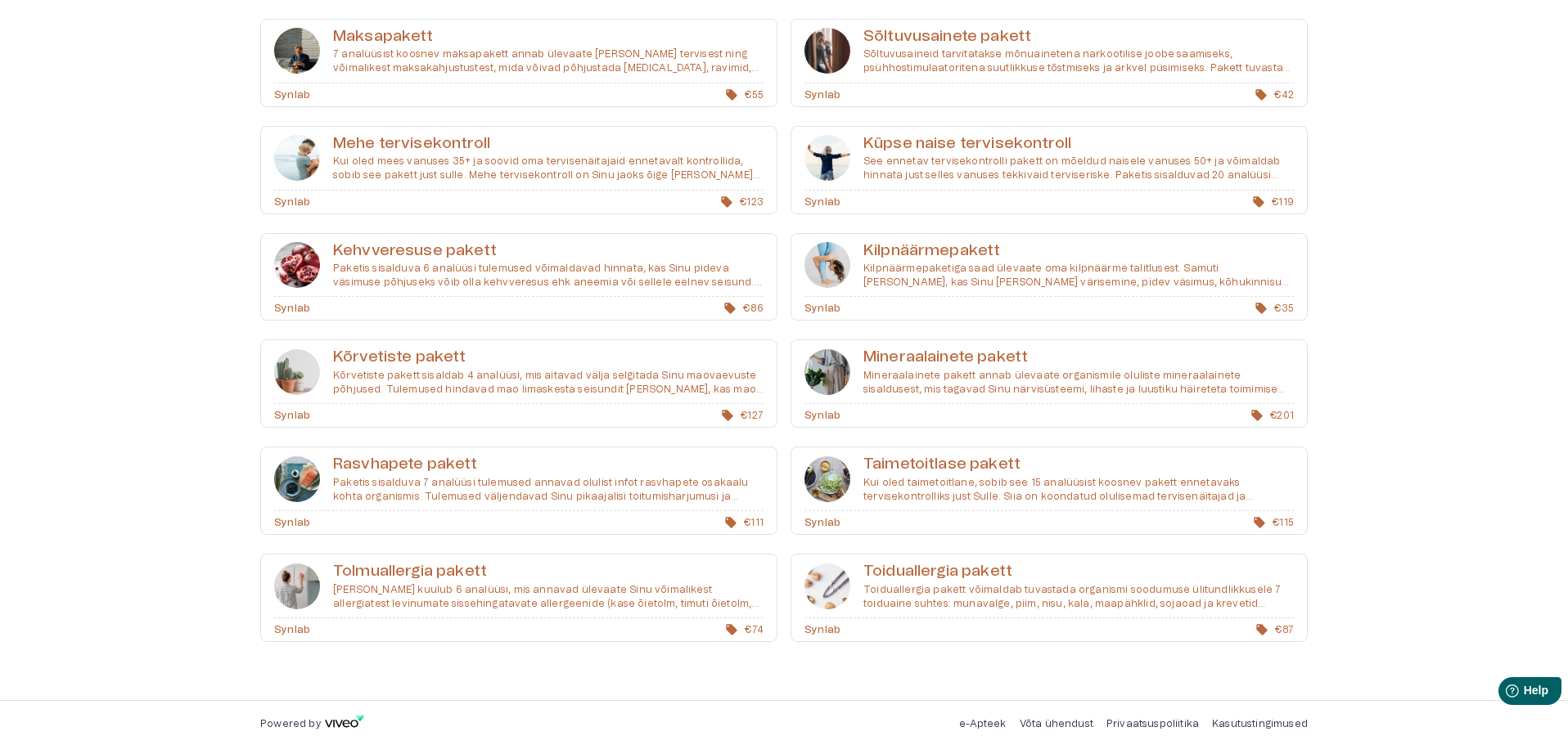
scroll to position [475, 0]
click at [360, 352] on h6 "Kõrvetiste pakett" at bounding box center [548, 355] width 431 height 22
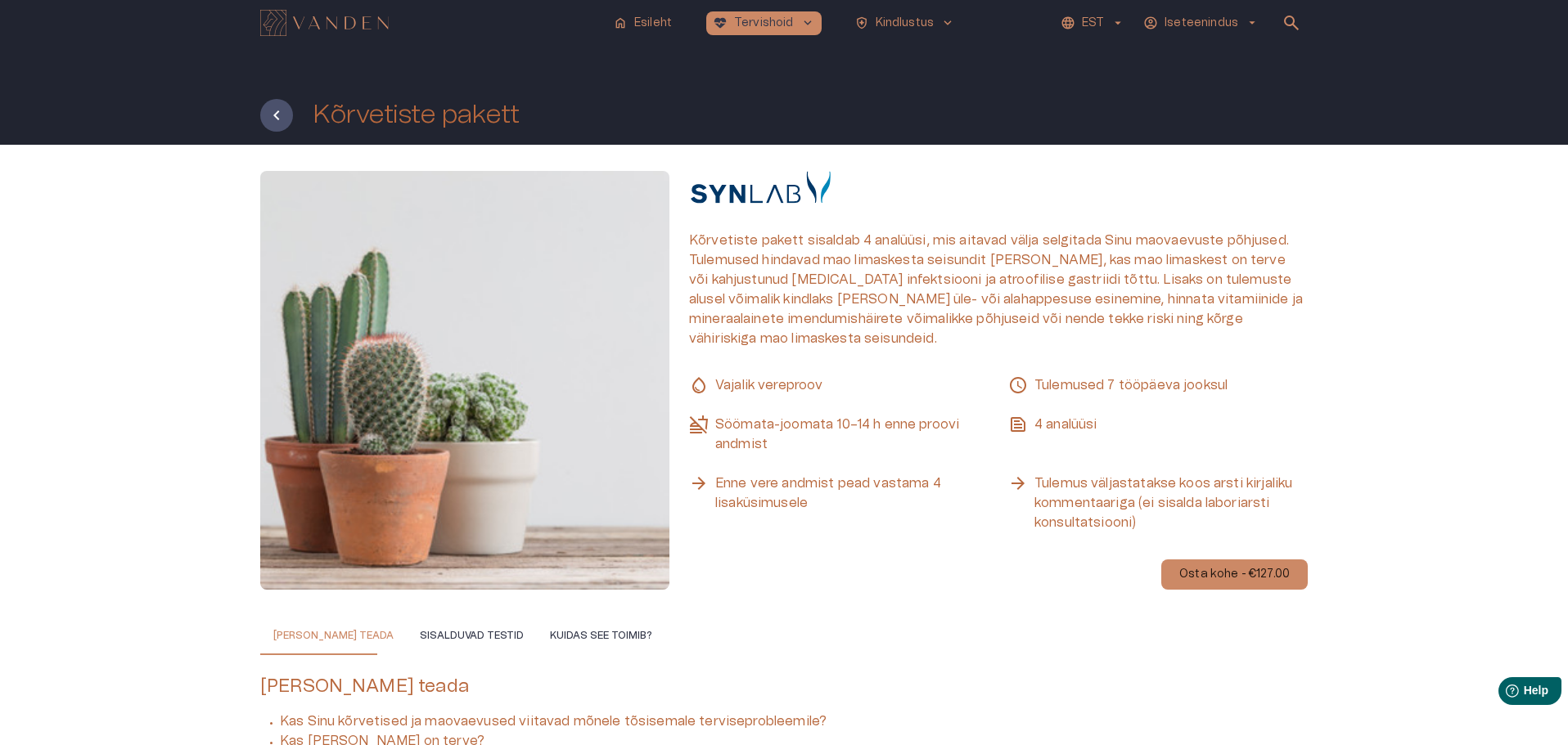
click at [921, 379] on p "Vajalik vereproov" at bounding box center [839, 385] width 300 height 19
click at [1193, 568] on p "Osta kohe - €127.00" at bounding box center [1234, 575] width 110 height 17
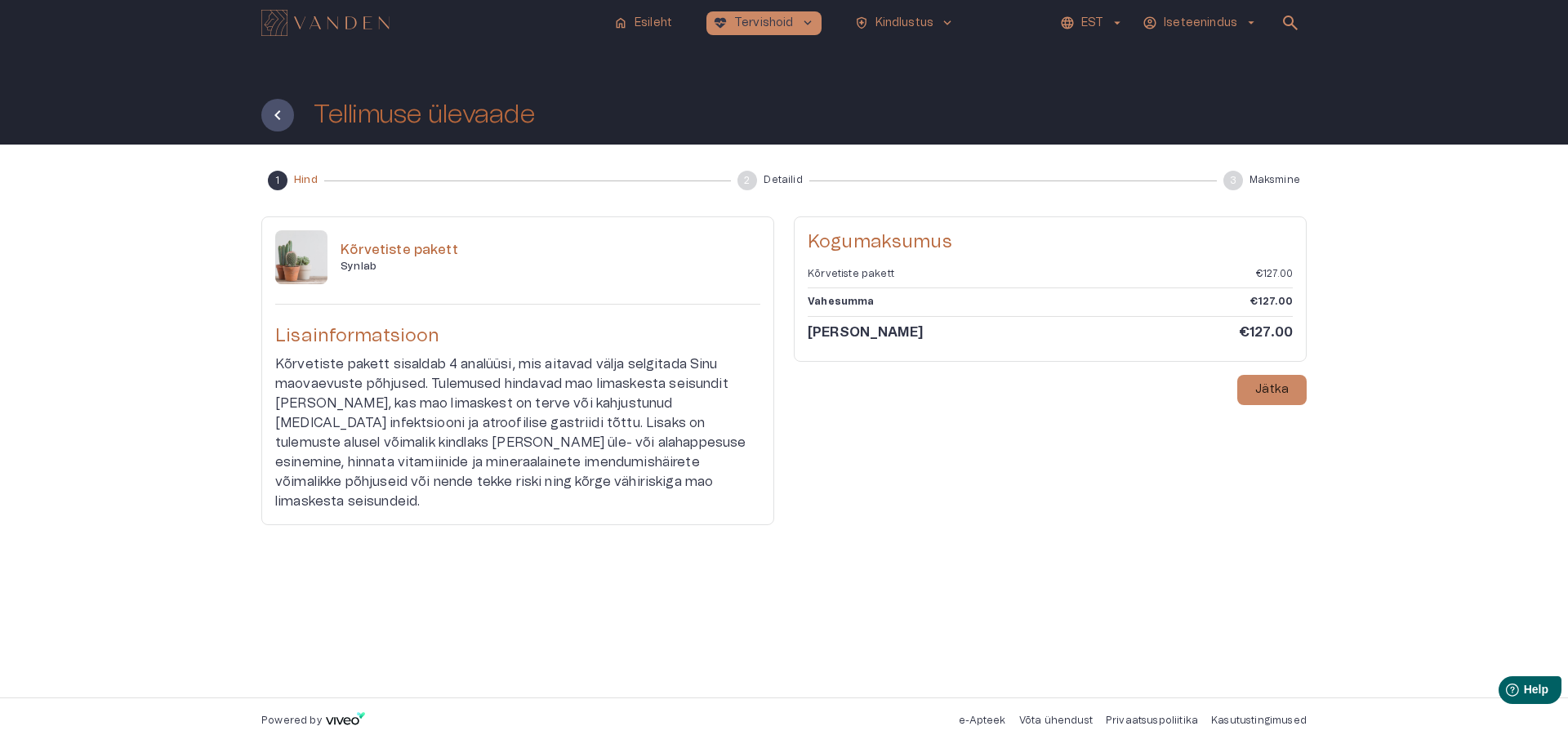
click at [1442, 308] on div "1 Hind 2 Detailid 3 Maksmine Kõrvetiste pakett Synlab Lisainformatsioon Kõrveti…" at bounding box center [784, 421] width 1568 height 553
click at [1267, 390] on p "Jätka" at bounding box center [1272, 390] width 33 height 17
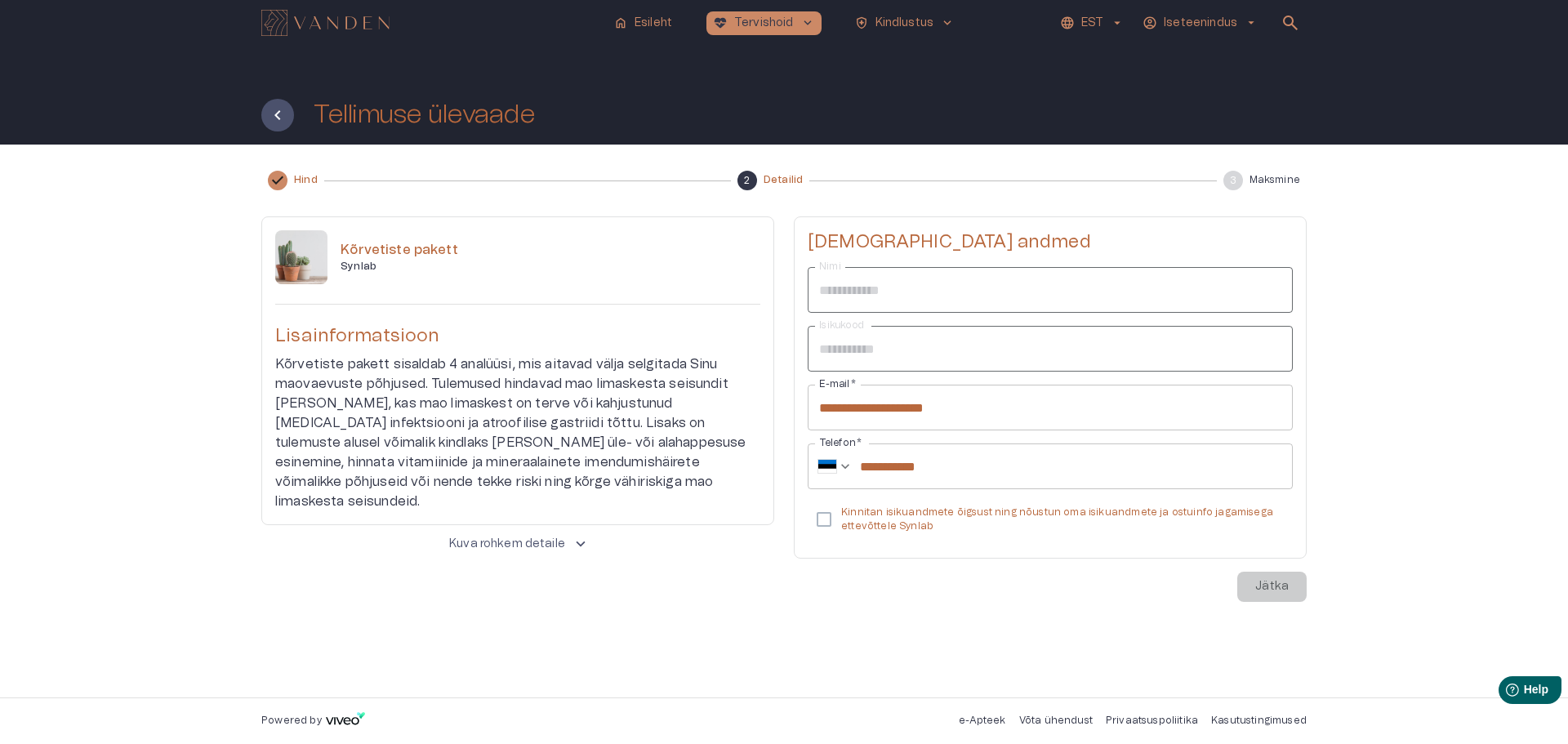
click at [1271, 584] on div "**********" at bounding box center [1050, 409] width 513 height 386
click at [1284, 586] on p "Jätka" at bounding box center [1272, 587] width 33 height 17
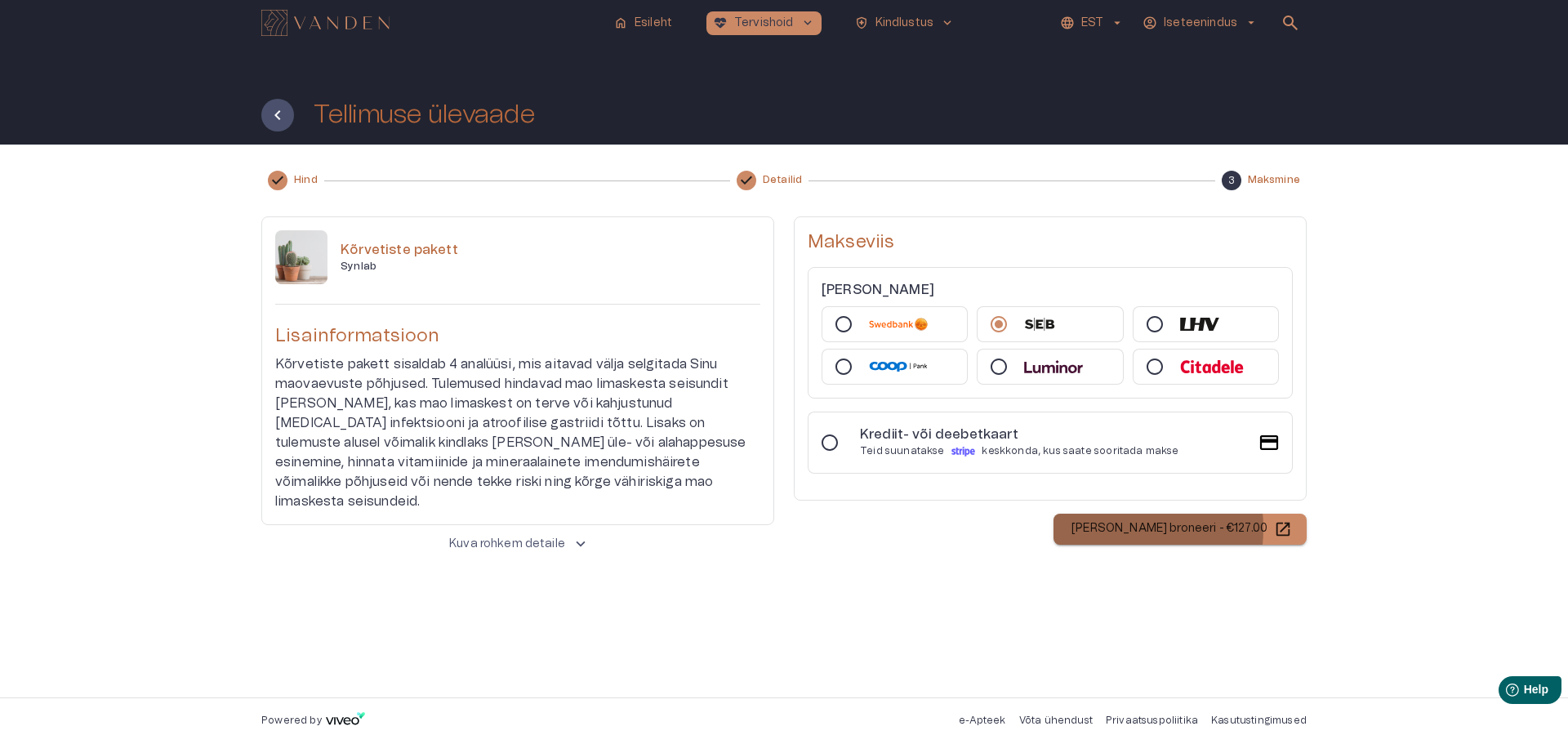
click at [1142, 529] on p "[PERSON_NAME] broneeri - €127.00" at bounding box center [1169, 529] width 196 height 17
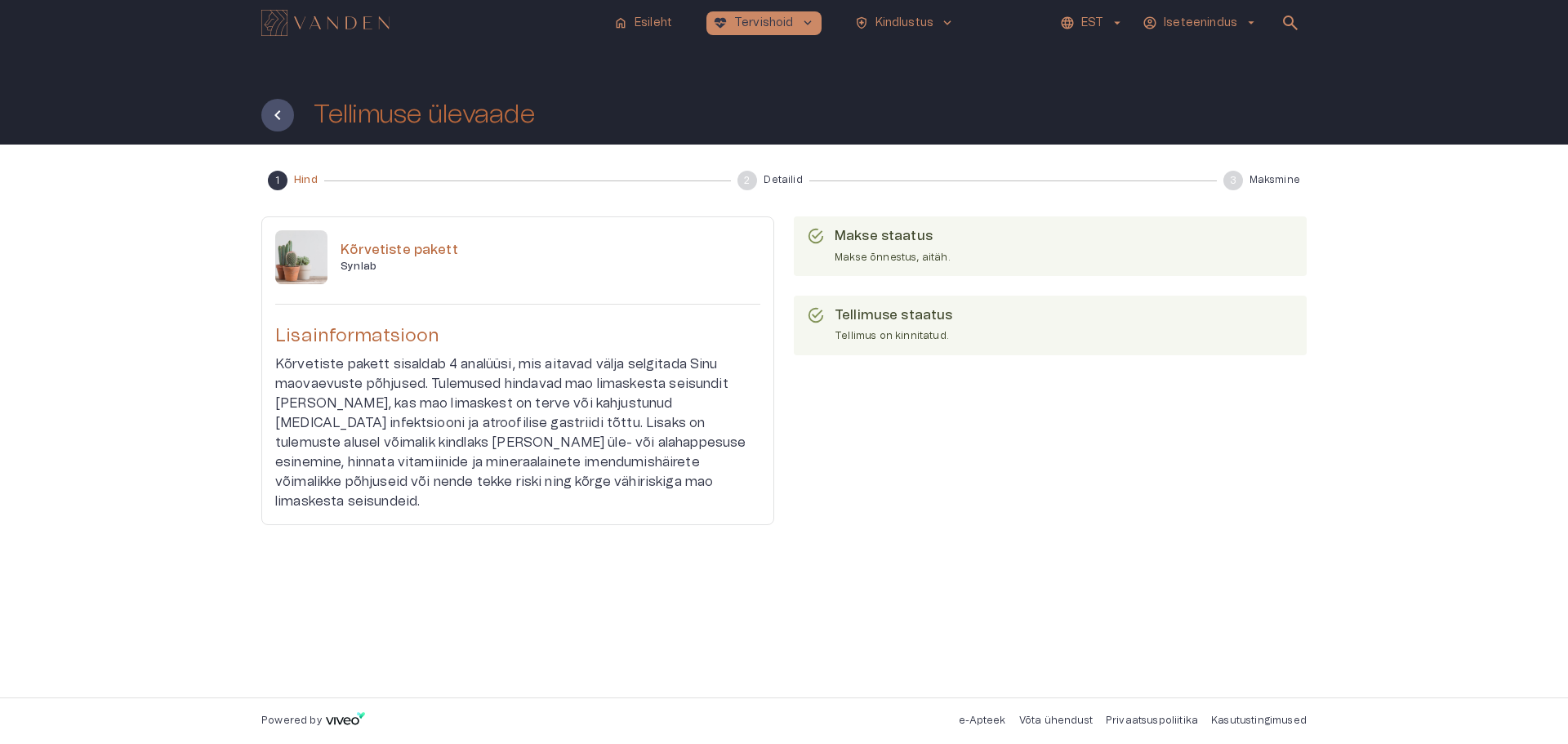
click at [878, 438] on div "Makse staatus Makse õnnestus, aitäh. Tellimuse staatus Tellimus on kinnitatud." at bounding box center [1050, 371] width 513 height 309
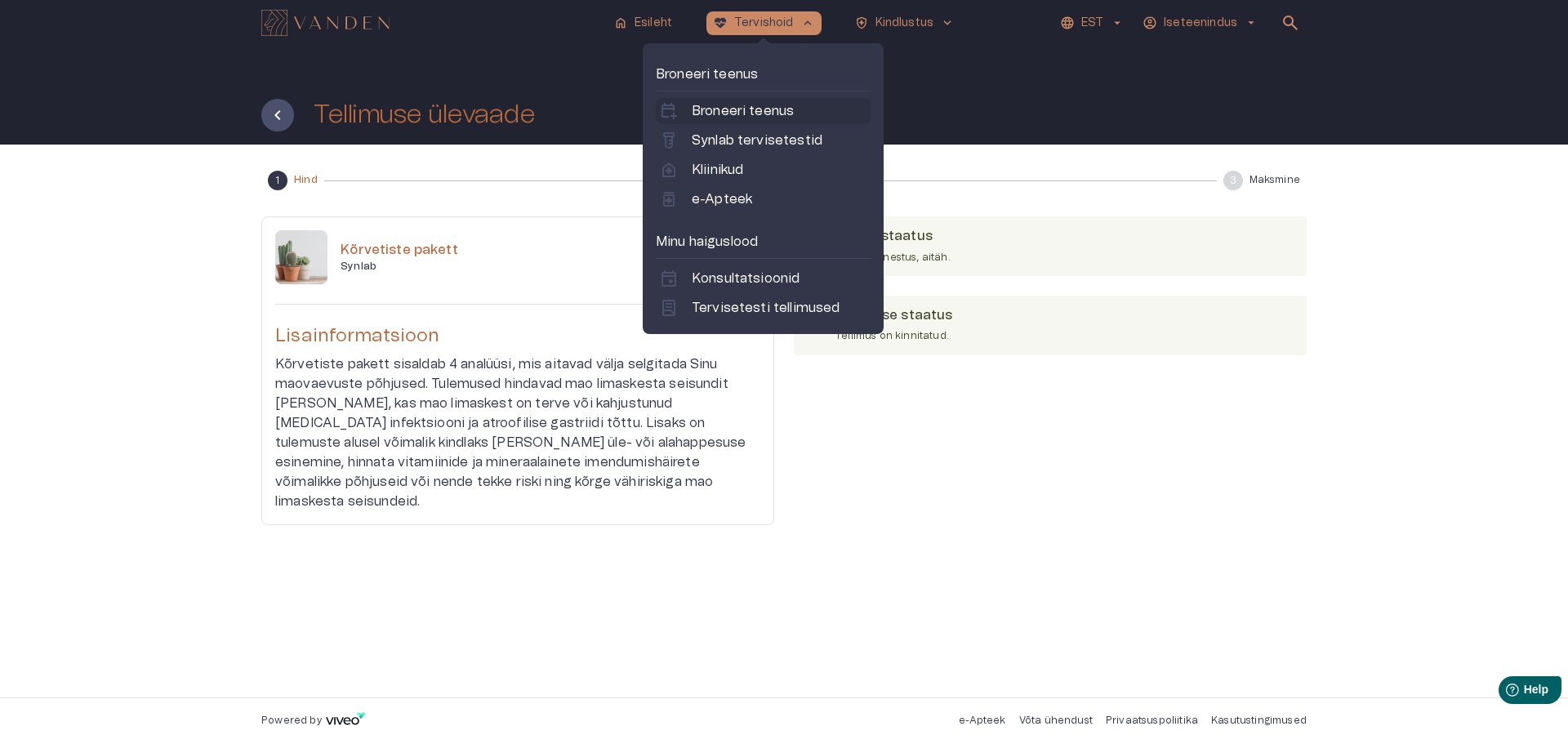
click at [739, 107] on p "Broneeri teenus" at bounding box center [742, 111] width 102 height 19
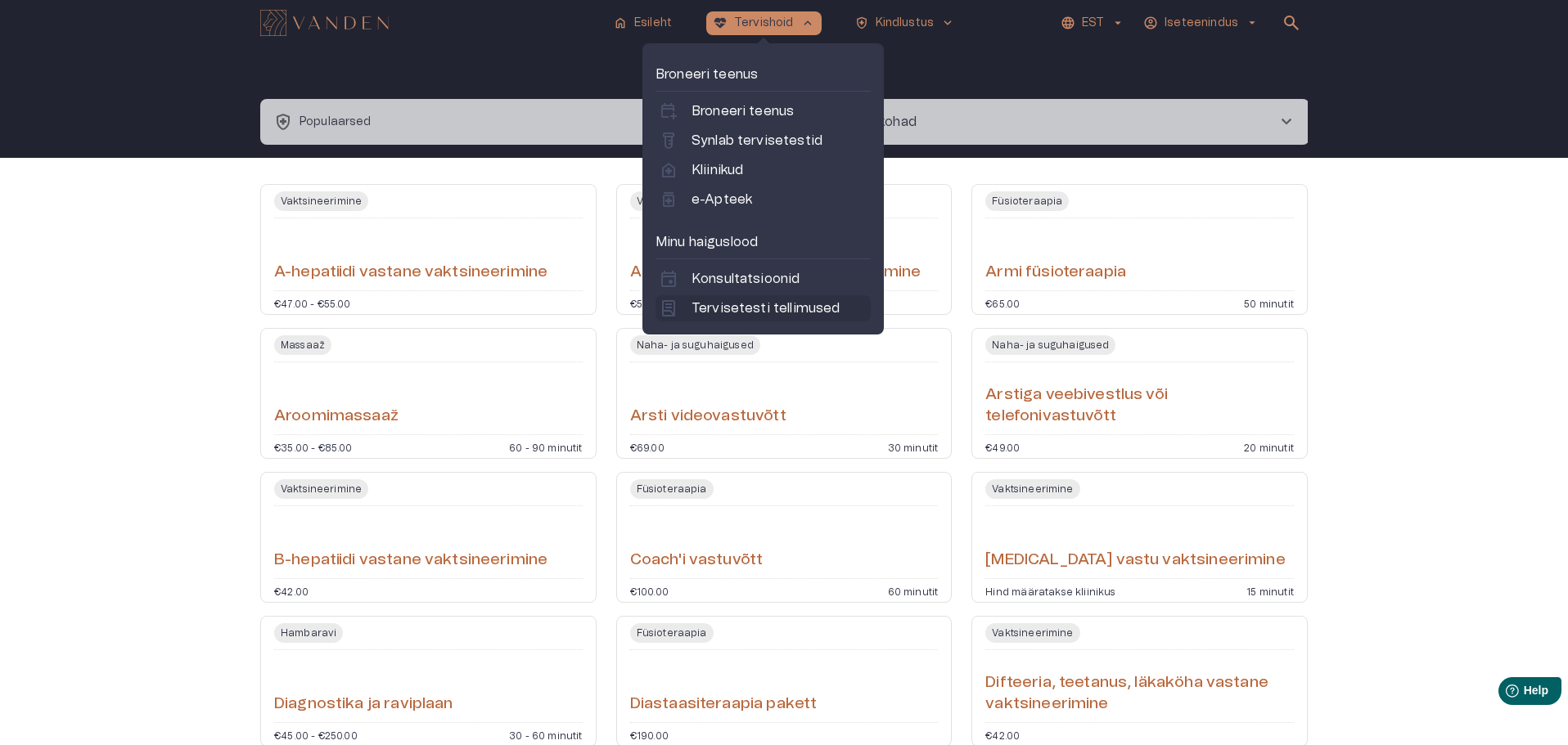
click at [709, 309] on p "Tervisetesti tellimused" at bounding box center [765, 308] width 149 height 19
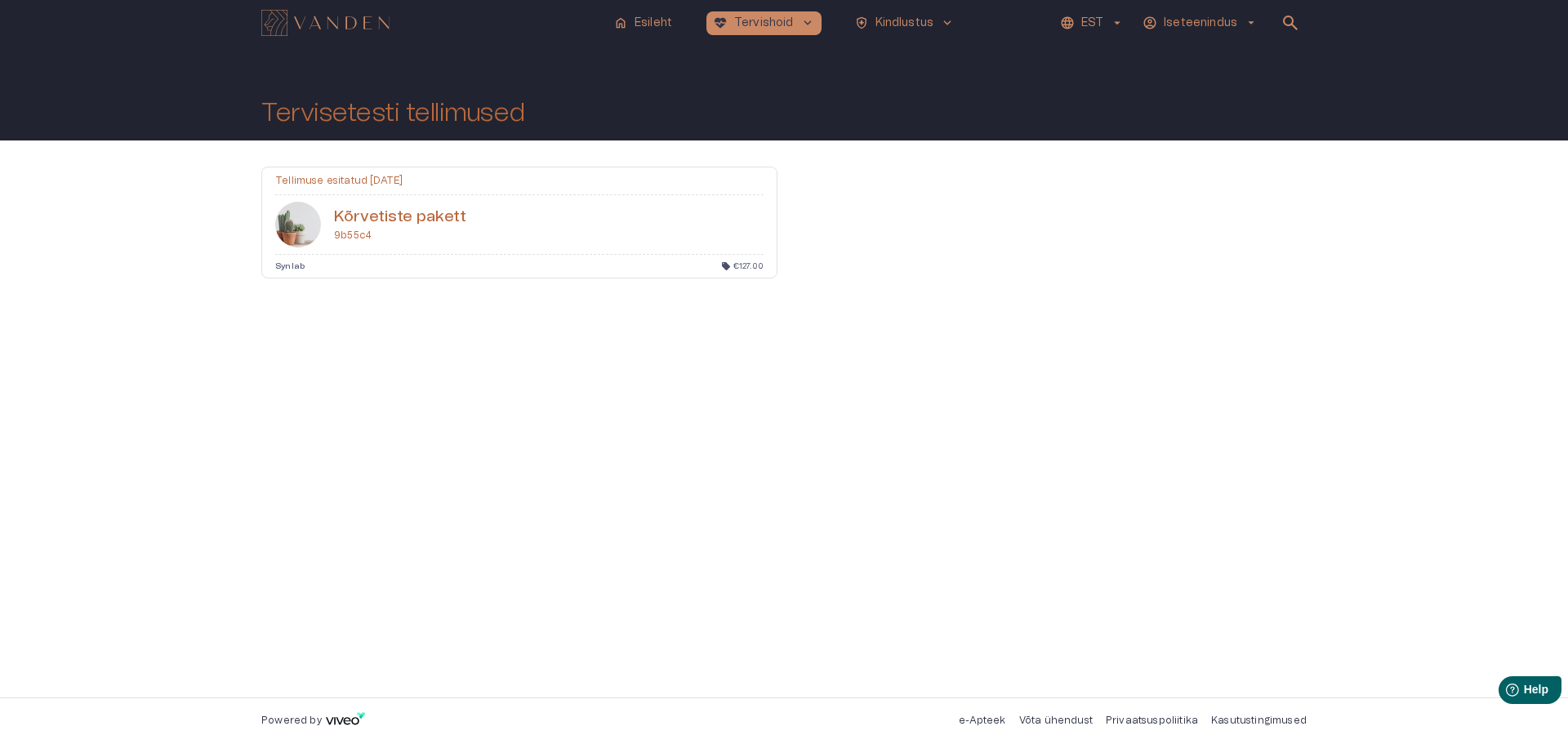
click at [353, 217] on h6 "Kõrvetiste pakett" at bounding box center [400, 217] width 133 height 22
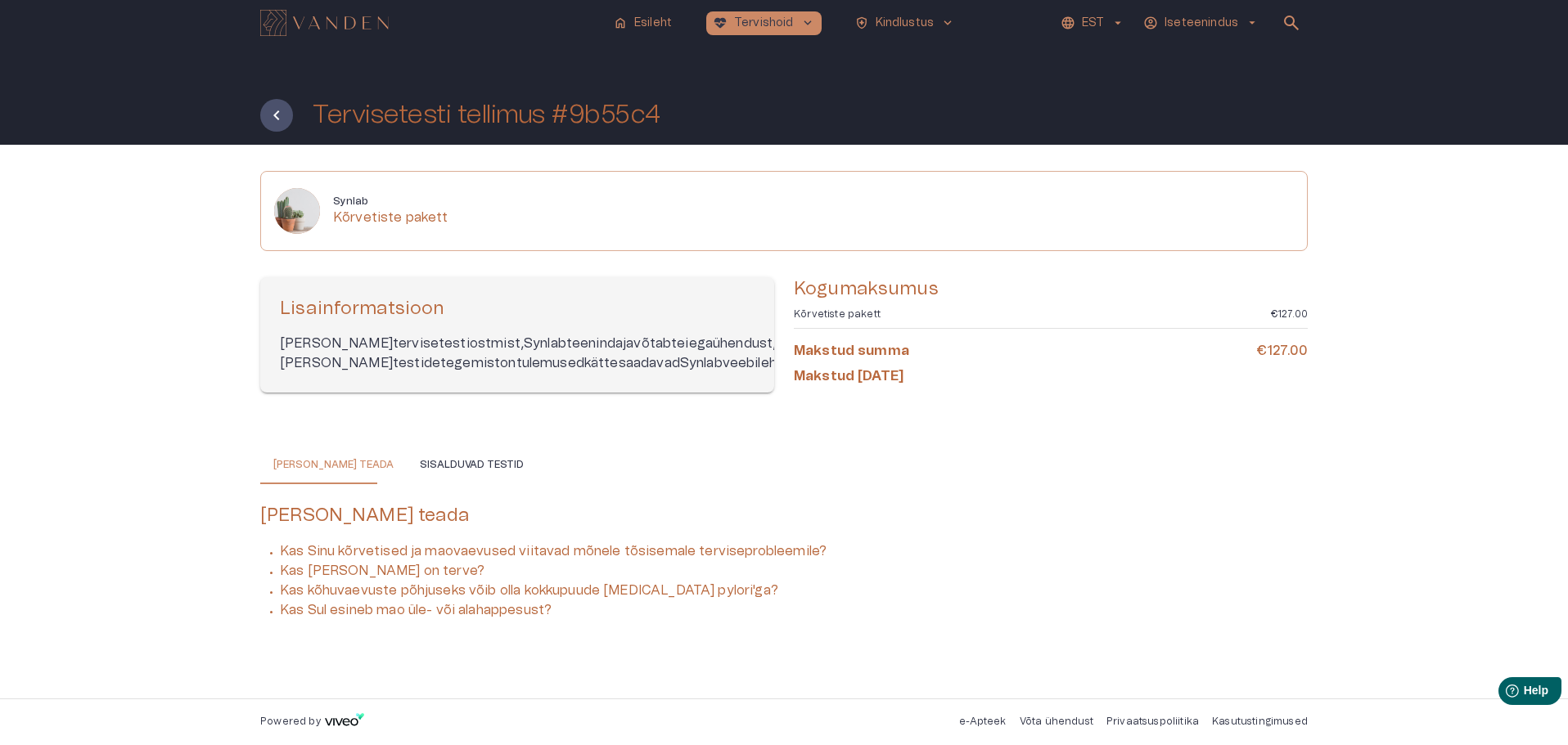
scroll to position [2, 0]
click at [412, 479] on button "Sisalduvad testid" at bounding box center [472, 465] width 130 height 39
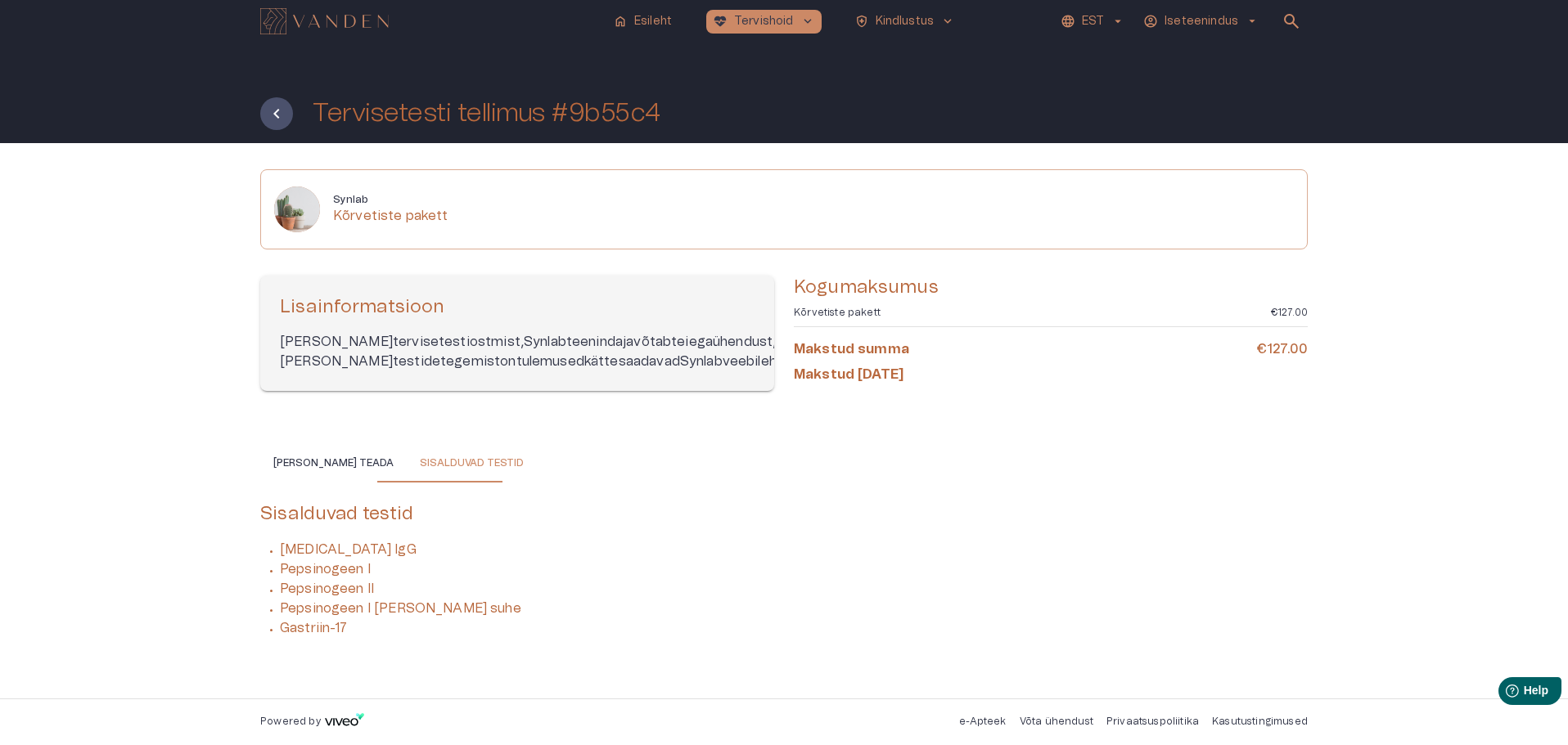
click at [946, 483] on div "Mida saad teada Sisalduvad testid" at bounding box center [784, 463] width 1047 height 39
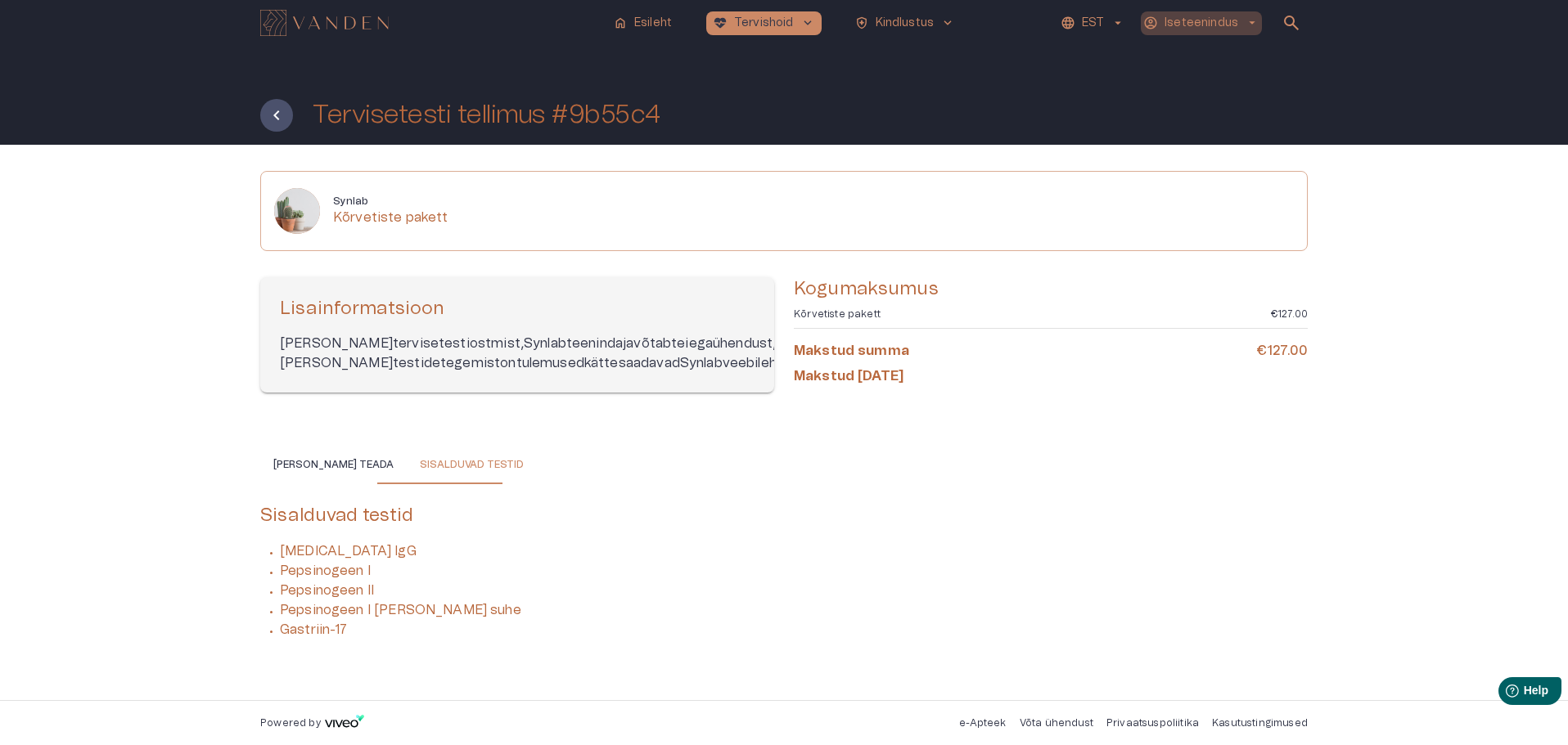
click at [1246, 24] on span "arrow_drop_down" at bounding box center [1252, 23] width 15 height 15
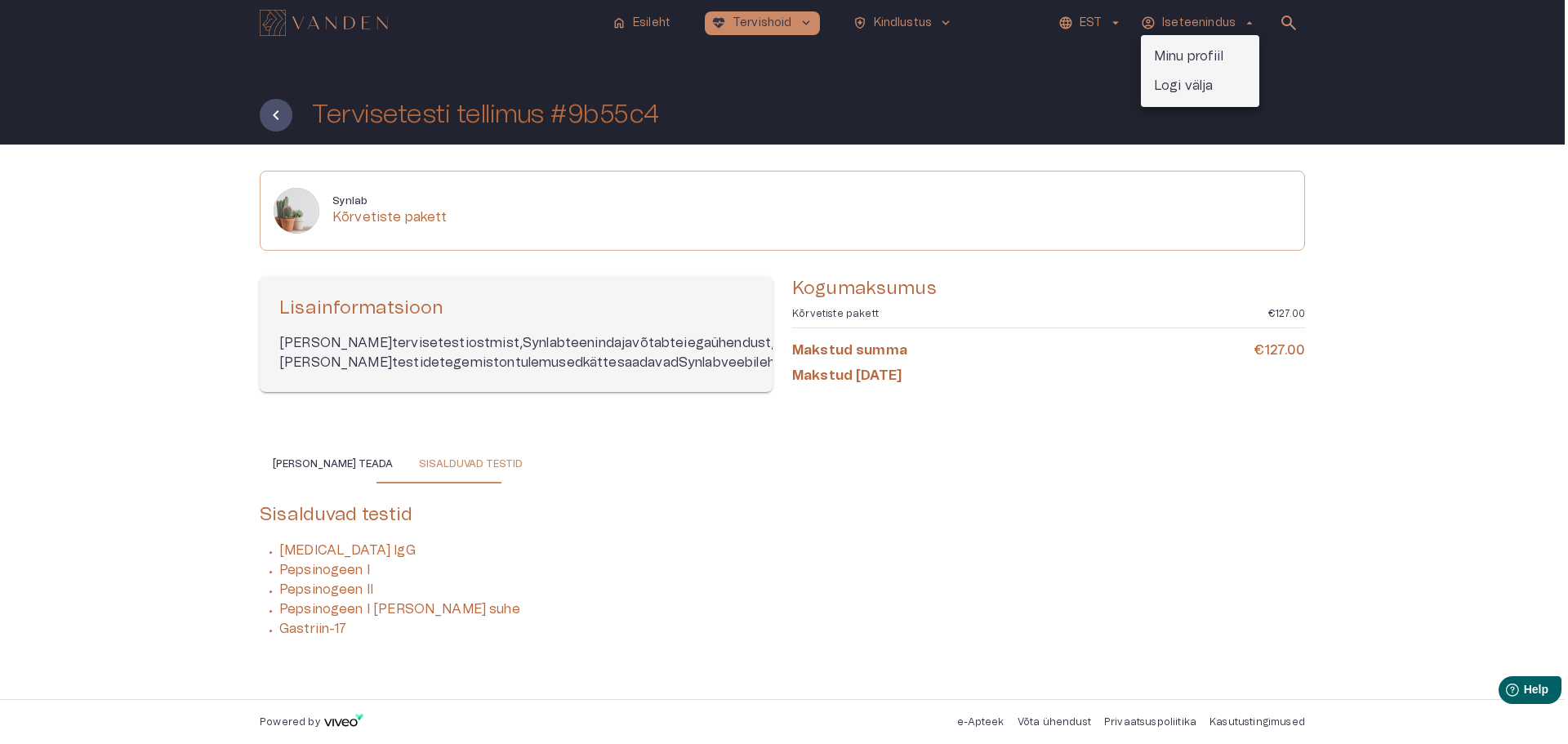
click at [1199, 82] on p "Logi välja" at bounding box center [1184, 85] width 59 height 19
